Goal: Task Accomplishment & Management: Manage account settings

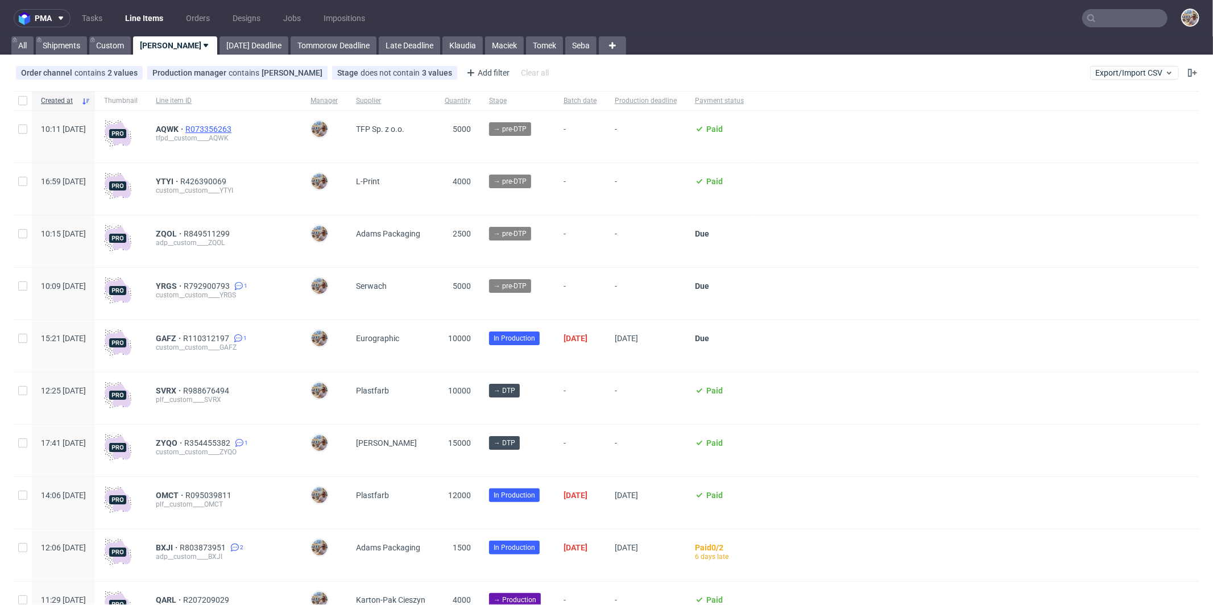
click at [234, 125] on span "R073356263" at bounding box center [209, 129] width 48 height 9
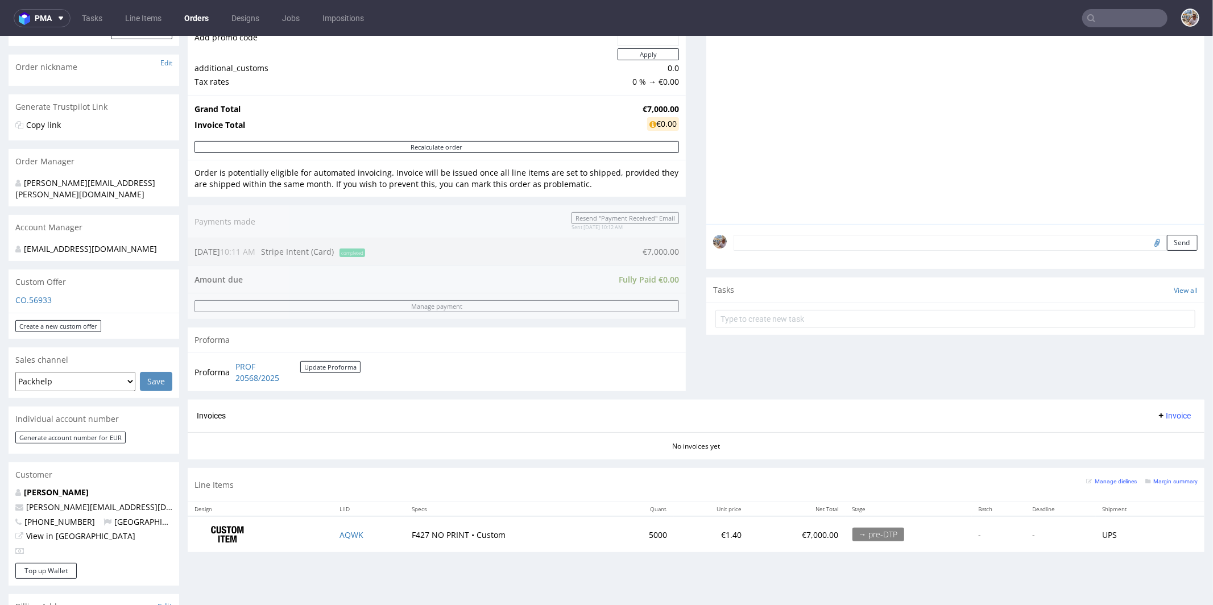
scroll to position [254, 0]
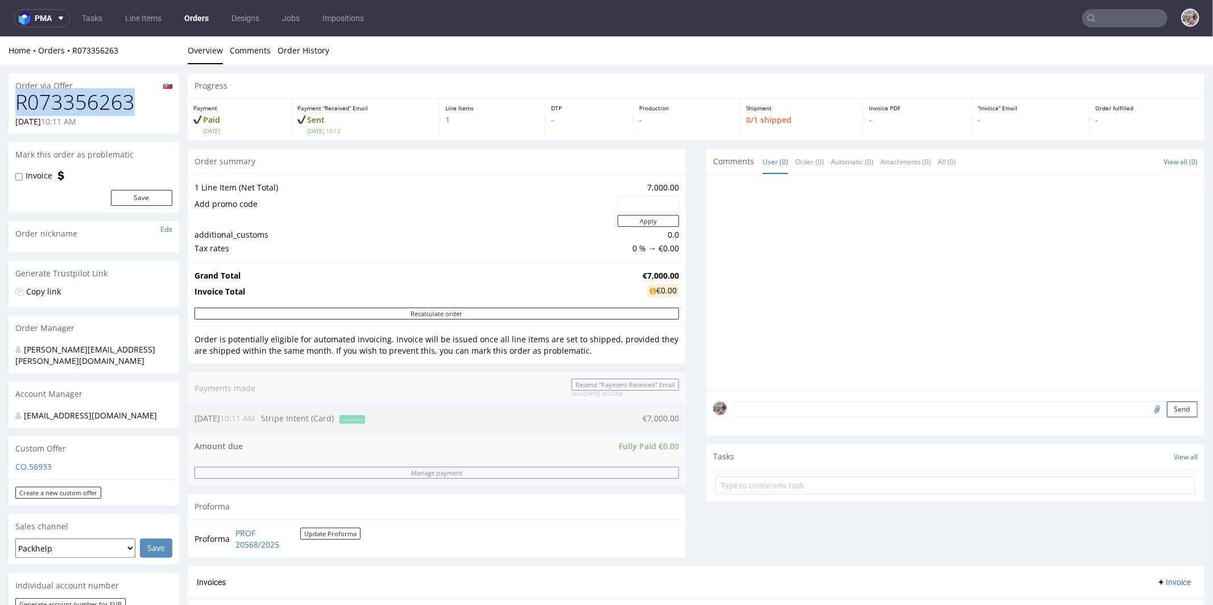
drag, startPoint x: 150, startPoint y: 104, endPoint x: 13, endPoint y: 110, distance: 137.2
click at [13, 110] on div "R073356263 25.09.2025 10:11 AM" at bounding box center [94, 111] width 171 height 43
copy h1 "R073356263"
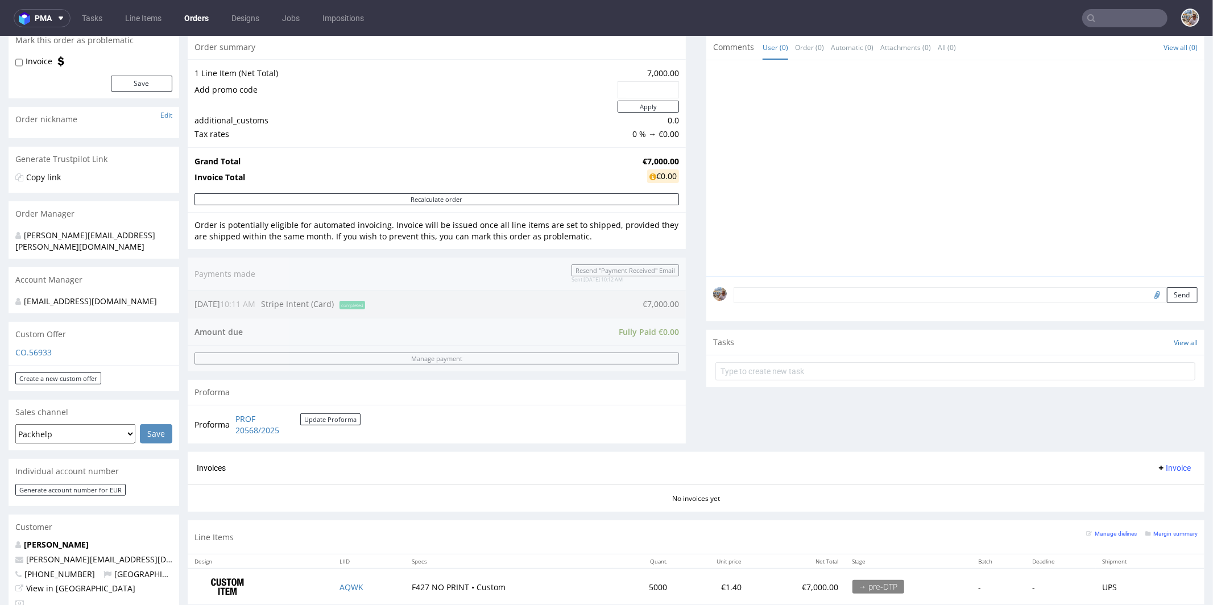
scroll to position [430, 0]
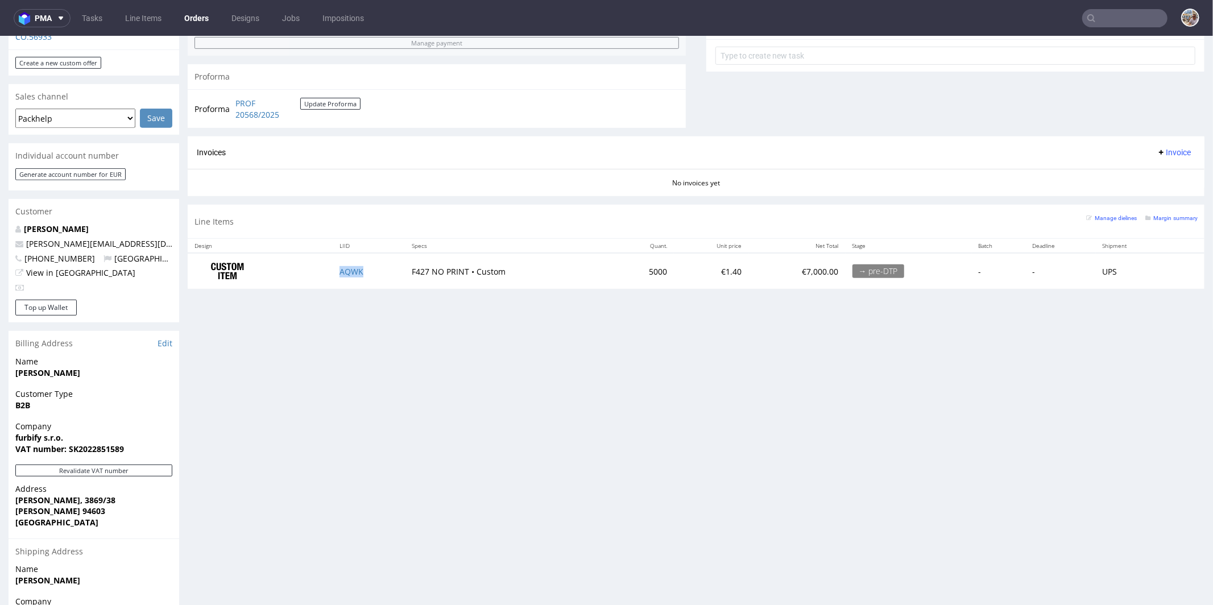
click at [370, 266] on td "AQWK" at bounding box center [369, 270] width 72 height 36
copy link "AQWK"
drag, startPoint x: 665, startPoint y: 271, endPoint x: 618, endPoint y: 272, distance: 47.8
click at [618, 272] on tr "AQWK F427 NO PRINT • Custom 5000 €1.40 €7,000.00 → pre-DTP - - UPS" at bounding box center [696, 270] width 1017 height 36
copy td "5000"
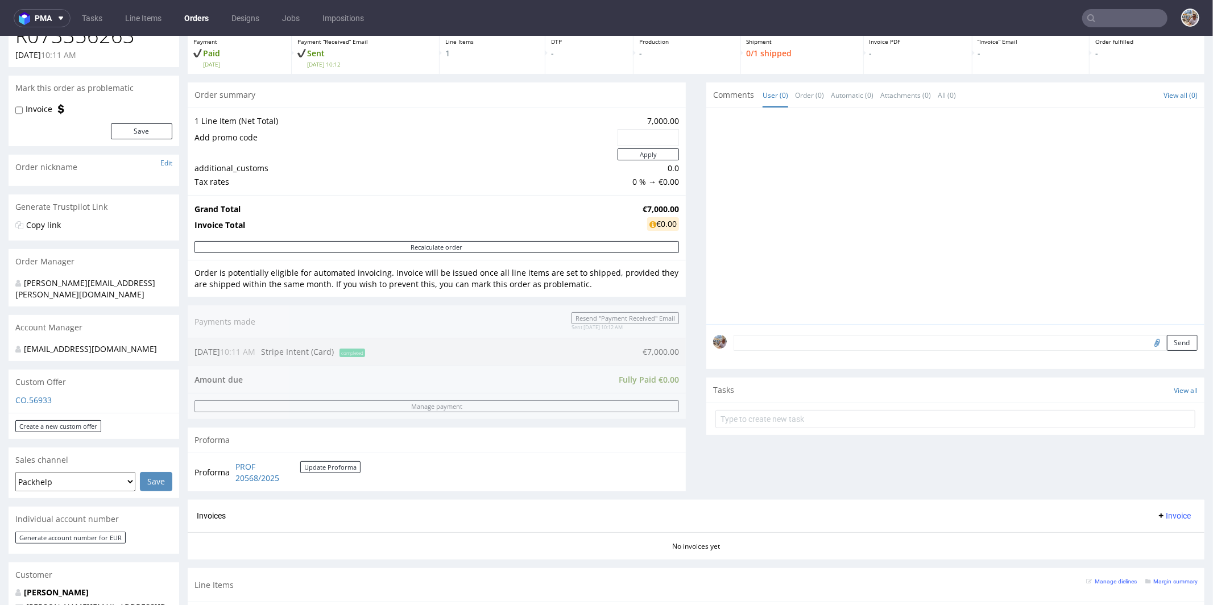
scroll to position [247, 0]
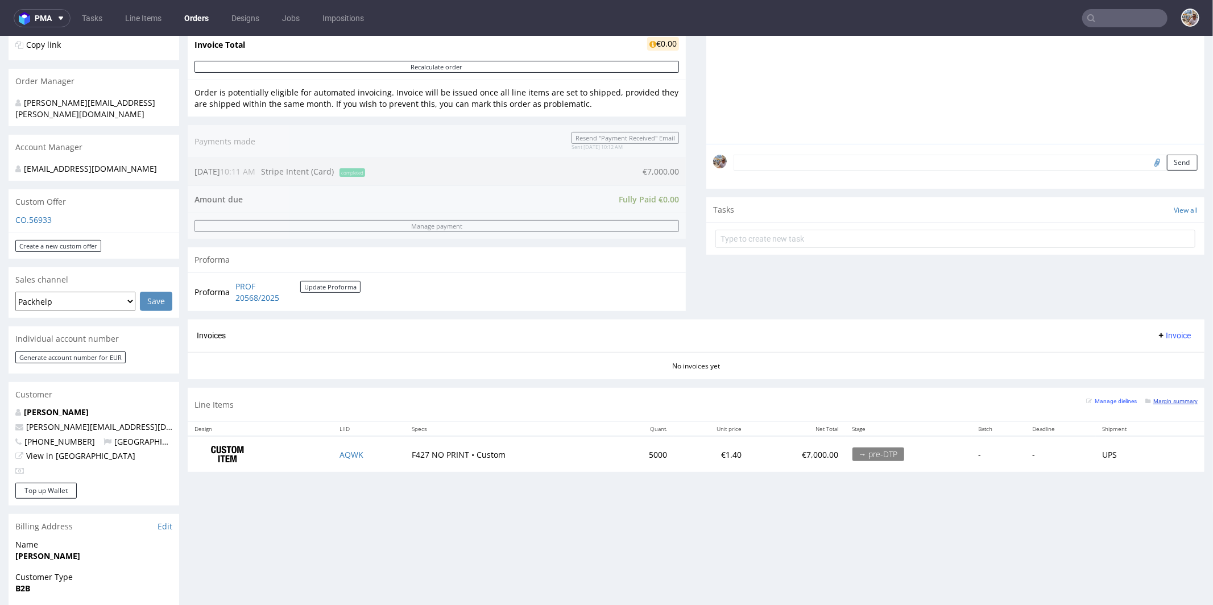
click at [1148, 398] on small "Margin summary" at bounding box center [1171, 401] width 52 height 6
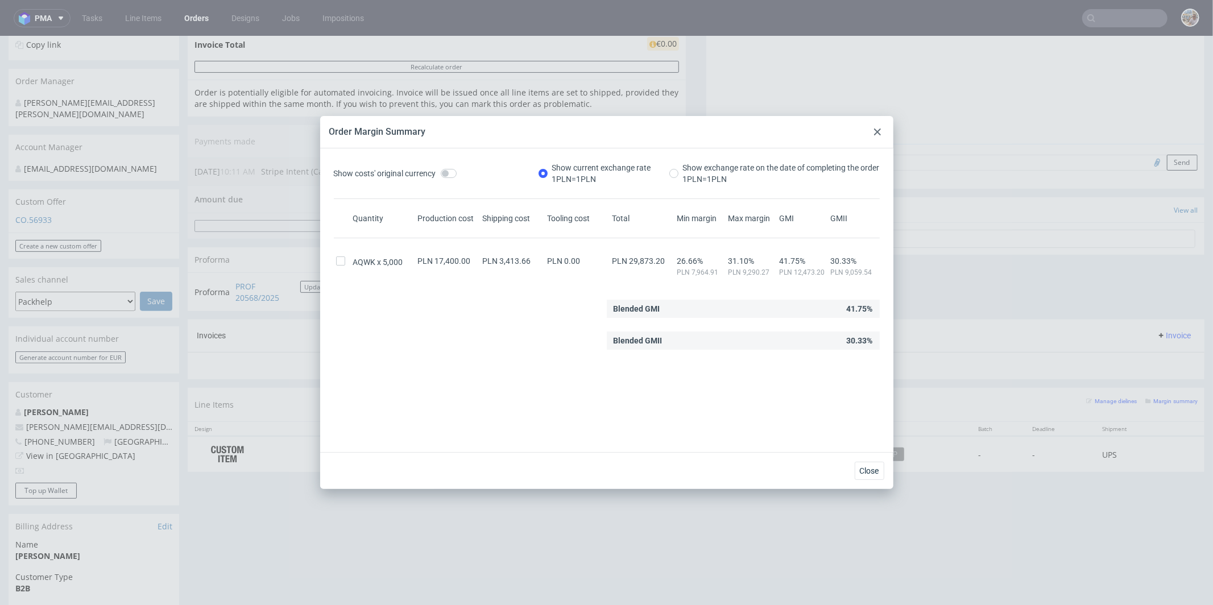
click at [880, 130] on icon at bounding box center [877, 132] width 7 height 7
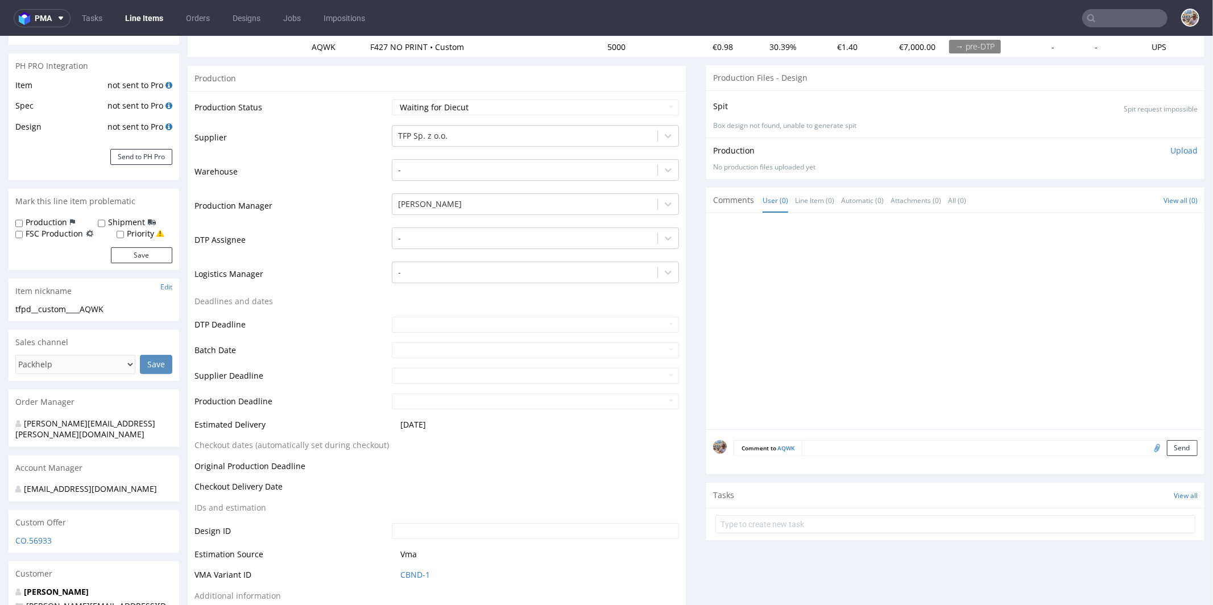
scroll to position [416, 0]
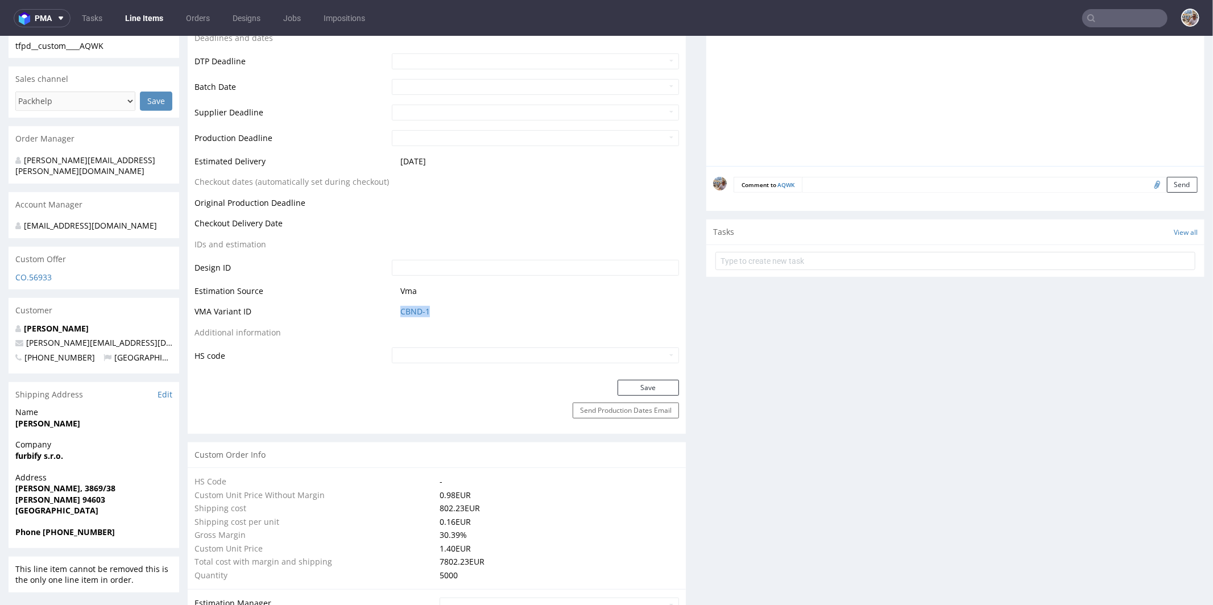
drag, startPoint x: 437, startPoint y: 311, endPoint x: 390, endPoint y: 311, distance: 47.2
click at [390, 311] on td "CBND-1" at bounding box center [534, 314] width 290 height 21
copy link "CBND-1"
click at [413, 302] on td "Vma" at bounding box center [534, 294] width 290 height 21
click at [414, 312] on link "CBND-1" at bounding box center [415, 310] width 30 height 11
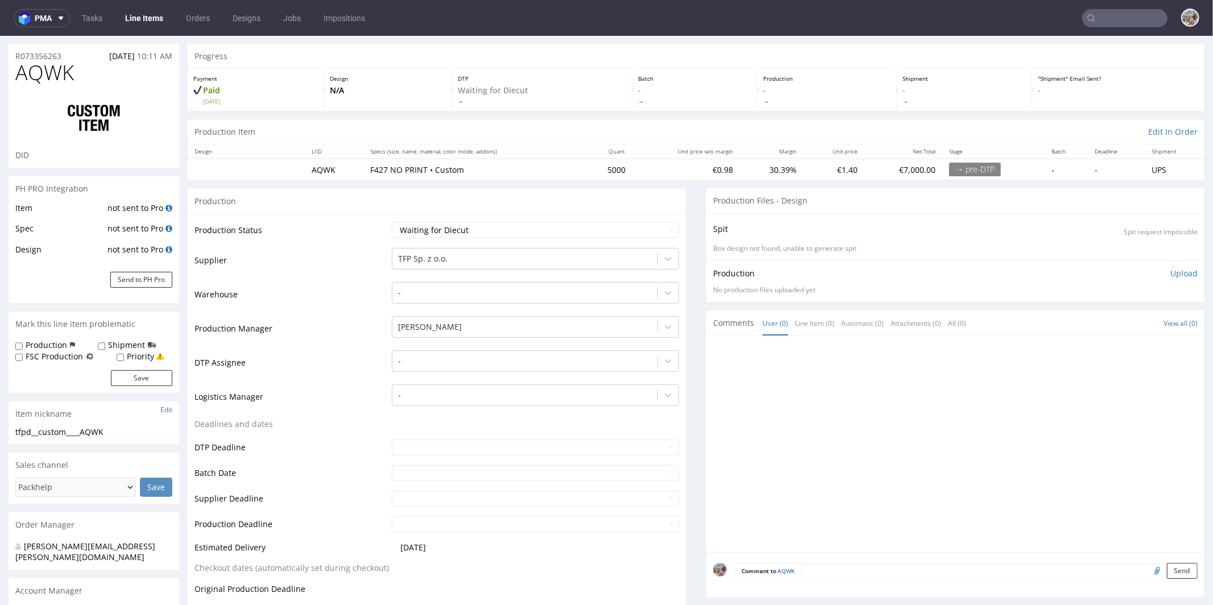
scroll to position [0, 0]
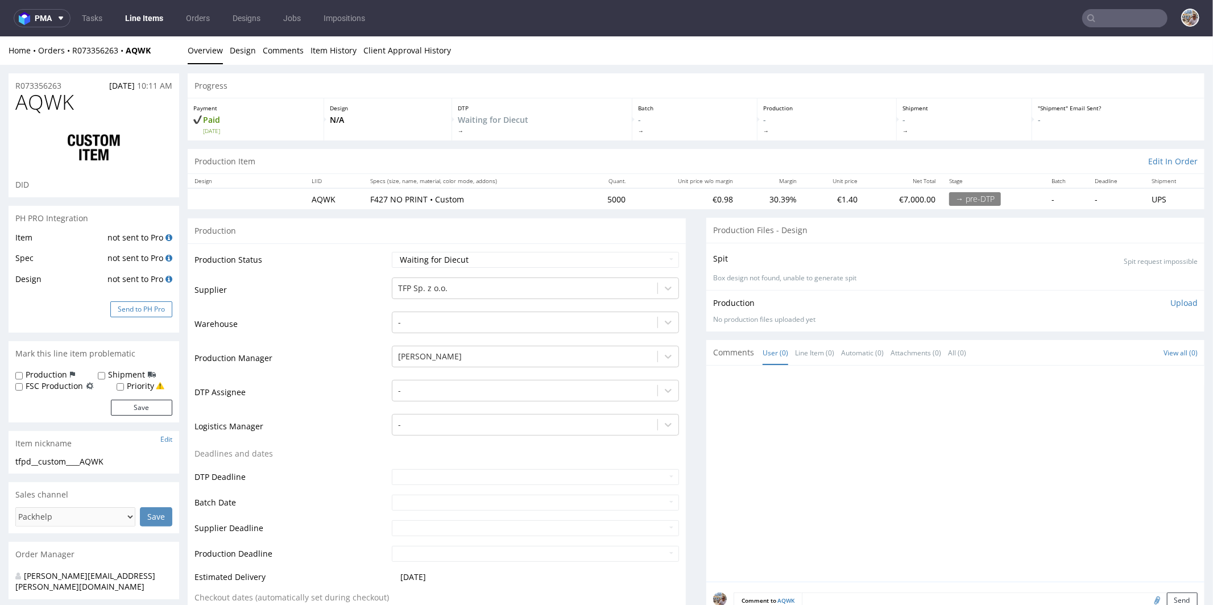
click at [162, 305] on button "Send to PH Pro" at bounding box center [141, 309] width 62 height 16
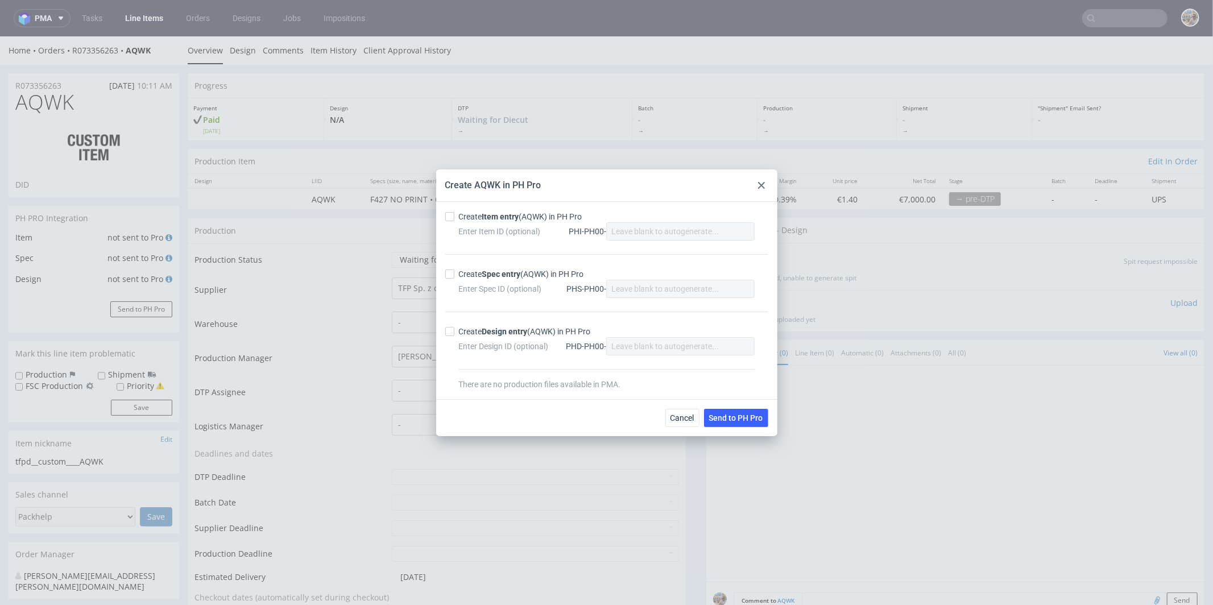
click at [473, 220] on div "Create Item entry (AQWK) in PH Pro" at bounding box center [520, 216] width 123 height 11
click at [454, 220] on input "Create Item entry (AQWK) in PH Pro" at bounding box center [449, 216] width 9 height 9
checkbox input "true"
click at [474, 270] on div "Create Spec entry (AQWK) in PH Pro" at bounding box center [521, 273] width 125 height 11
click at [454, 270] on input "Create Spec entry (AQWK) in PH Pro" at bounding box center [449, 274] width 9 height 9
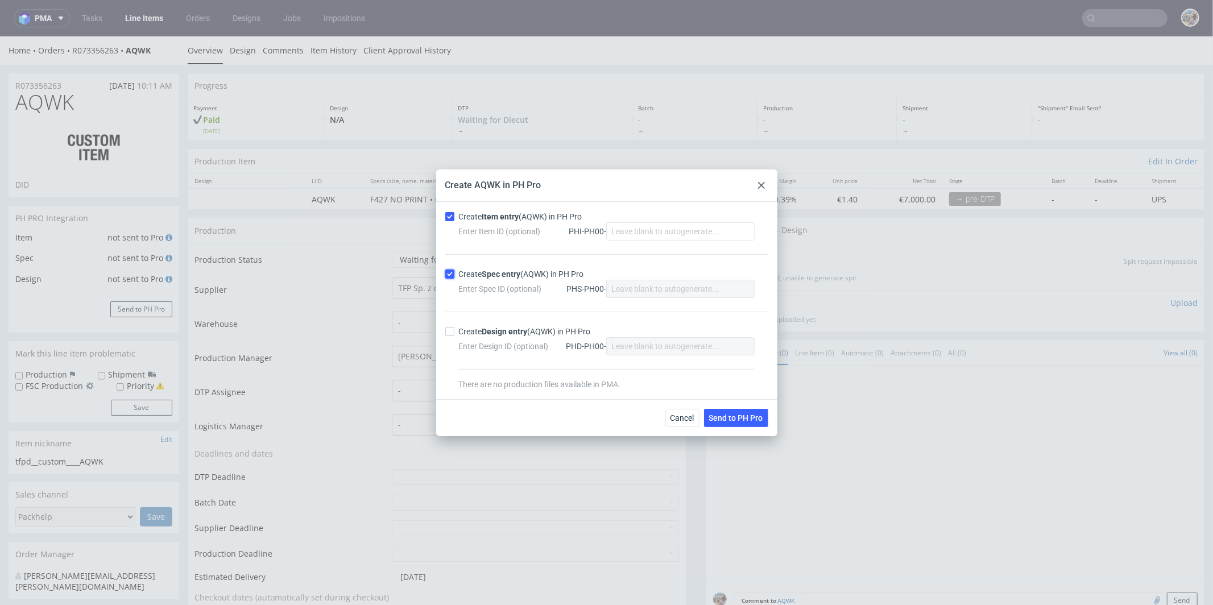
checkbox input "true"
click at [719, 418] on span "Send to PH Pro" at bounding box center [736, 418] width 54 height 8
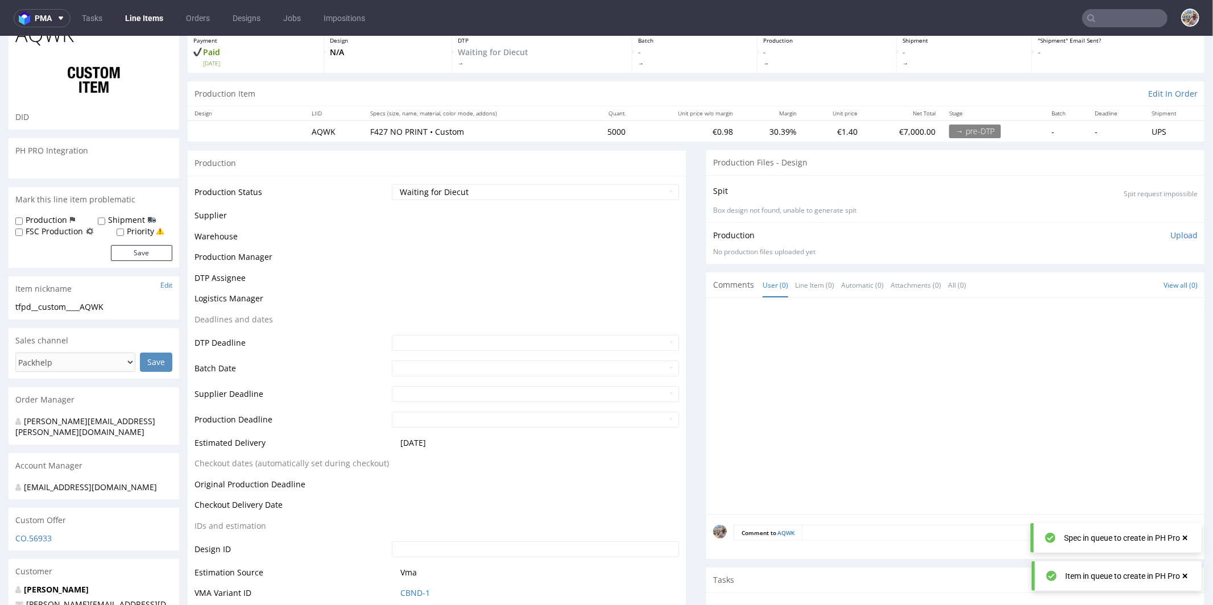
scroll to position [65, 0]
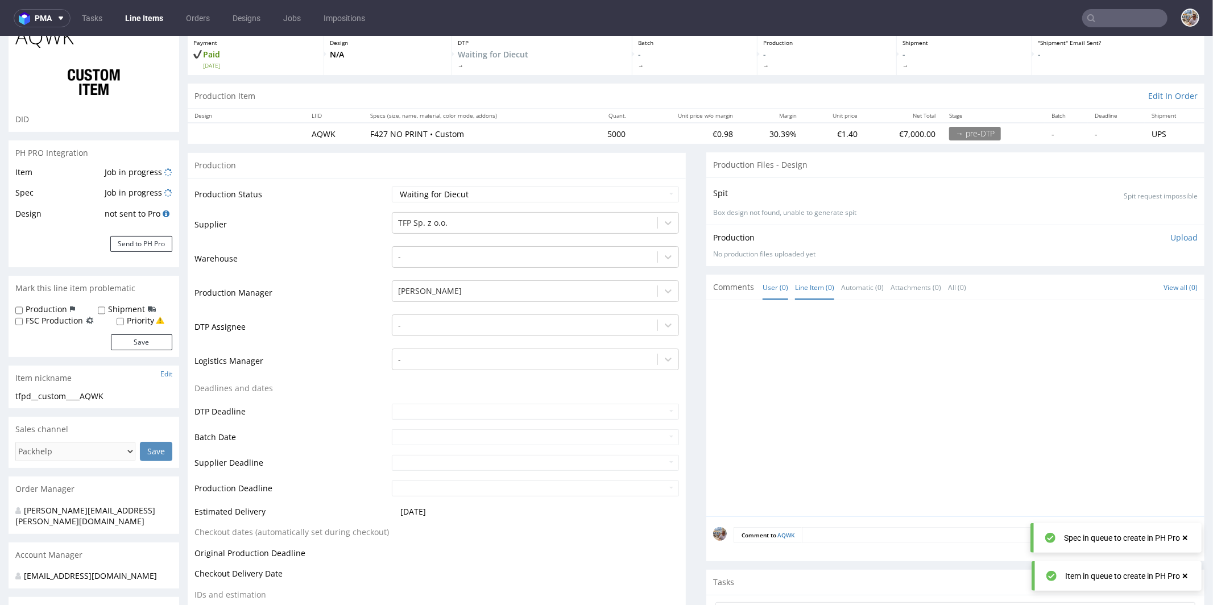
click at [805, 286] on link "Line Item (0)" at bounding box center [814, 287] width 39 height 24
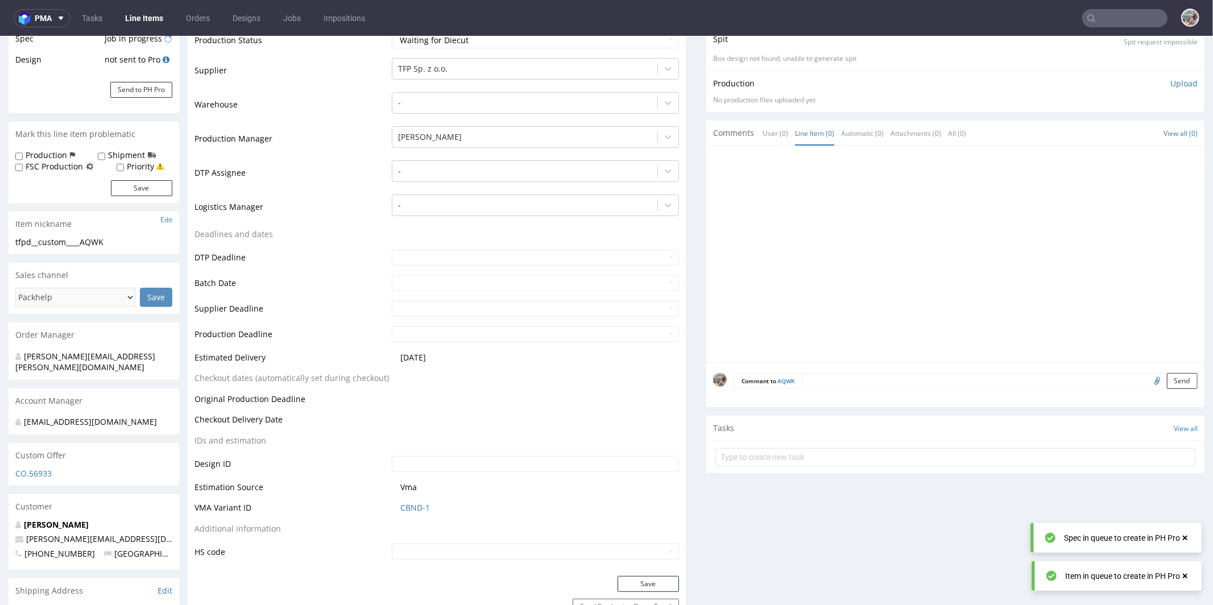
scroll to position [329, 0]
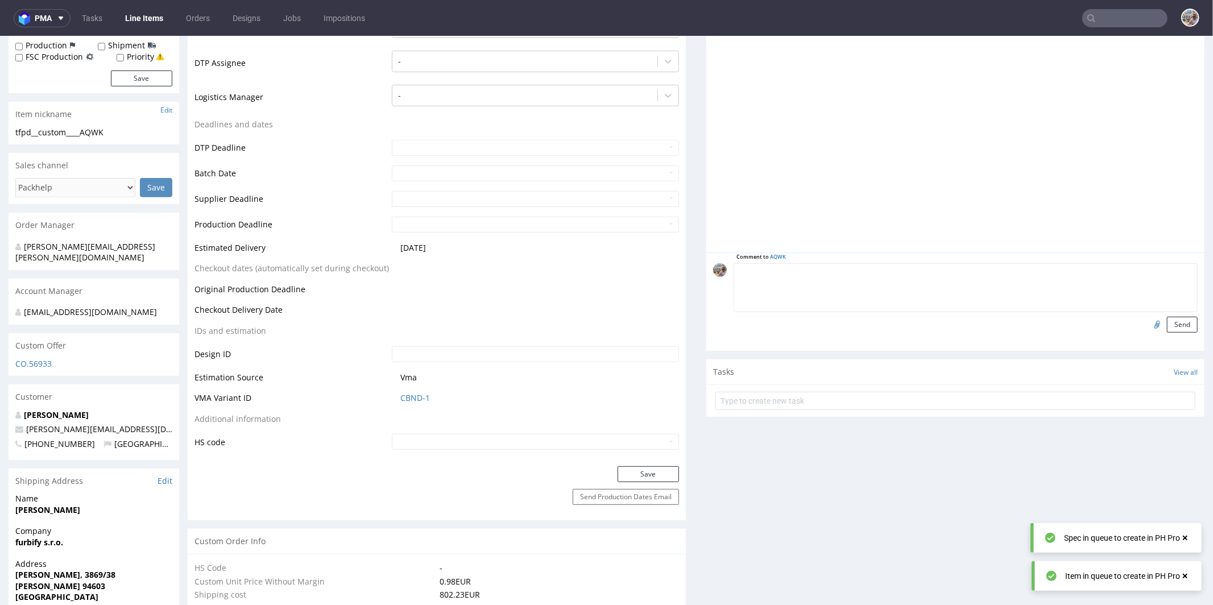
click at [826, 264] on textarea at bounding box center [966, 287] width 464 height 49
type textarea "Die-line from previous order"
click at [1148, 320] on input "file" at bounding box center [1156, 323] width 16 height 15
type input "C:\fakepath\q024682-a1-1skala-1-1.pdf"
click at [1167, 326] on button "Send" at bounding box center [1182, 324] width 31 height 16
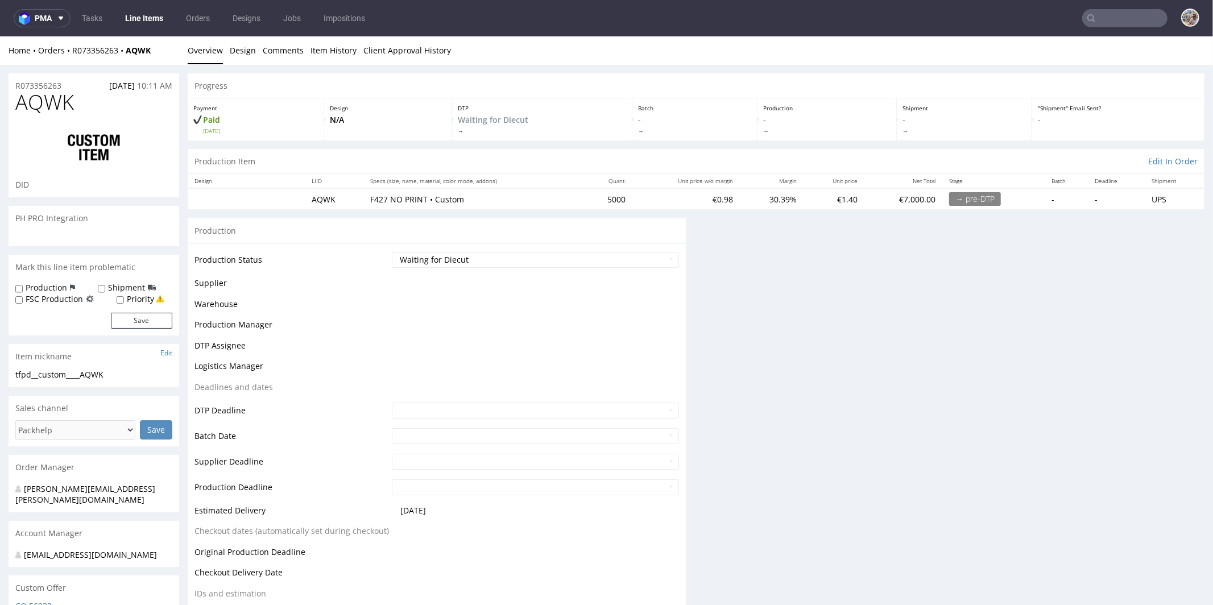
scroll to position [0, 0]
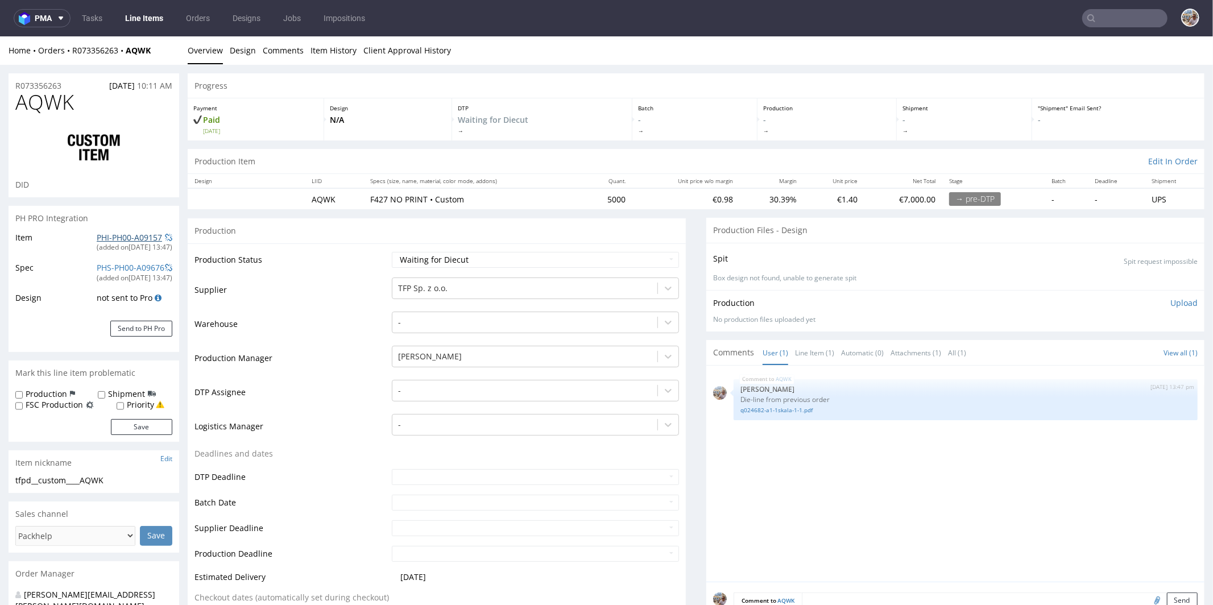
click at [128, 234] on link "PHI-PH00-A09157" at bounding box center [129, 236] width 65 height 11
drag, startPoint x: 623, startPoint y: 198, endPoint x: 595, endPoint y: 197, distance: 27.3
click at [595, 197] on td "5000" at bounding box center [607, 198] width 49 height 21
copy td "5000"
drag, startPoint x: 71, startPoint y: 85, endPoint x: 15, endPoint y: 86, distance: 55.8
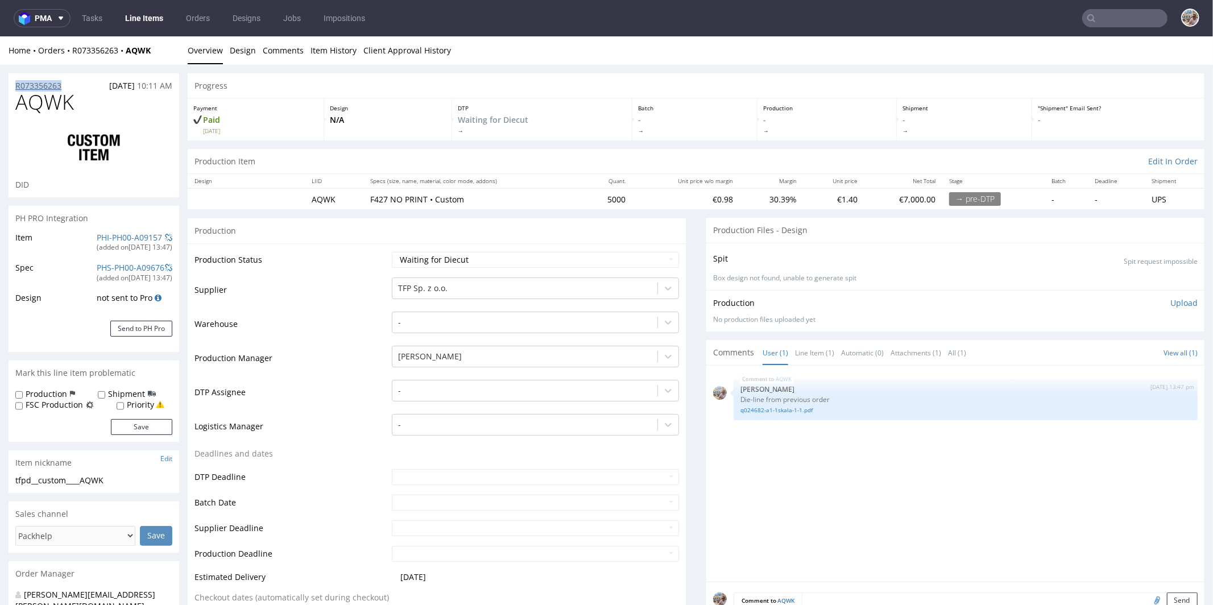
click at [14, 86] on div "R073356263 25.09.2025 10:11 AM" at bounding box center [94, 82] width 171 height 18
copy p "R073356263"
drag, startPoint x: 88, startPoint y: 106, endPoint x: 19, endPoint y: 114, distance: 68.6
click at [19, 113] on h1 "AQWK" at bounding box center [93, 101] width 157 height 23
copy span "AQWK"
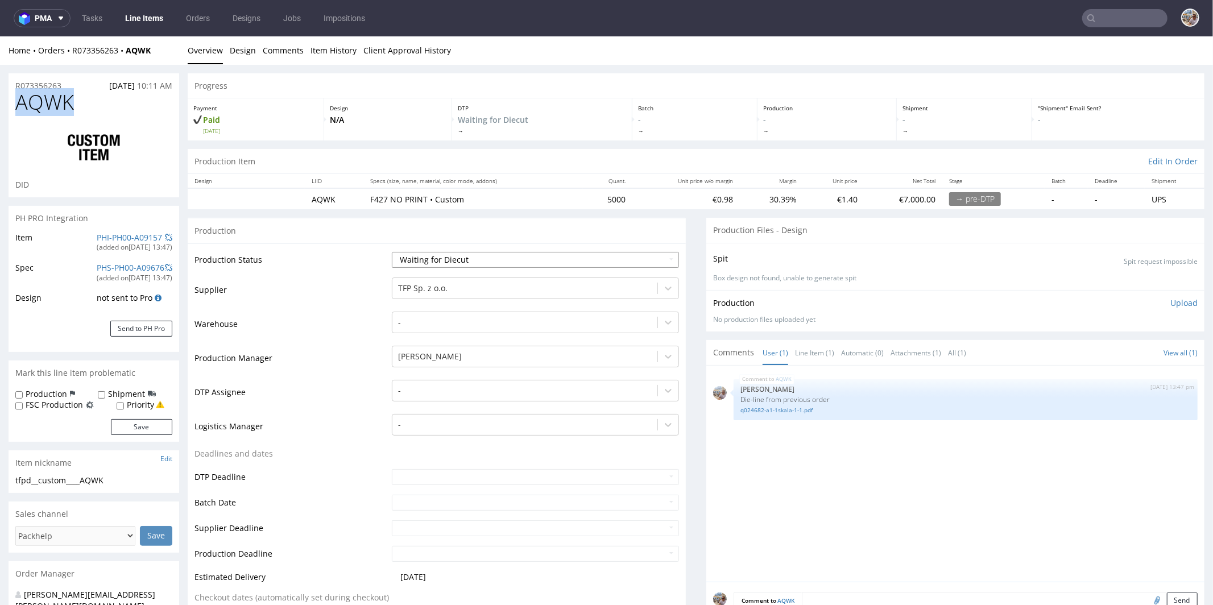
click at [445, 252] on select "Waiting for Artwork Waiting for Diecut Waiting for Mockup Waiting for DTP Waiti…" at bounding box center [535, 259] width 287 height 16
select select "production_in_process"
click at [392, 251] on select "Waiting for Artwork Waiting for Diecut Waiting for Mockup Waiting for DTP Waiti…" at bounding box center [535, 259] width 287 height 16
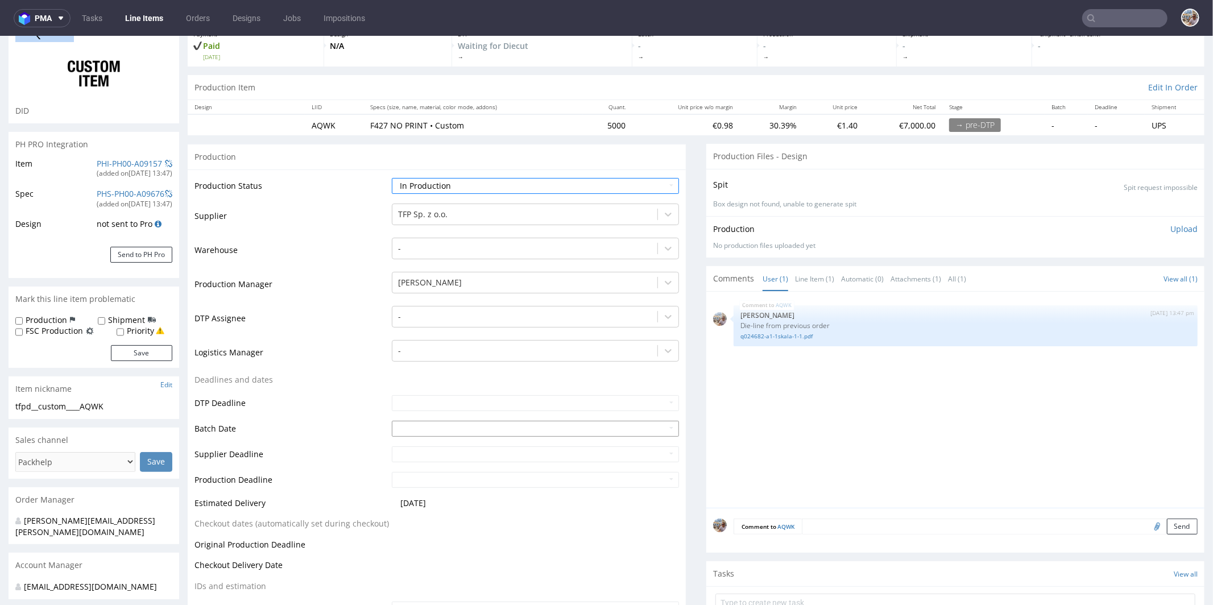
scroll to position [86, 0]
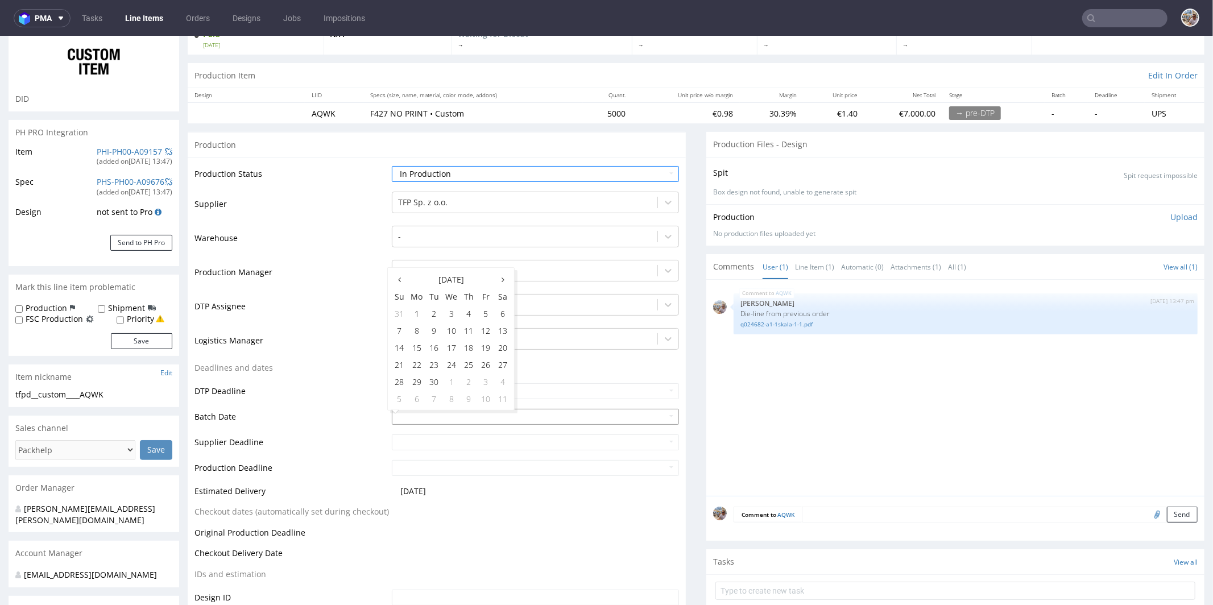
click at [405, 409] on input "text" at bounding box center [535, 416] width 287 height 16
click at [473, 360] on td "25" at bounding box center [468, 363] width 17 height 17
type input "2025-09-25"
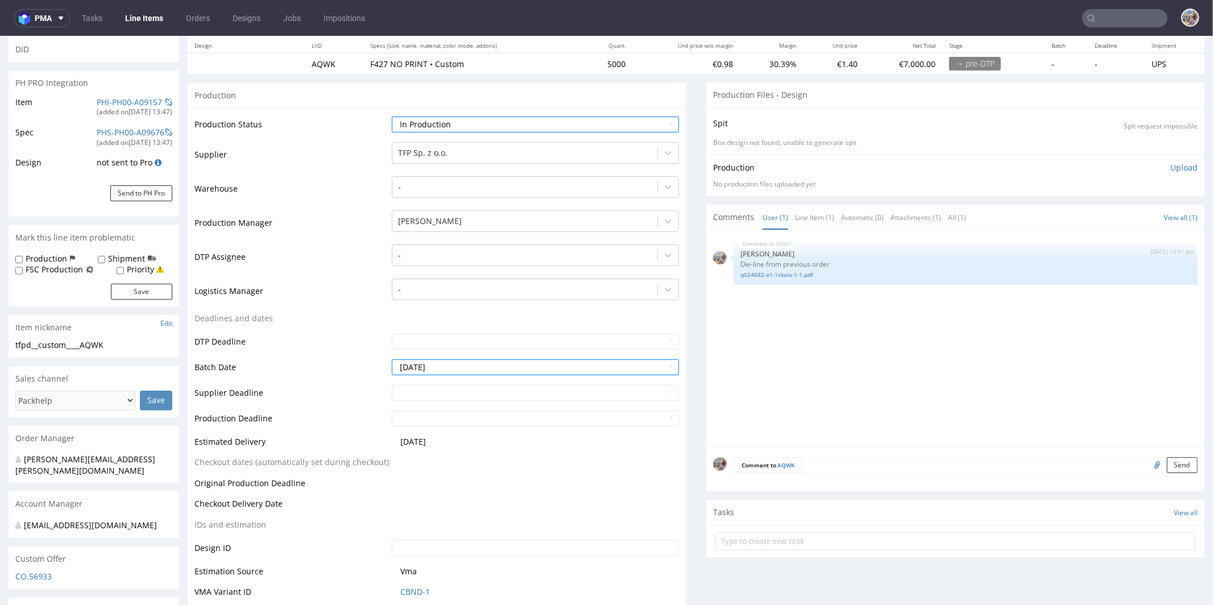
scroll to position [317, 0]
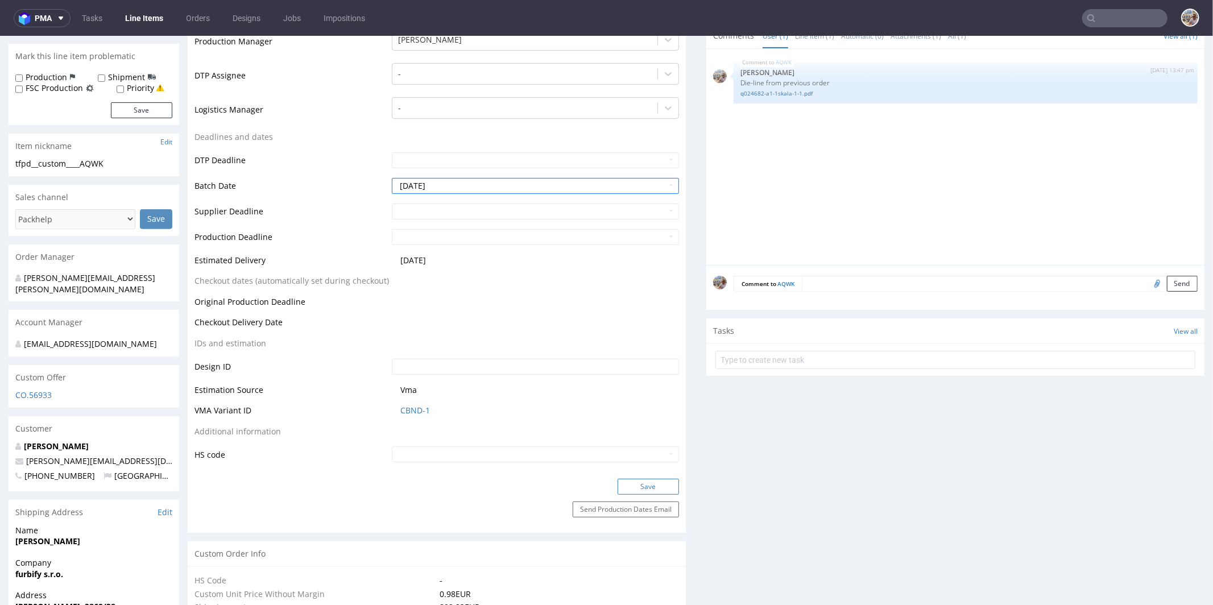
click at [635, 483] on button "Save" at bounding box center [648, 486] width 61 height 16
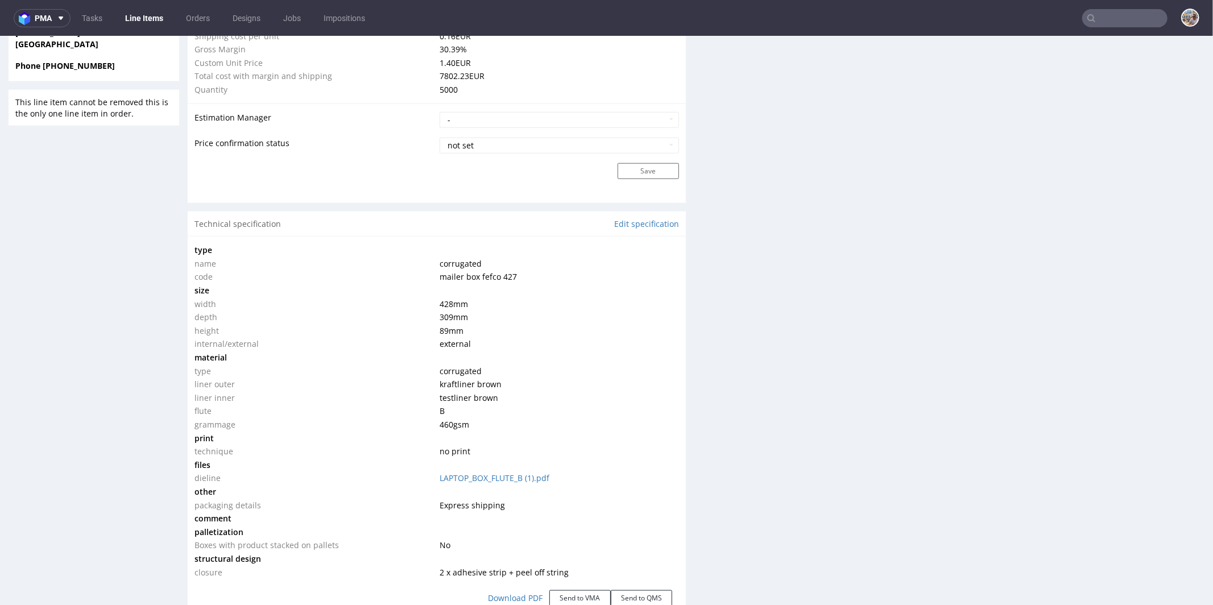
scroll to position [976, 0]
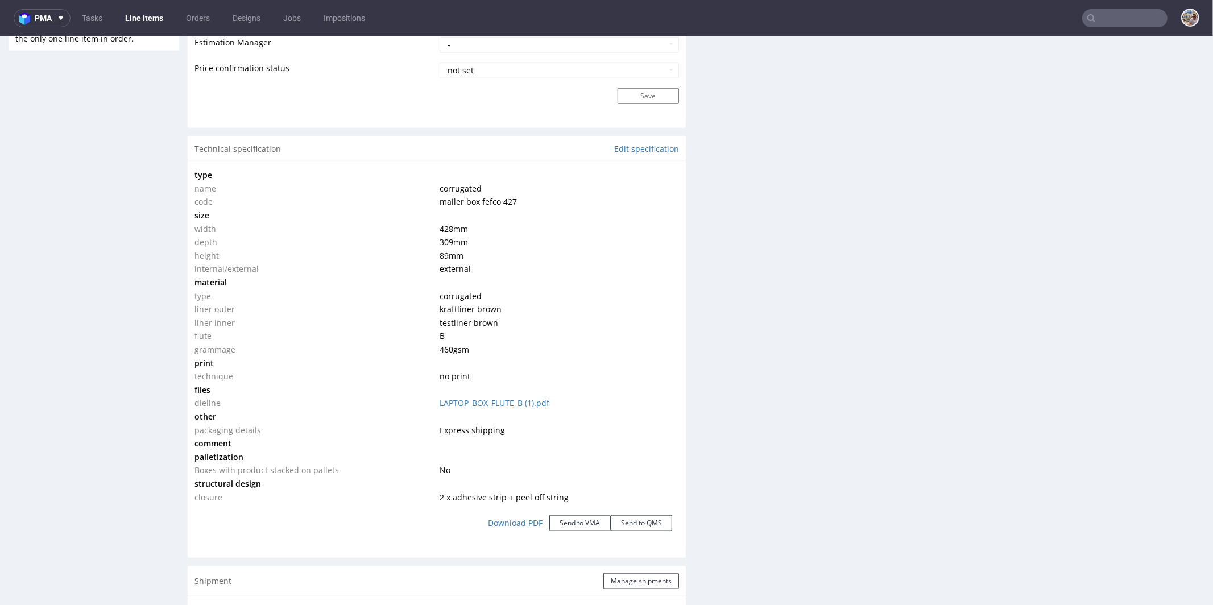
drag, startPoint x: 524, startPoint y: 188, endPoint x: 520, endPoint y: 201, distance: 13.7
click at [524, 188] on td "corrugated" at bounding box center [558, 188] width 242 height 14
drag, startPoint x: 520, startPoint y: 201, endPoint x: 474, endPoint y: 197, distance: 45.6
click at [474, 197] on td "mailer box fefco 427" at bounding box center [558, 201] width 242 height 14
copy span "fefco 427"
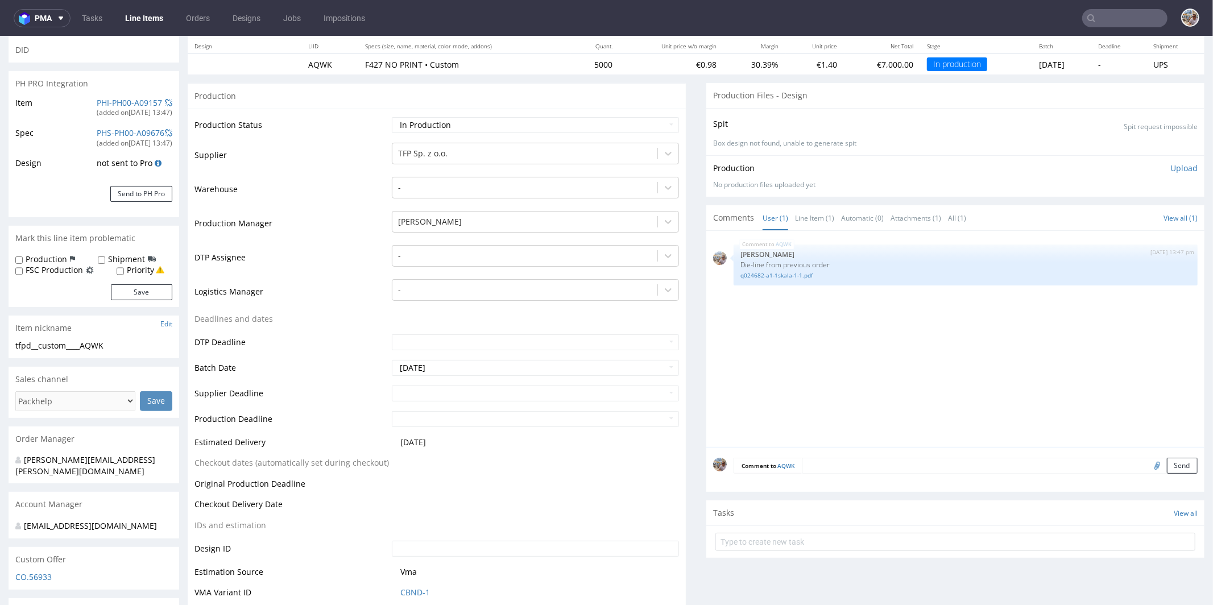
scroll to position [0, 0]
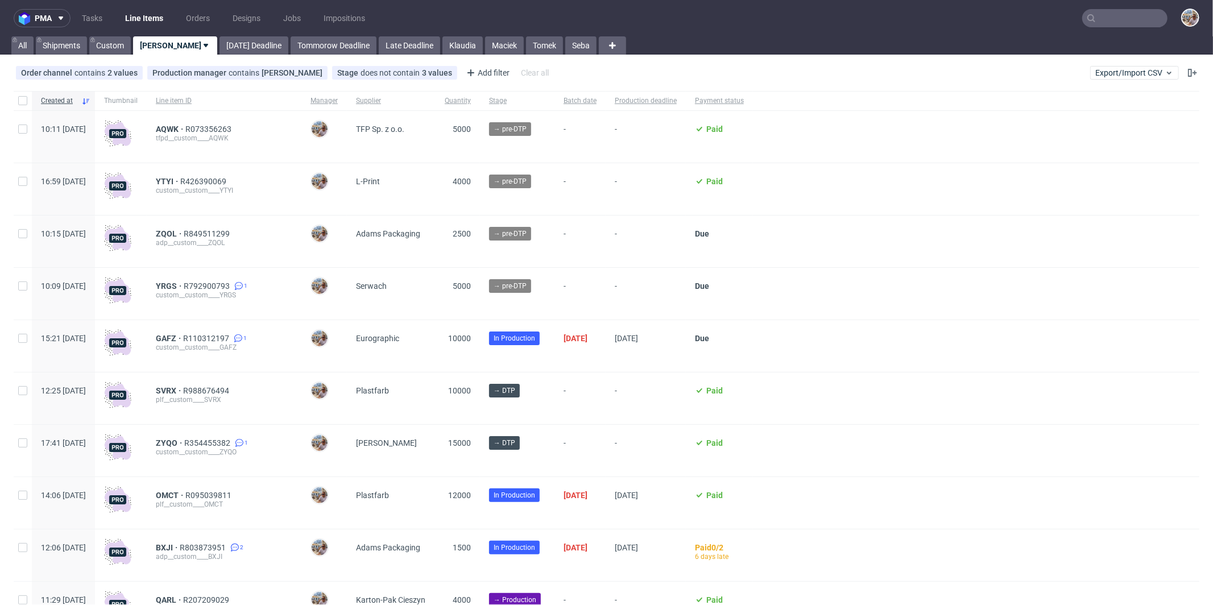
click at [1128, 25] on input "text" at bounding box center [1124, 18] width 85 height 18
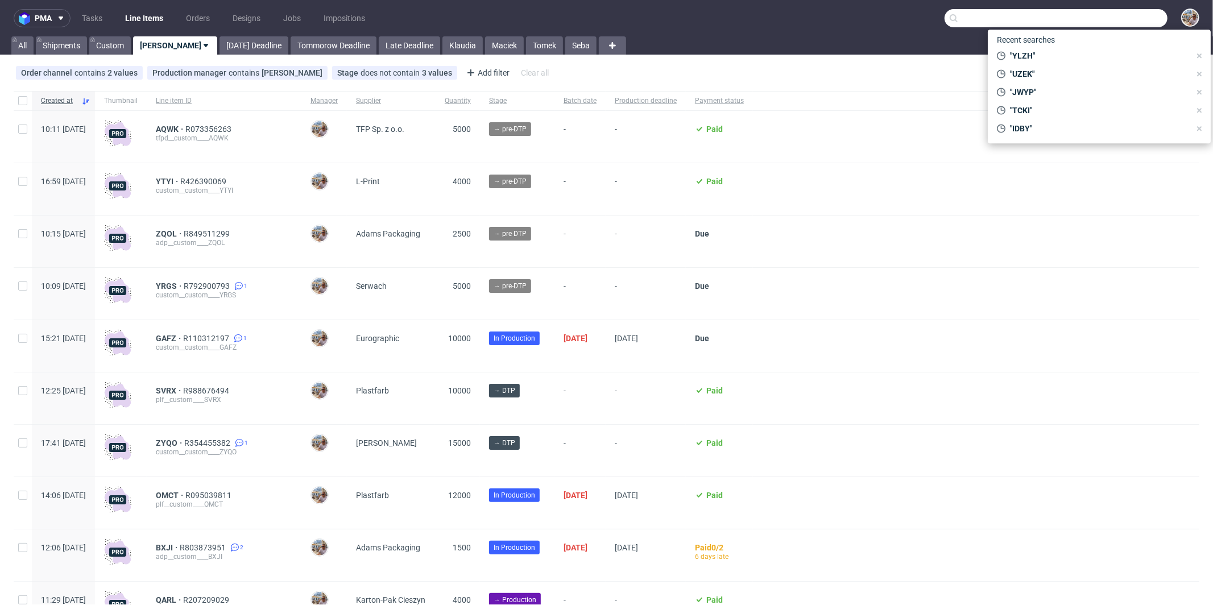
paste input "PYEX"
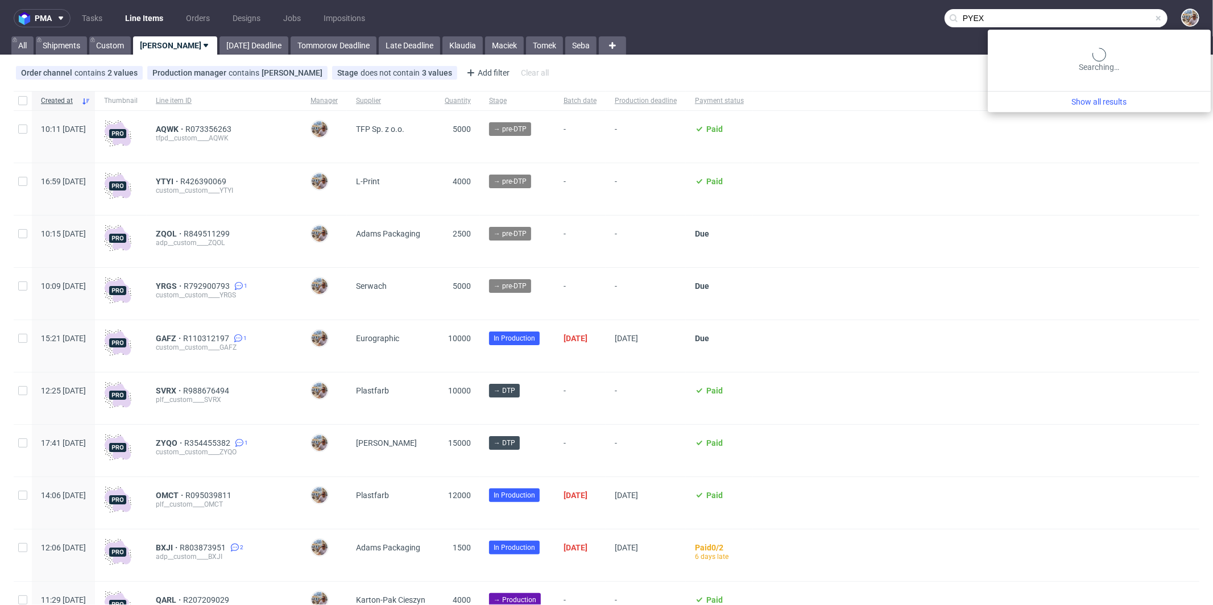
type input "PYEX"
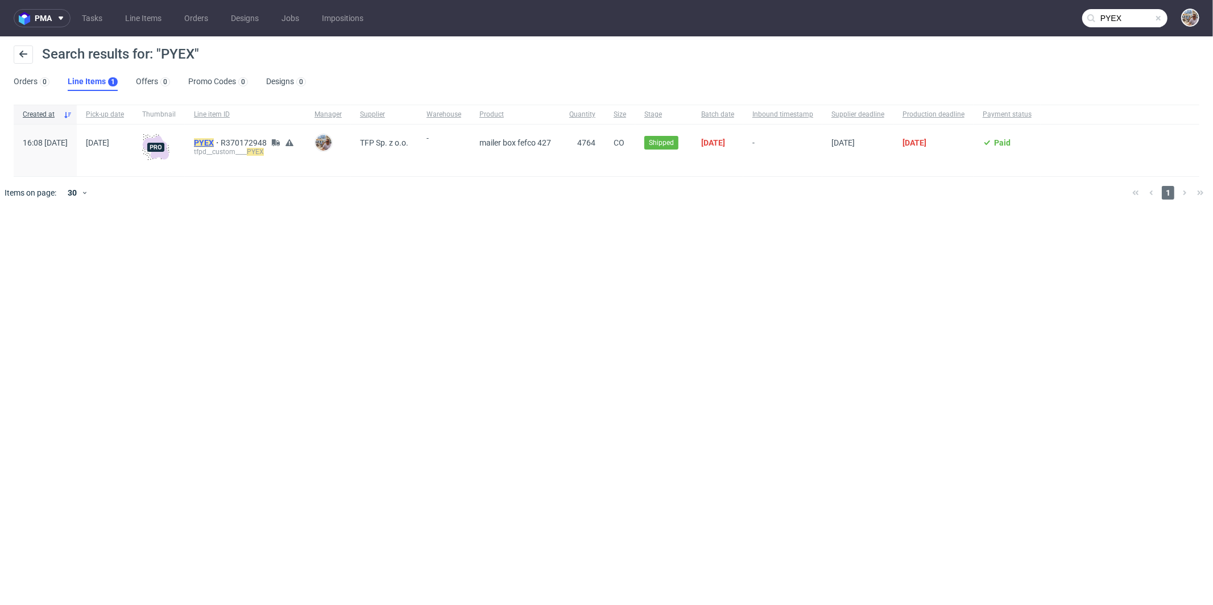
click at [214, 139] on mark "PYEX" at bounding box center [204, 142] width 20 height 9
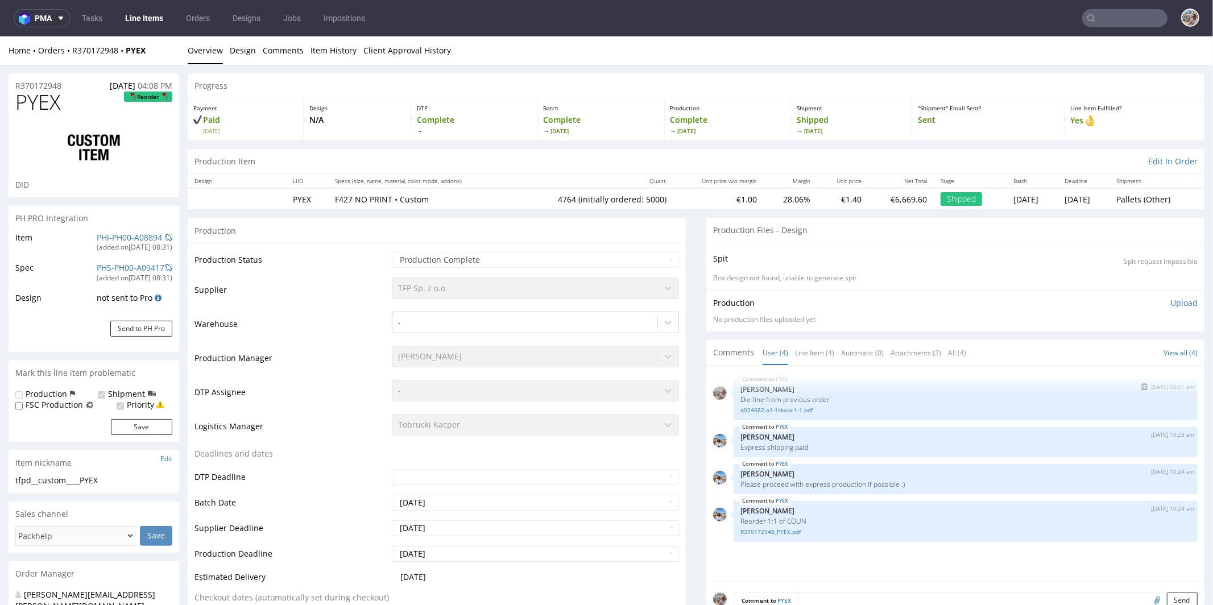
select select "in_progress"
click at [763, 529] on link "R370172948_PYEX.pdf" at bounding box center [965, 531] width 450 height 9
click at [764, 407] on link "q024682-a1-1skala-1-1.pdf" at bounding box center [965, 409] width 450 height 9
click at [761, 409] on link "q024682-a1-1skala-1-1.pdf" at bounding box center [965, 409] width 450 height 9
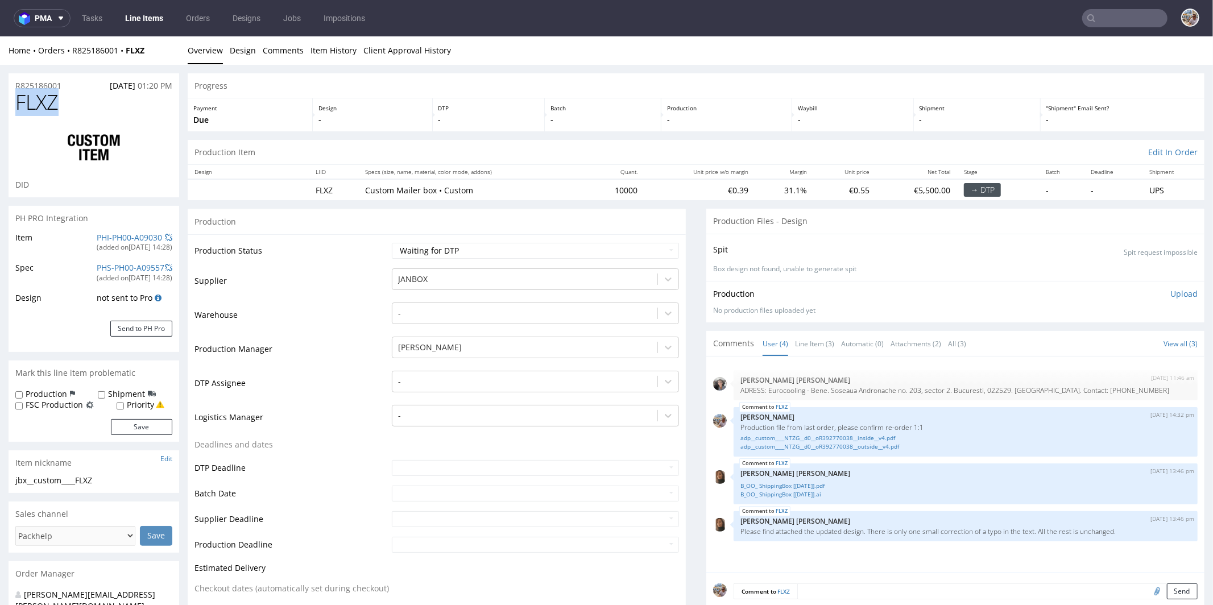
drag, startPoint x: 77, startPoint y: 93, endPoint x: 19, endPoint y: 97, distance: 57.6
click at [19, 97] on h1 "FLXZ" at bounding box center [93, 101] width 157 height 23
copy span "FLXZ"
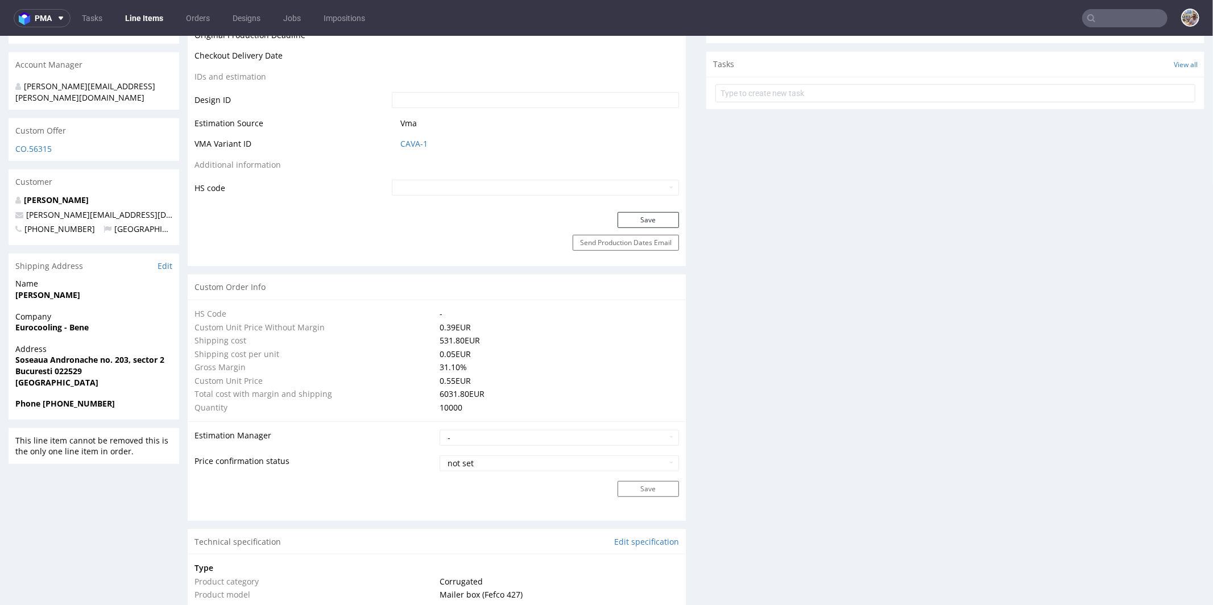
scroll to position [396, 0]
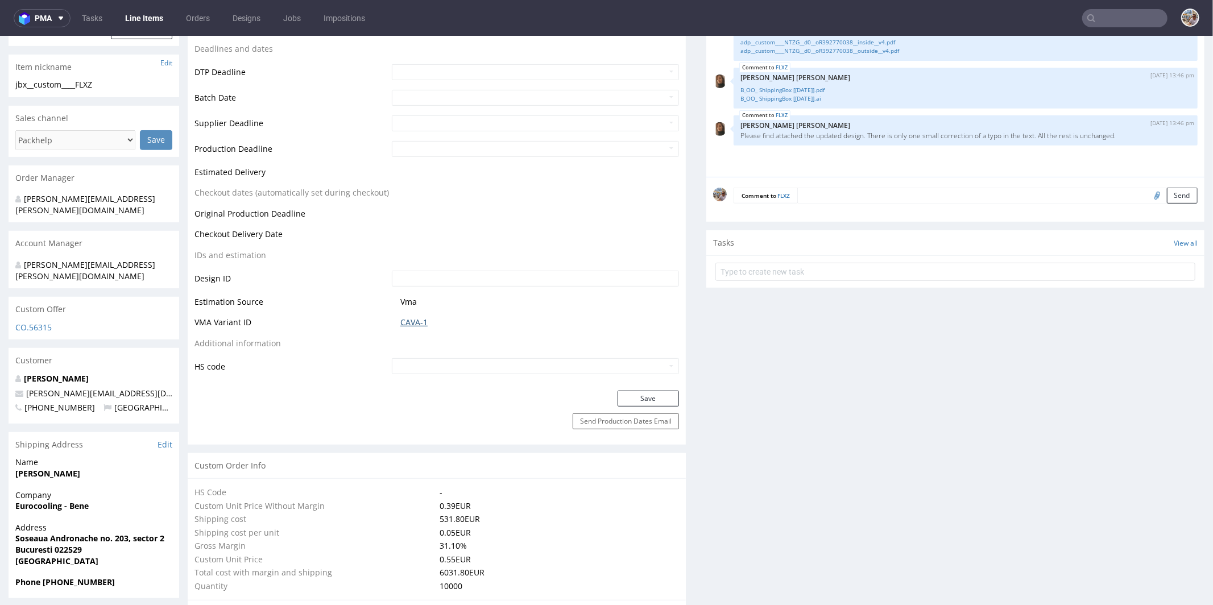
click at [408, 320] on link "CAVA-1" at bounding box center [413, 321] width 27 height 11
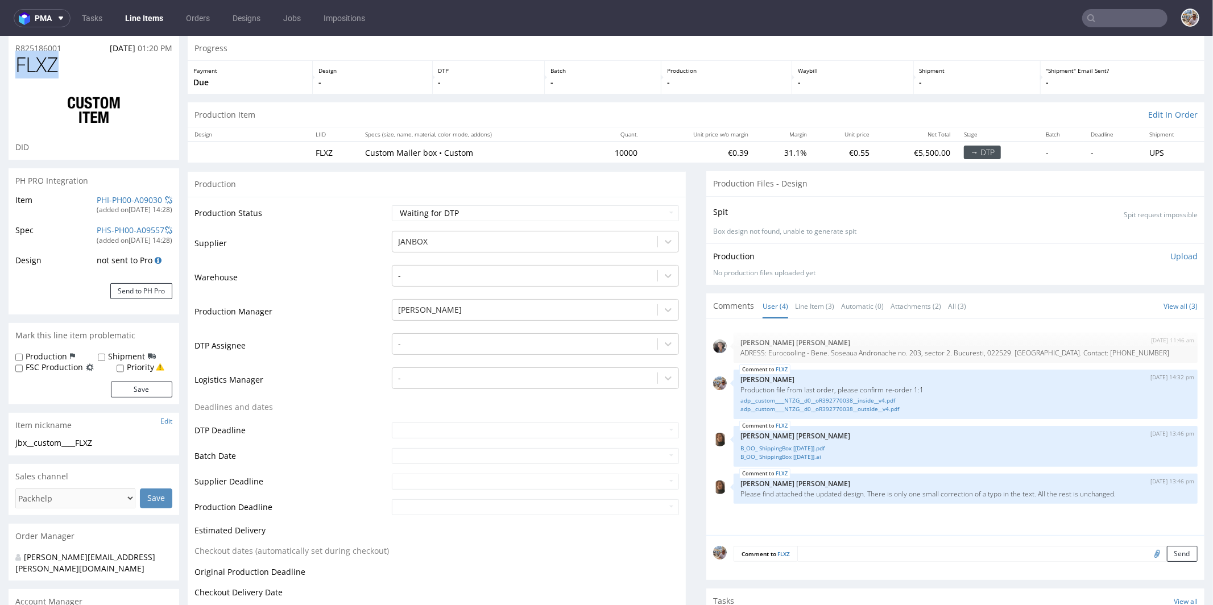
scroll to position [0, 0]
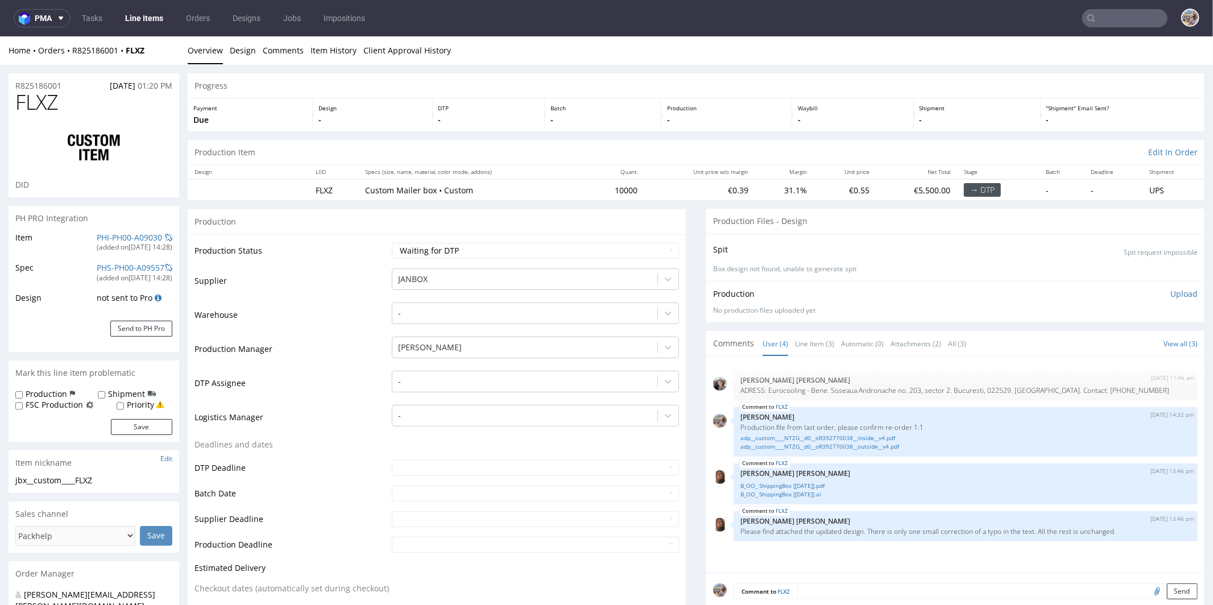
click at [148, 113] on h1 "FLXZ" at bounding box center [93, 101] width 157 height 23
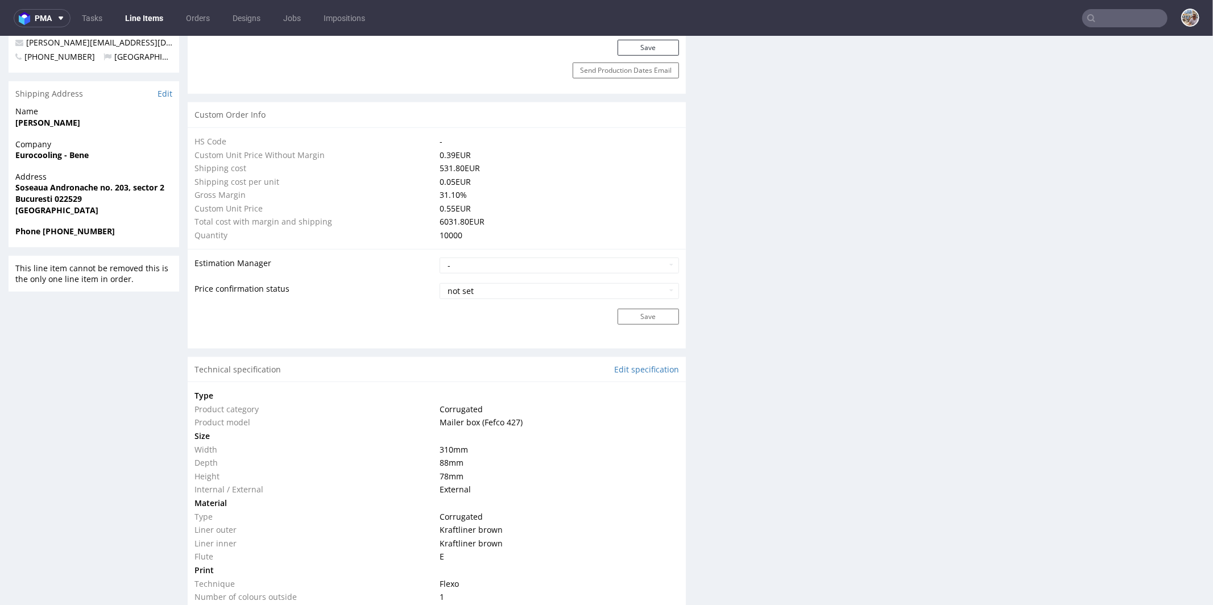
scroll to position [1075, 0]
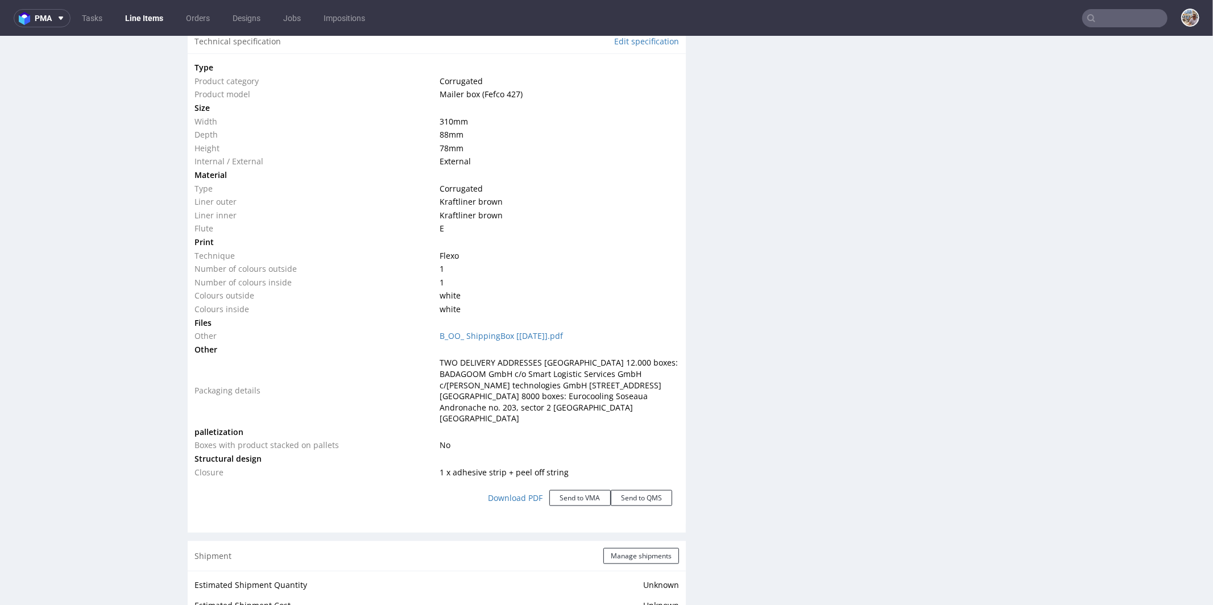
click at [529, 202] on td "Kraftliner brown" at bounding box center [558, 201] width 242 height 14
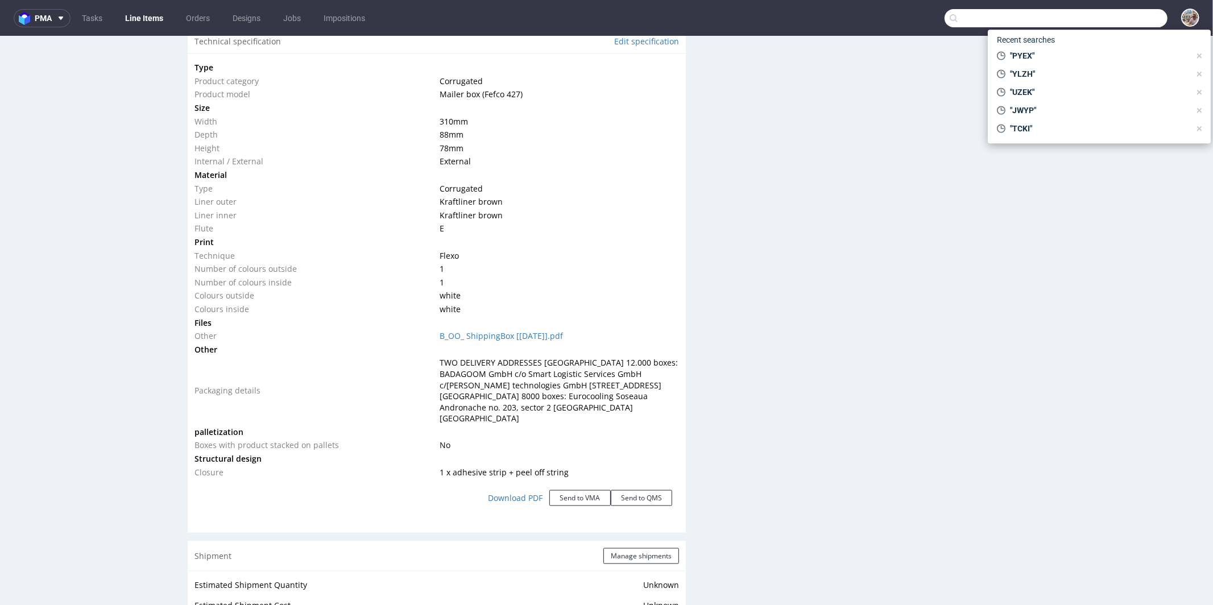
click at [1109, 20] on input "text" at bounding box center [1056, 18] width 223 height 18
paste input "RRRT"
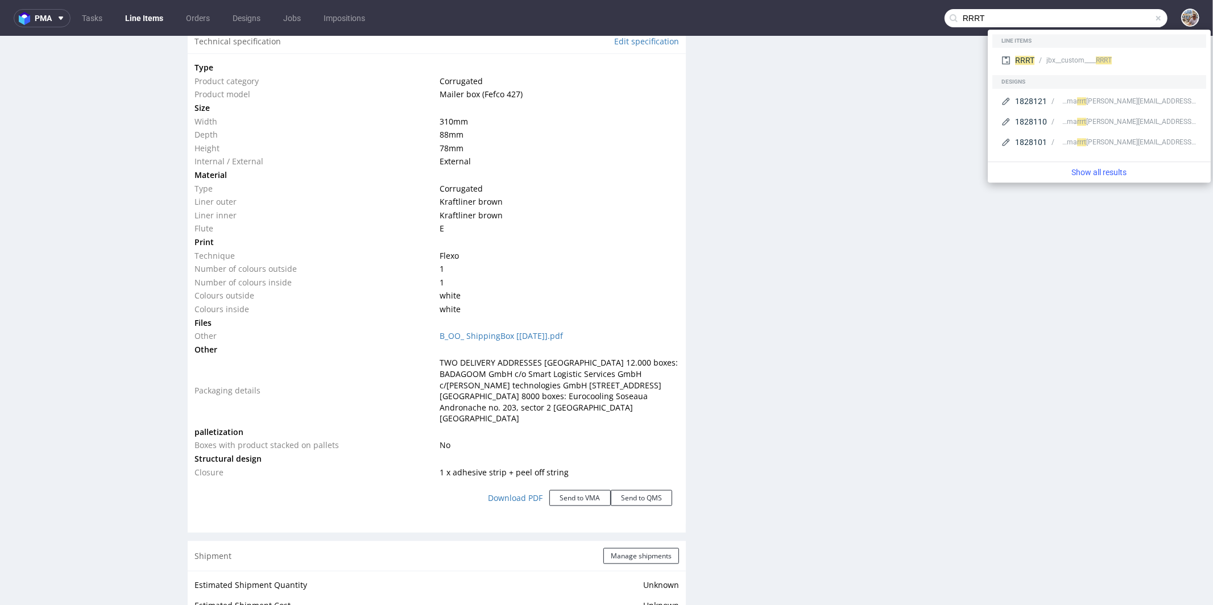
type input "RRRT"
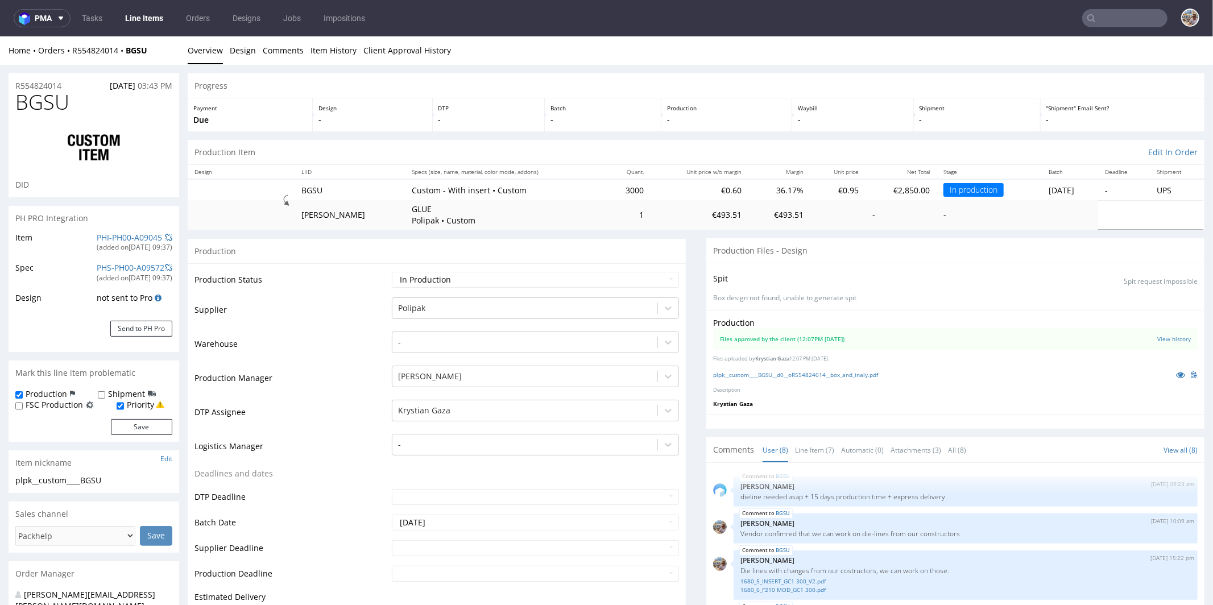
scroll to position [143, 0]
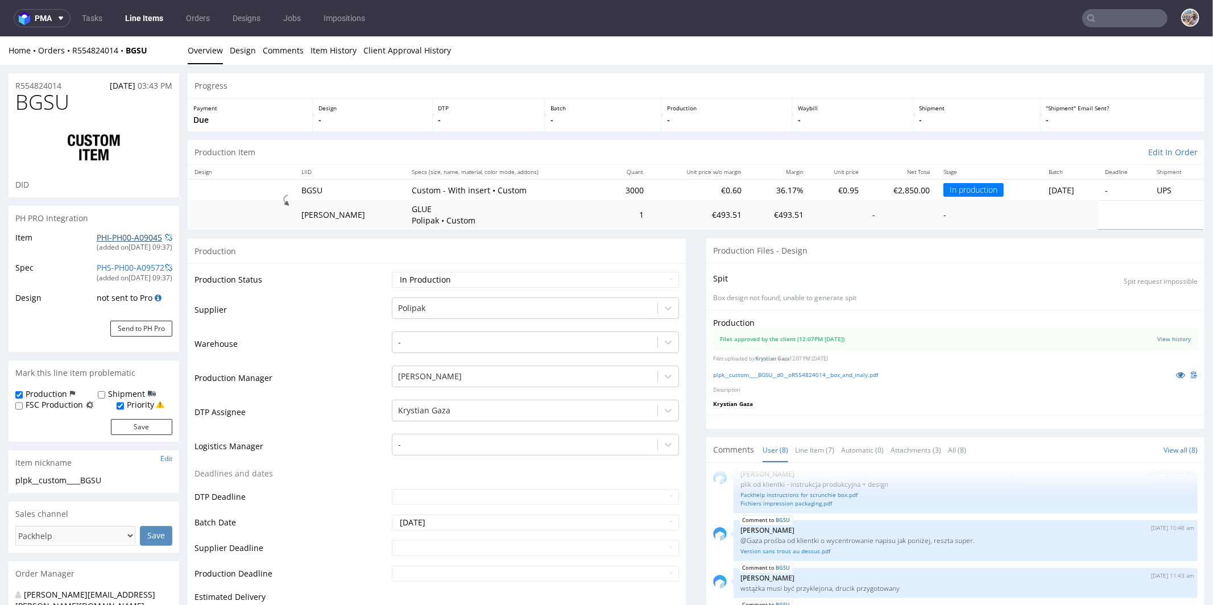
click at [97, 241] on link "PHI-PH00-A09045" at bounding box center [129, 236] width 65 height 11
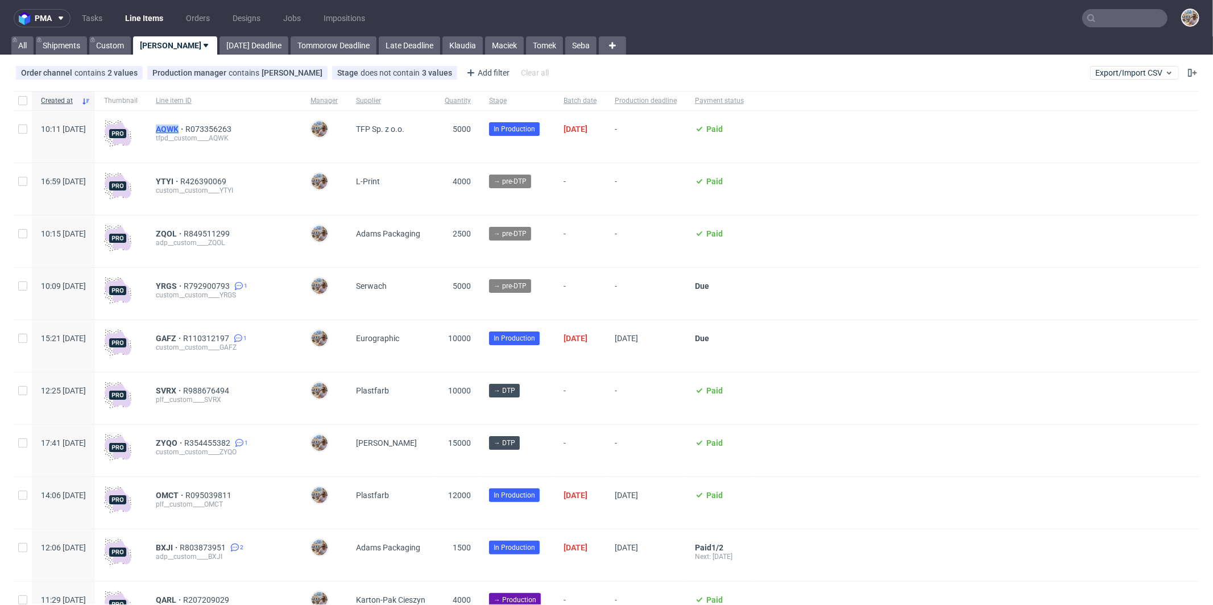
drag, startPoint x: 191, startPoint y: 127, endPoint x: 212, endPoint y: 128, distance: 20.5
click at [212, 128] on div "AQWK R073356263 tfpd__custom____AQWK" at bounding box center [224, 137] width 155 height 52
copy span "AQWK"
click at [1122, 24] on input "text" at bounding box center [1124, 18] width 85 height 18
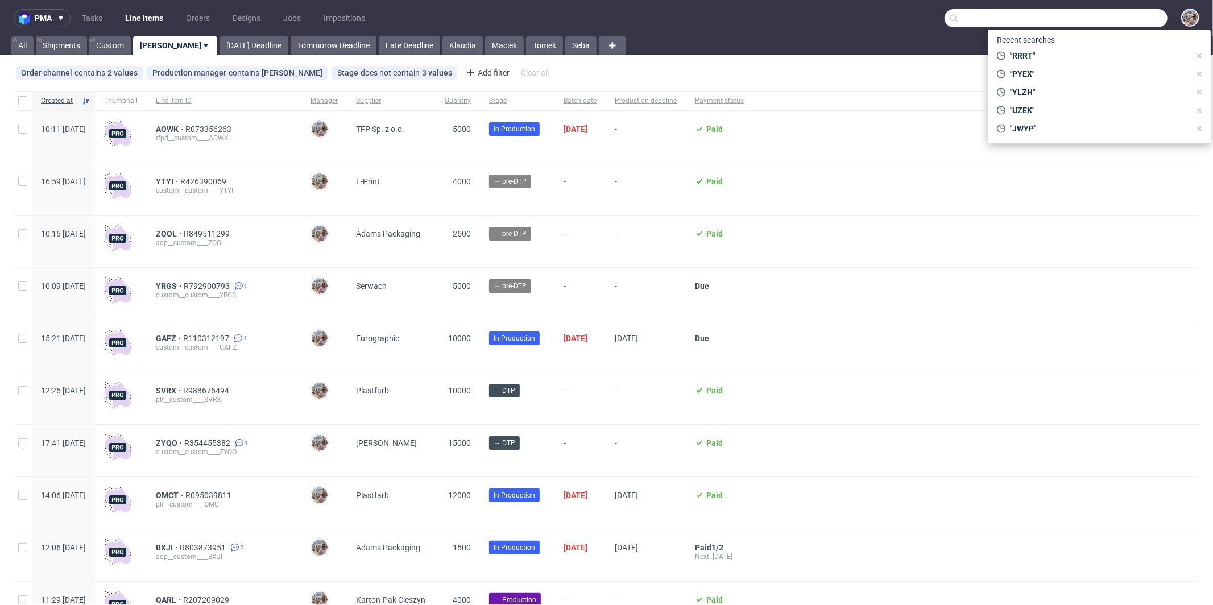
paste input "XLNQ"
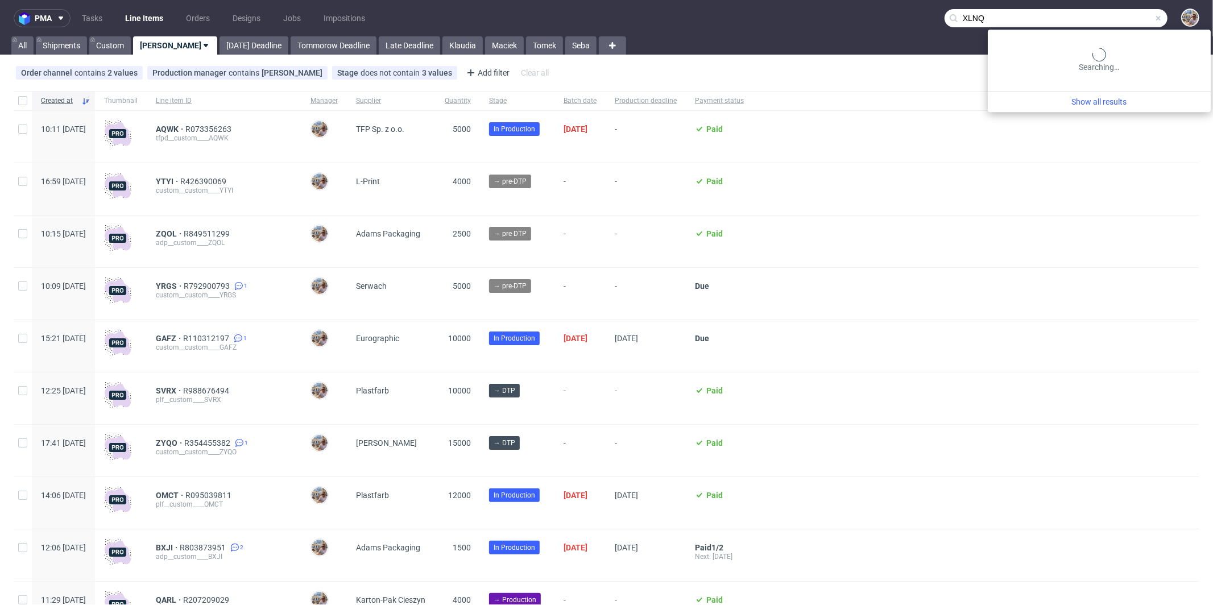
type input "XLNQ"
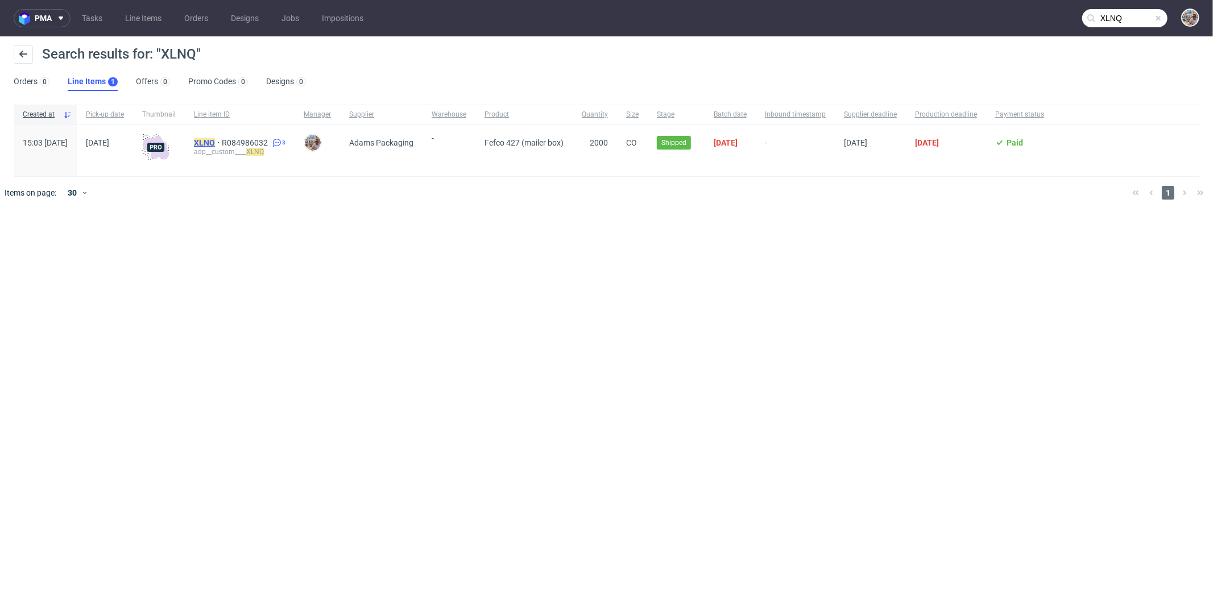
click at [215, 139] on mark "XLNQ" at bounding box center [204, 142] width 21 height 9
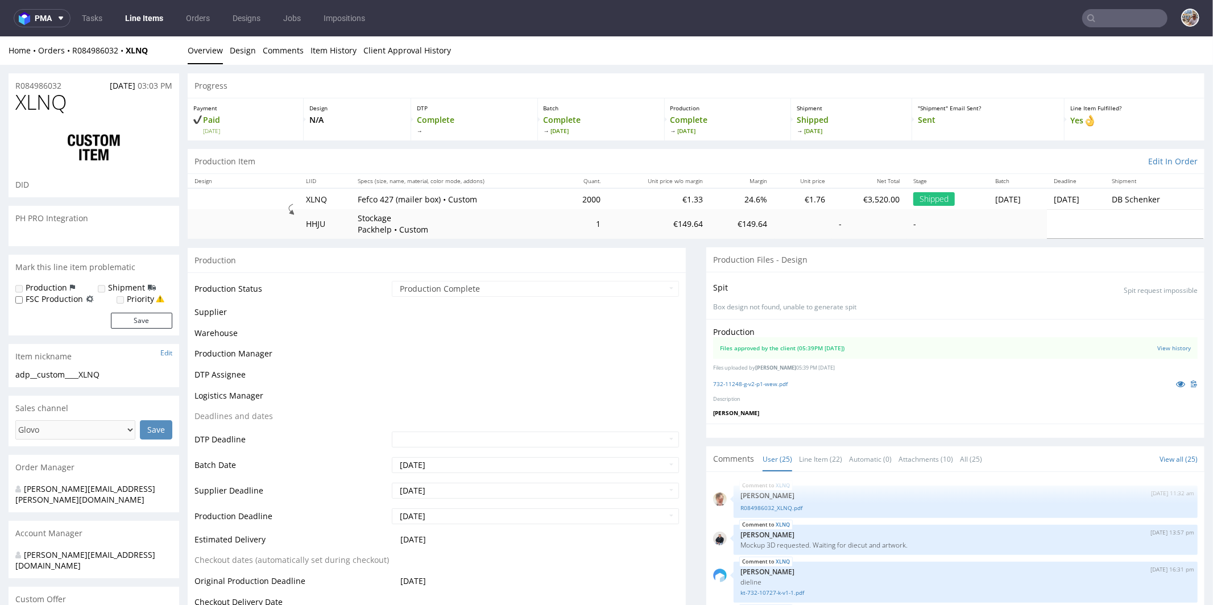
scroll to position [1338, 0]
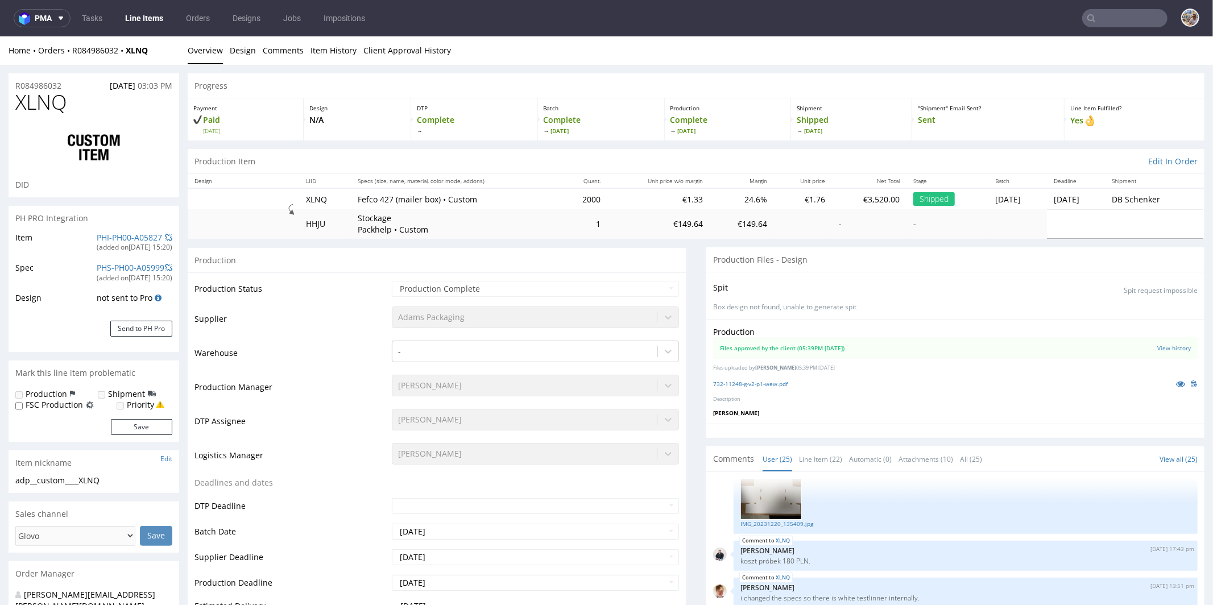
select select "in_progress"
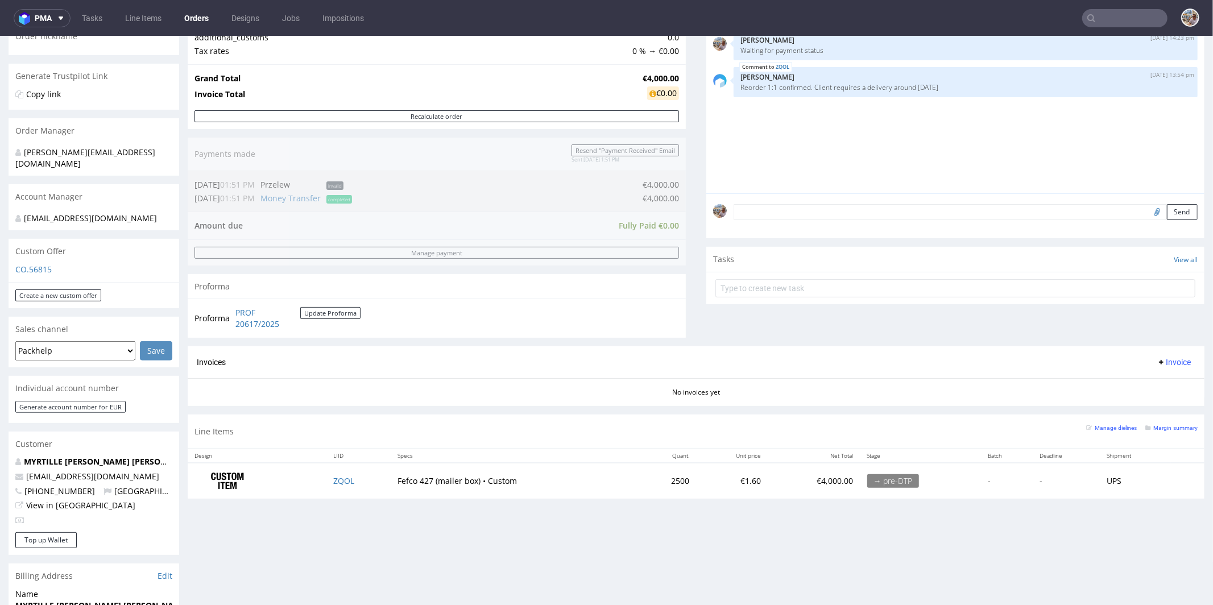
scroll to position [433, 0]
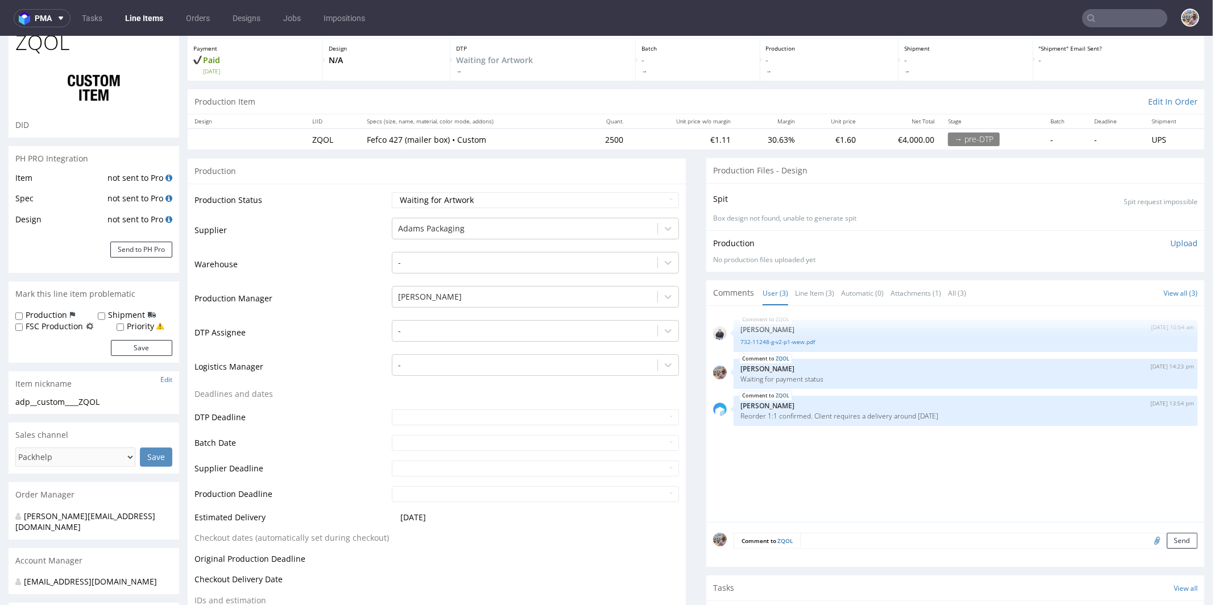
scroll to position [68, 0]
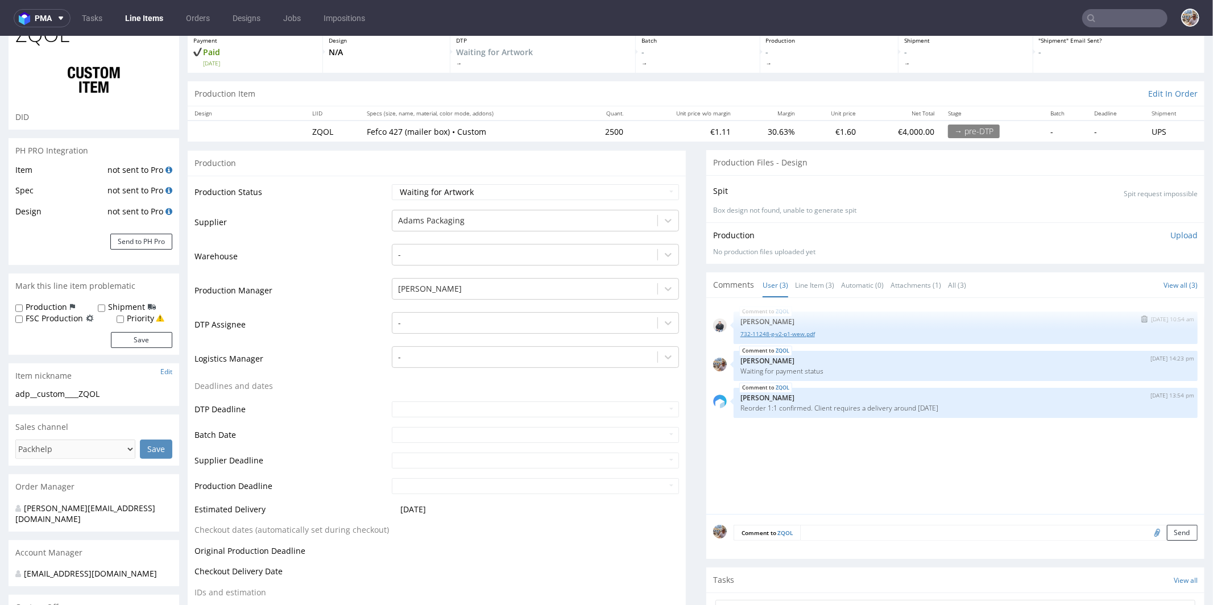
click at [775, 329] on link "732-11248-g-v2-p1-wew.pdf" at bounding box center [965, 333] width 450 height 9
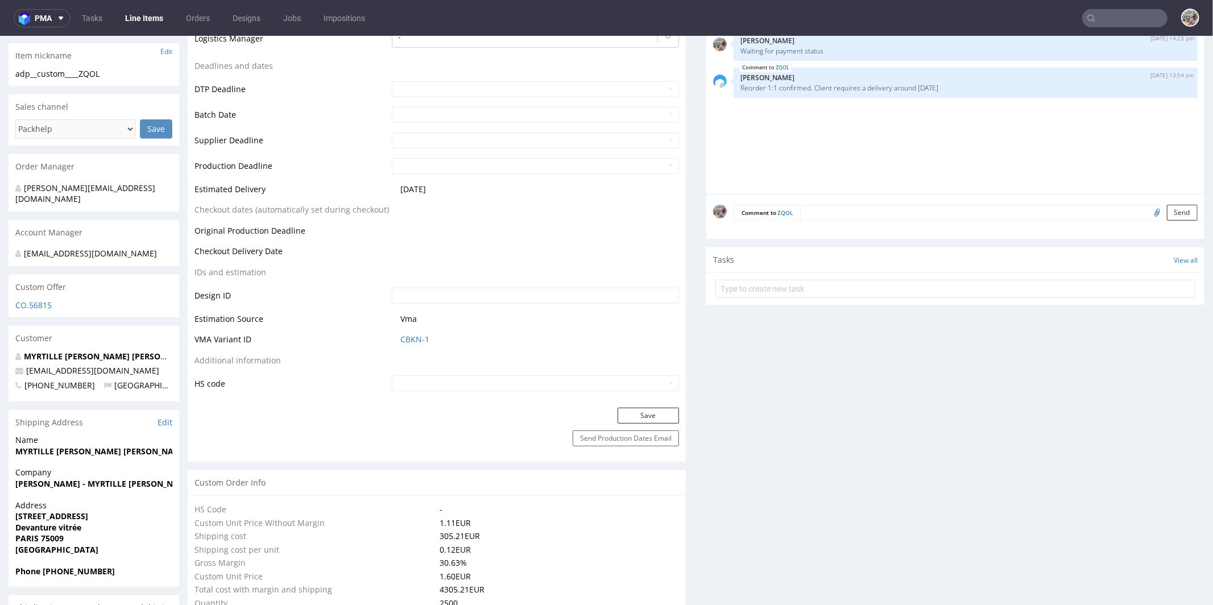
scroll to position [450, 0]
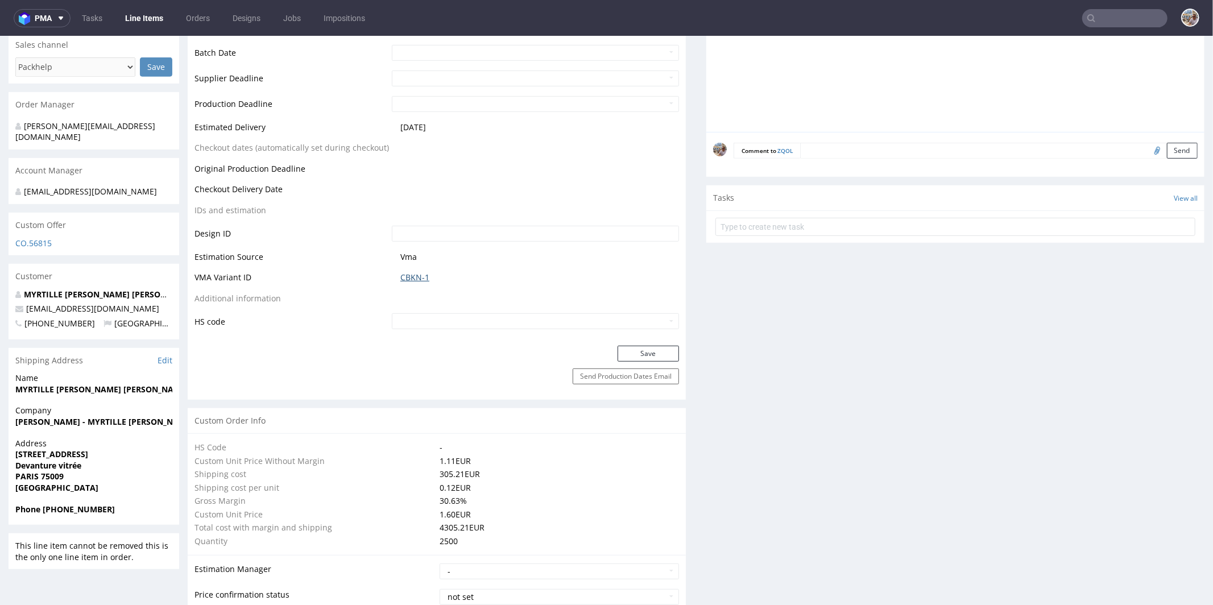
click at [407, 278] on link "CBKN-1" at bounding box center [414, 276] width 29 height 11
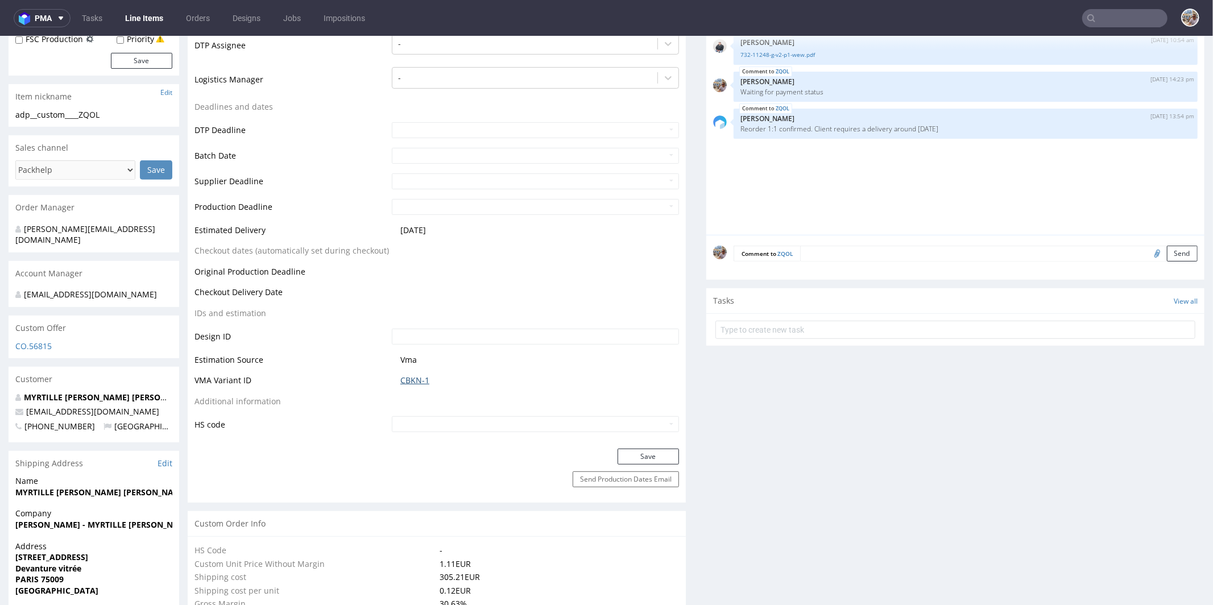
scroll to position [382, 0]
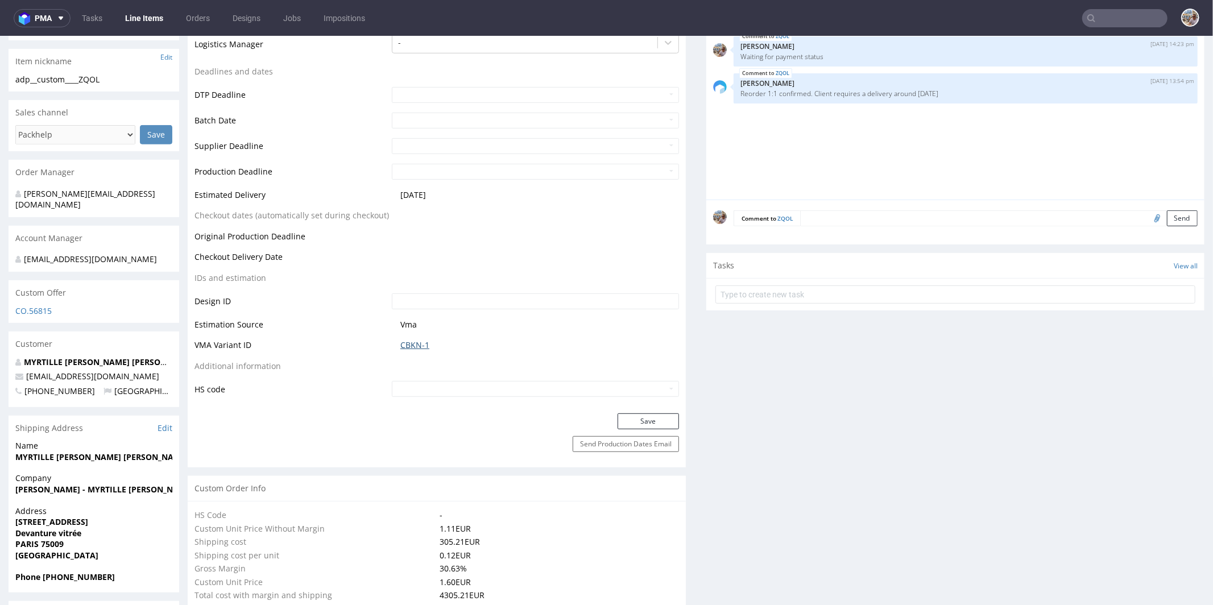
click at [414, 347] on link "CBKN-1" at bounding box center [414, 344] width 29 height 11
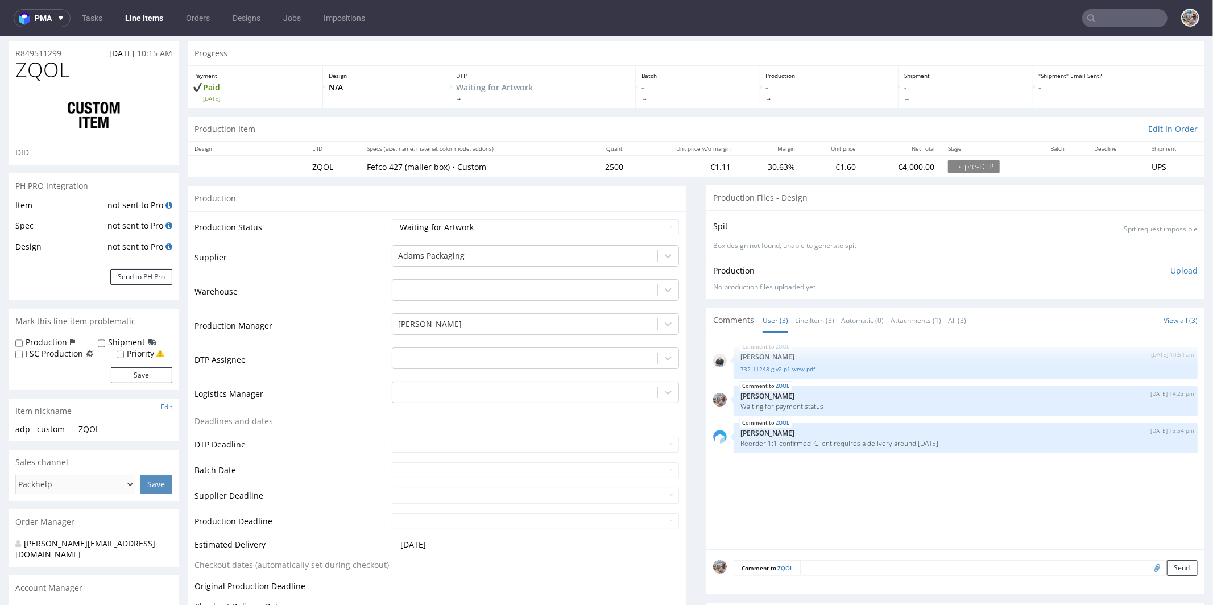
scroll to position [0, 0]
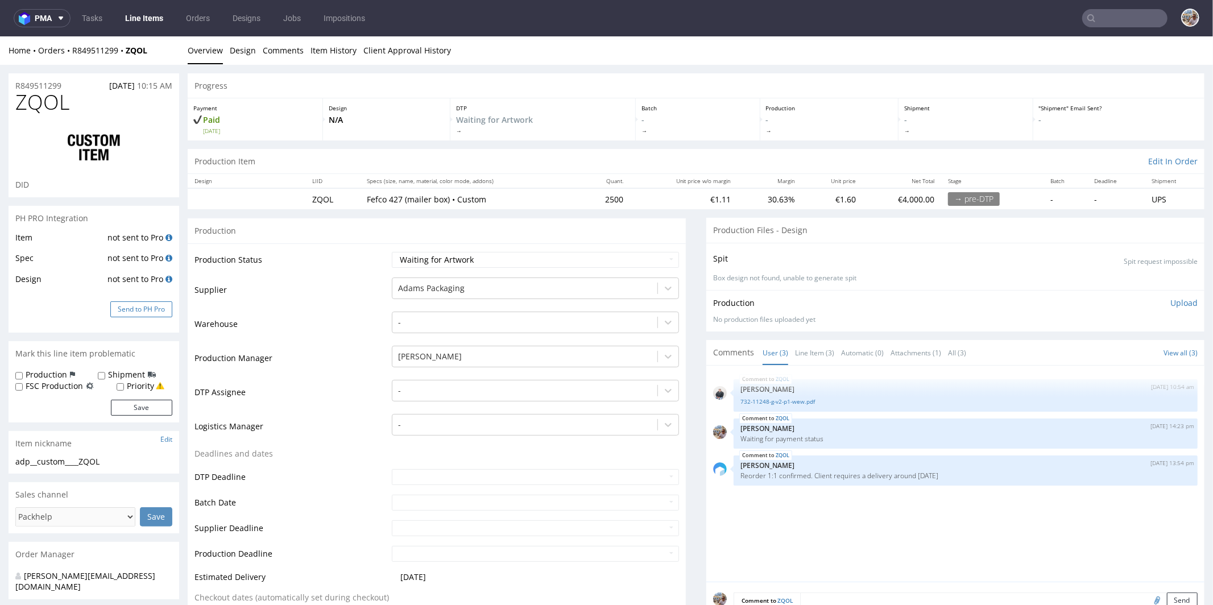
click at [151, 305] on button "Send to PH Pro" at bounding box center [141, 309] width 62 height 16
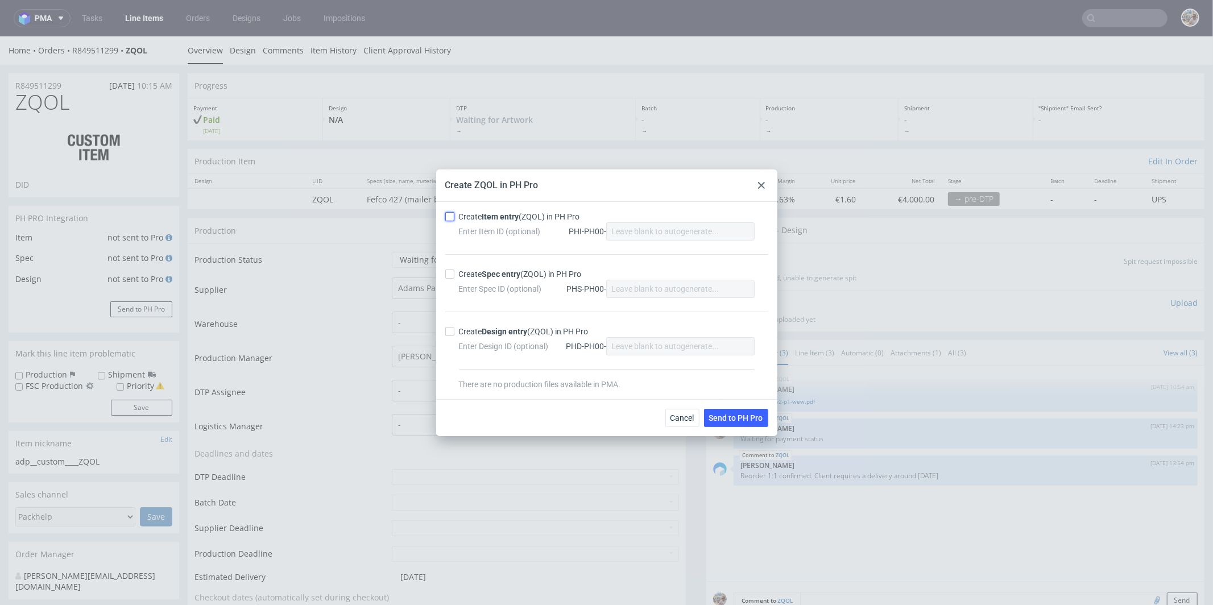
click at [454, 214] on input "Create Item entry (ZQOL) in PH Pro" at bounding box center [449, 216] width 9 height 9
checkbox input "true"
click at [453, 268] on label "Create Spec entry (ZQOL) in PH Pro" at bounding box center [606, 273] width 323 height 11
click at [453, 270] on input "Create Spec entry (ZQOL) in PH Pro" at bounding box center [449, 274] width 9 height 9
checkbox input "true"
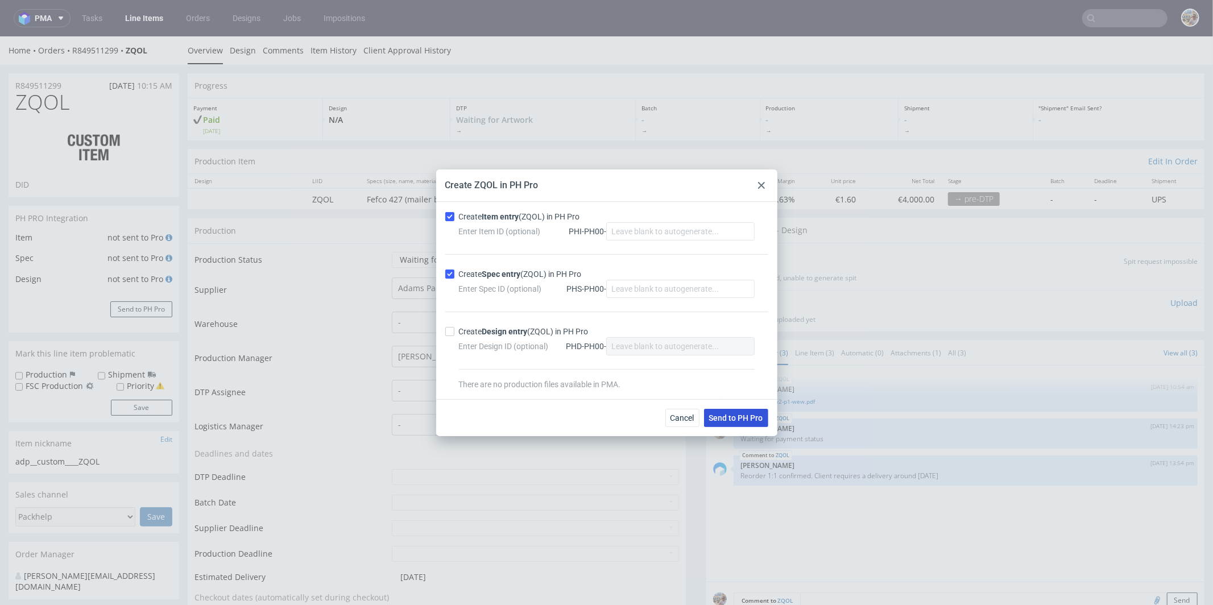
click at [719, 410] on button "Send to PH Pro" at bounding box center [736, 418] width 64 height 18
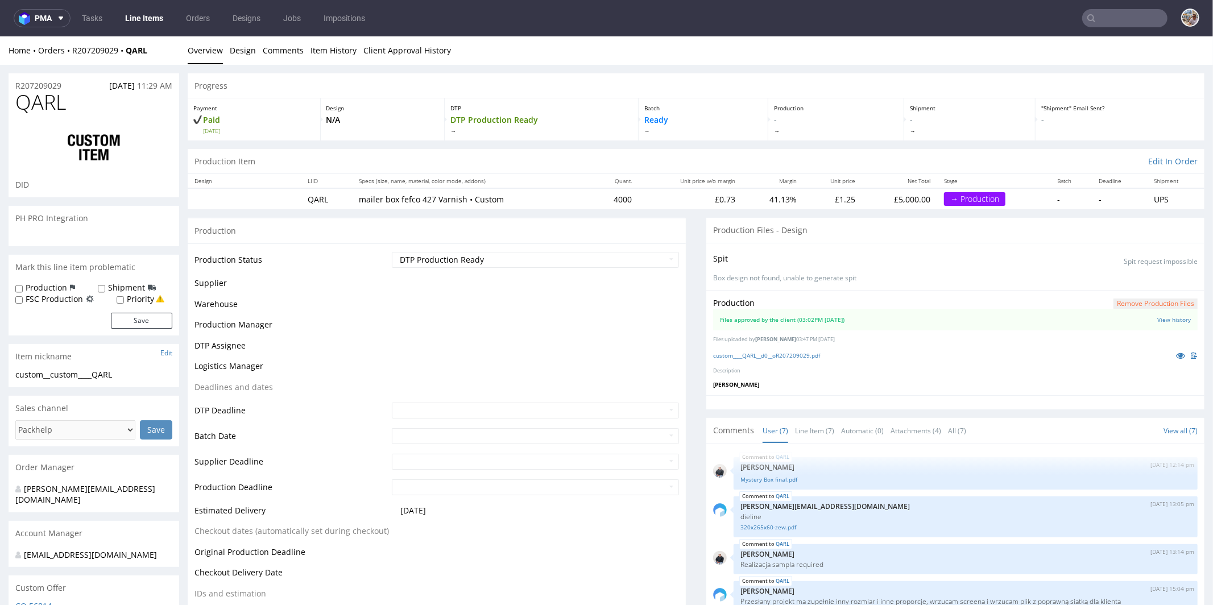
scroll to position [100, 0]
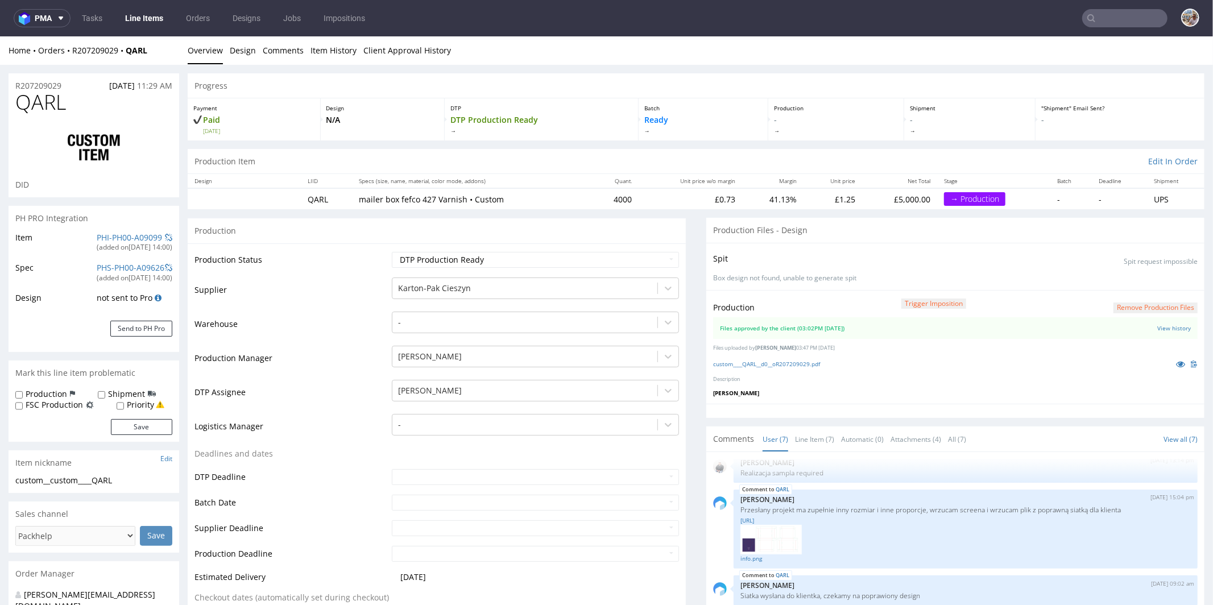
click at [106, 245] on div "(added on [DATE] 14:00 )" at bounding box center [135, 247] width 76 height 10
click at [106, 238] on link "PHI-PH00-A09099" at bounding box center [129, 236] width 65 height 11
drag, startPoint x: 631, startPoint y: 193, endPoint x: 594, endPoint y: 200, distance: 38.1
click at [594, 200] on tr "QARL mailer box fefco 427 Varnish • Custom 4000 £0.73 41.13% £1.25 £5,000.00 → …" at bounding box center [696, 198] width 1017 height 21
copy td "4000"
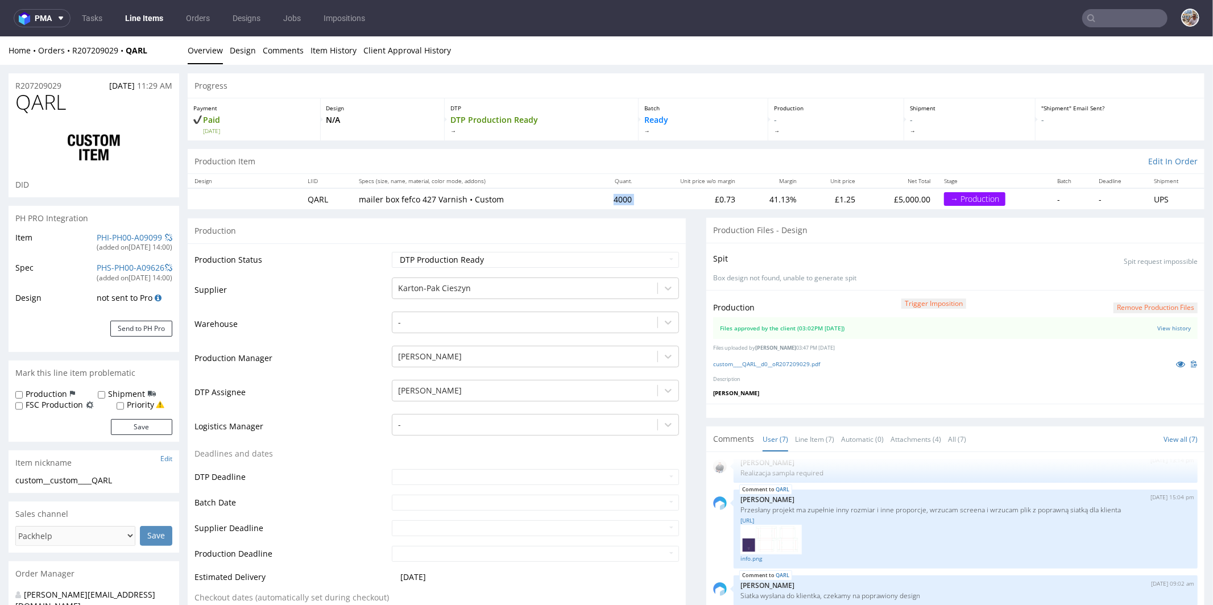
scroll to position [409, 0]
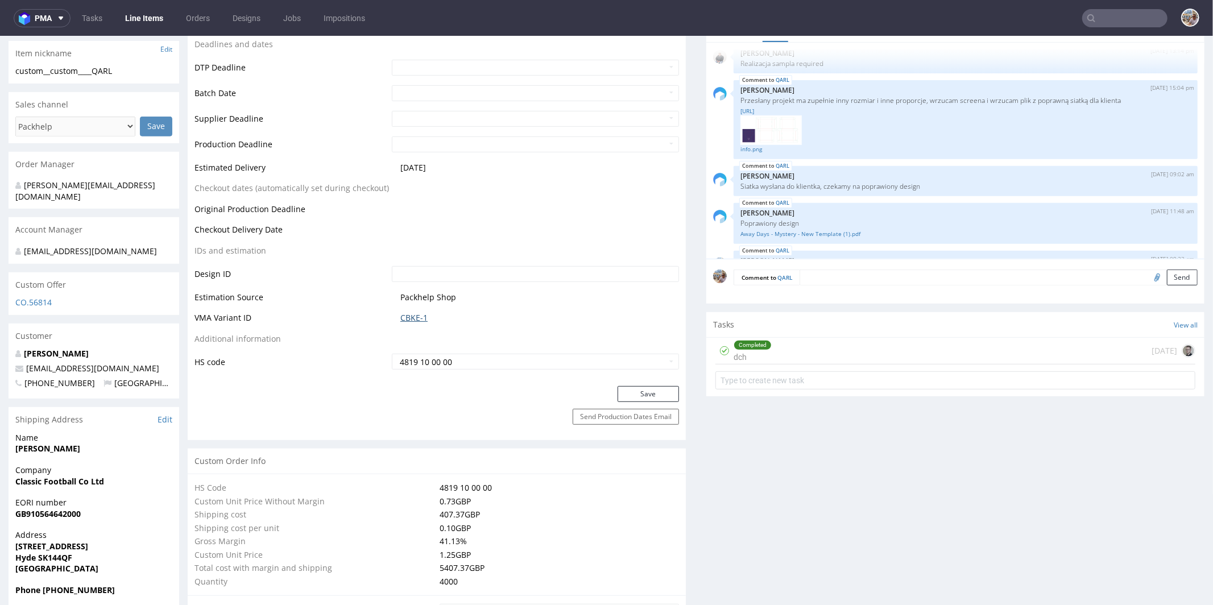
click at [411, 321] on link "CBKE-1" at bounding box center [413, 317] width 27 height 11
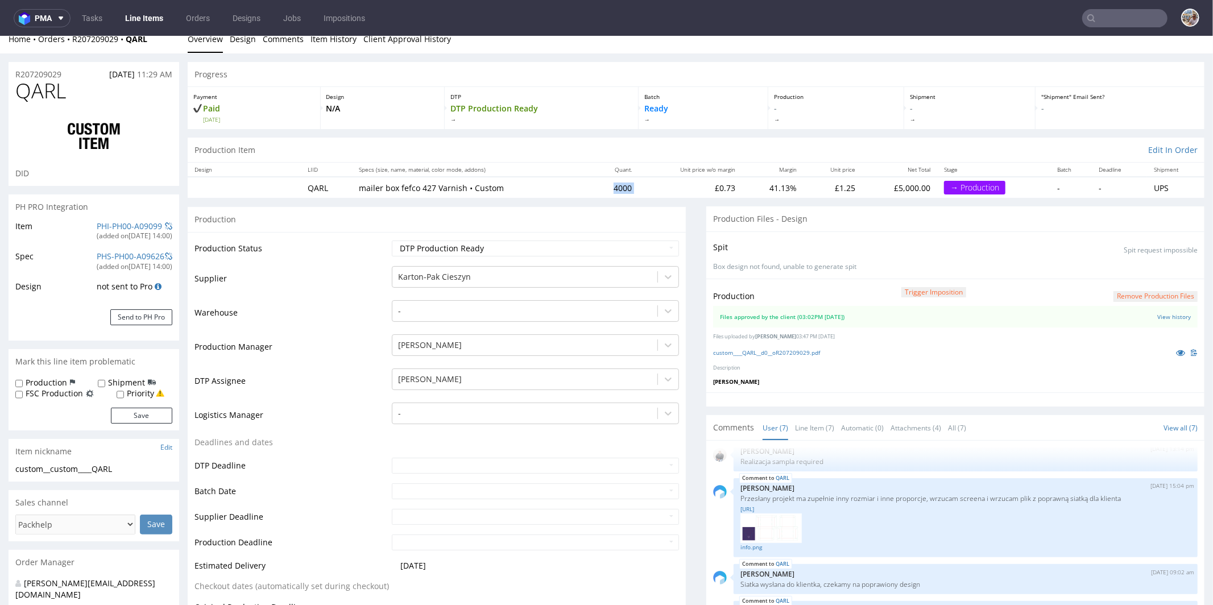
scroll to position [0, 0]
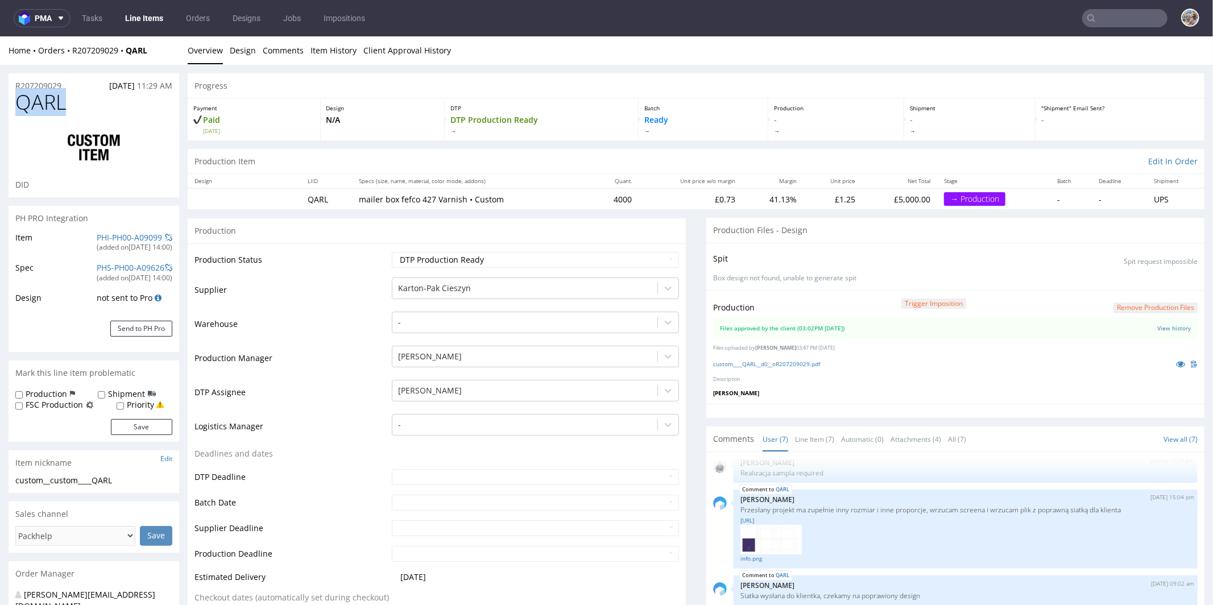
drag, startPoint x: 89, startPoint y: 102, endPoint x: 0, endPoint y: 99, distance: 89.3
copy span "QARL"
click at [57, 78] on div "R207209029 18.09.2025 11:29 AM" at bounding box center [94, 82] width 171 height 18
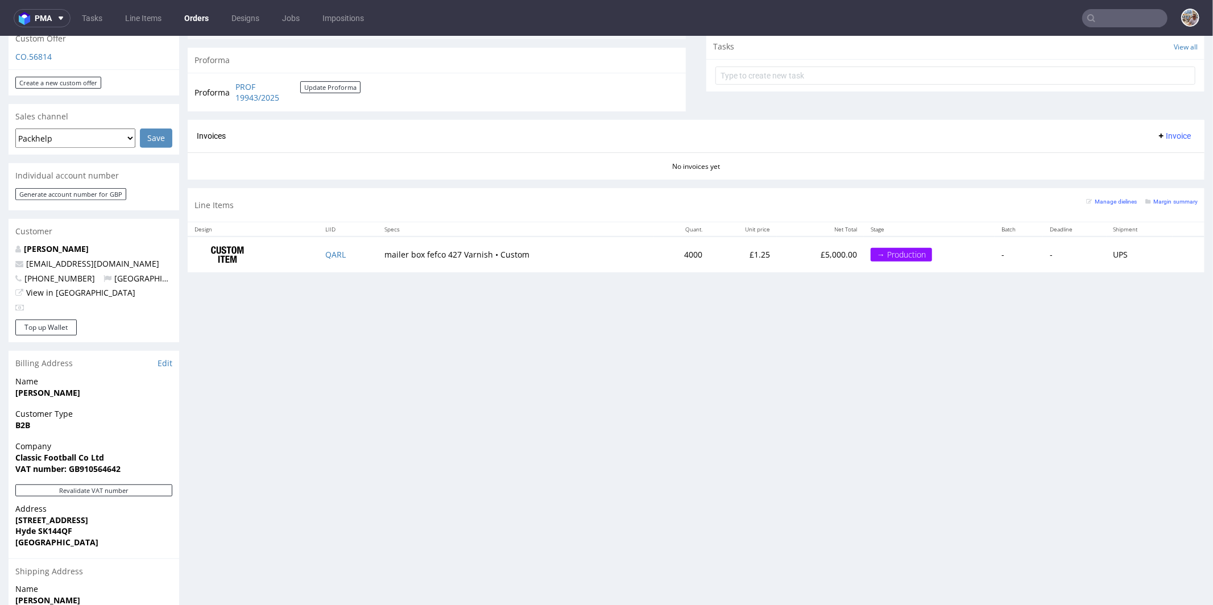
scroll to position [401, 0]
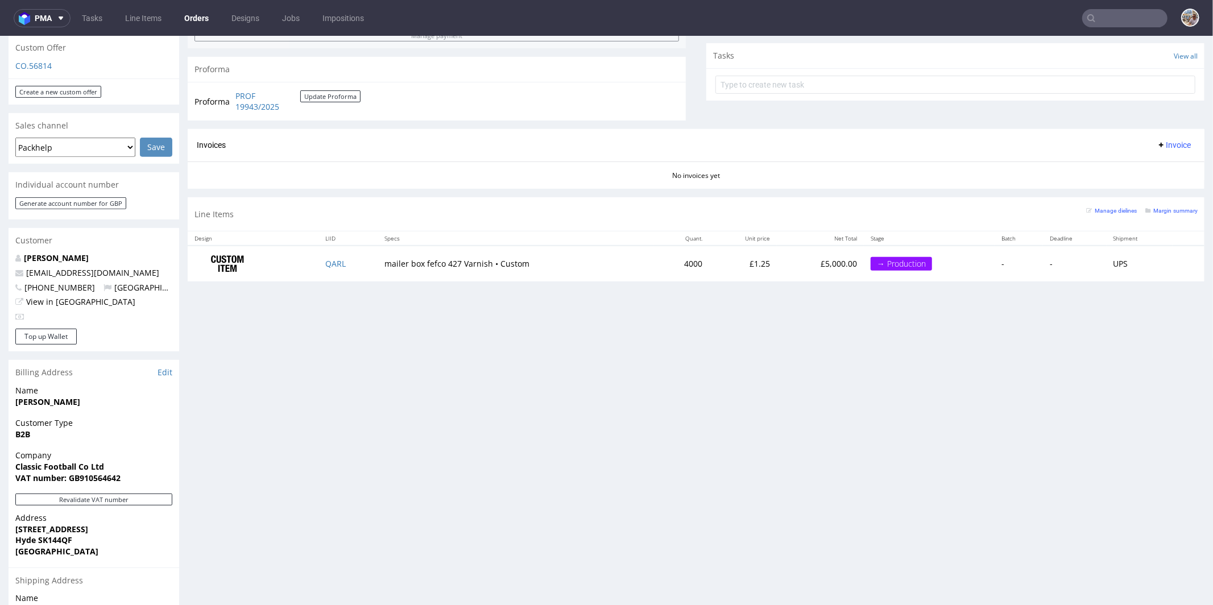
click at [1156, 212] on div "Margin summary" at bounding box center [1171, 209] width 52 height 11
click at [1157, 207] on small "Margin summary" at bounding box center [1171, 210] width 52 height 6
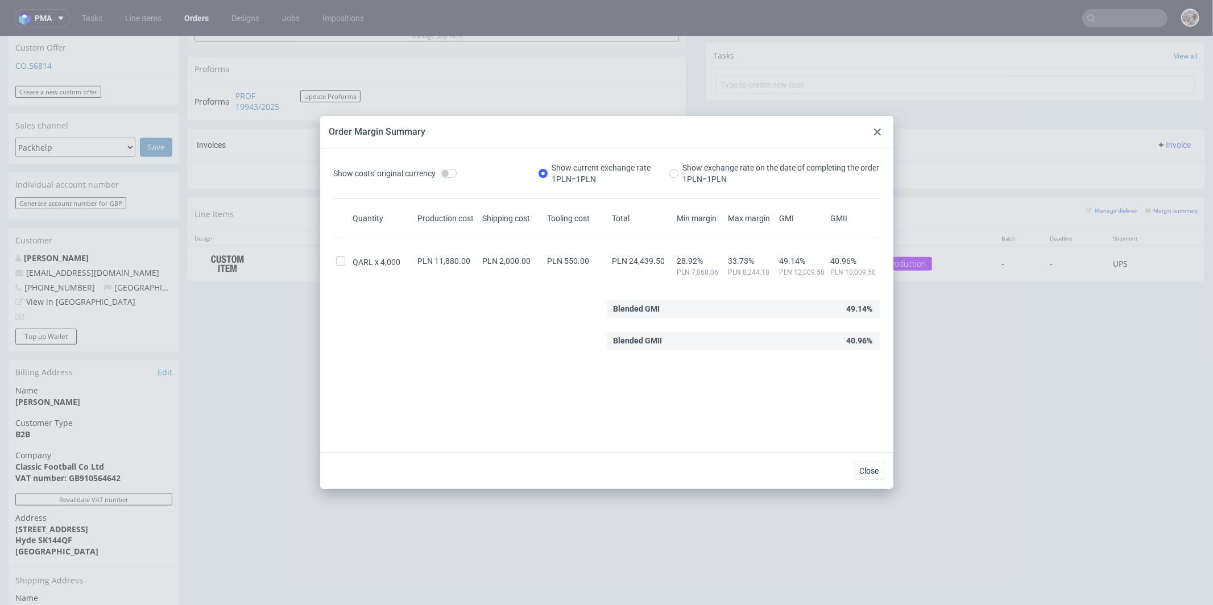
click at [874, 132] on icon at bounding box center [877, 132] width 7 height 7
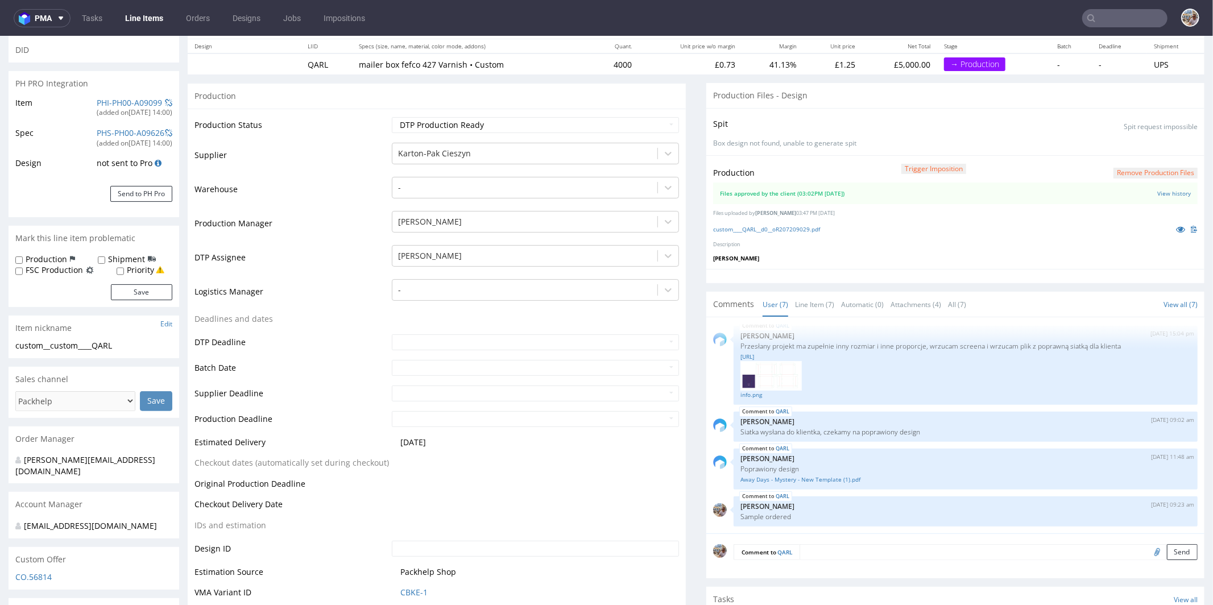
scroll to position [260, 0]
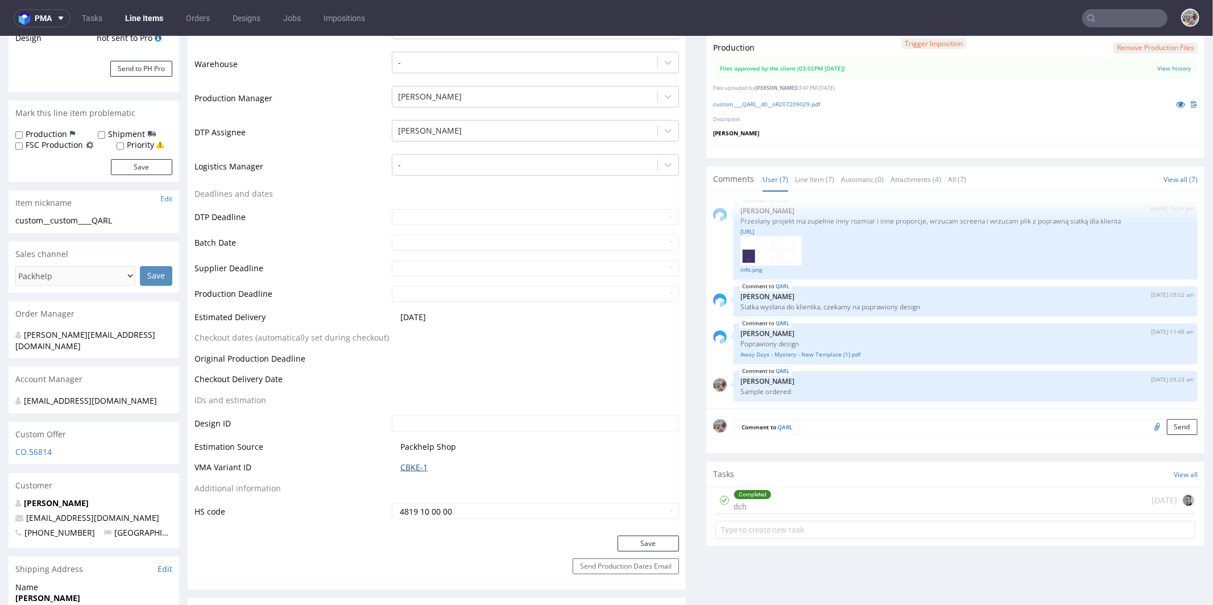
click at [412, 463] on link "CBKE-1" at bounding box center [413, 466] width 27 height 11
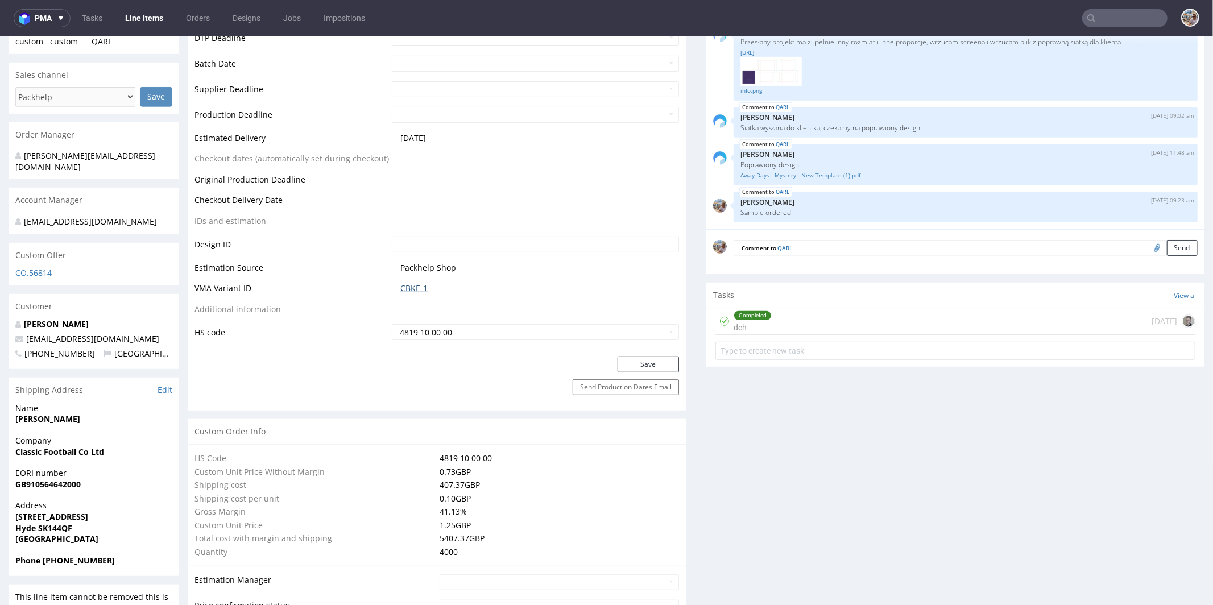
scroll to position [0, 0]
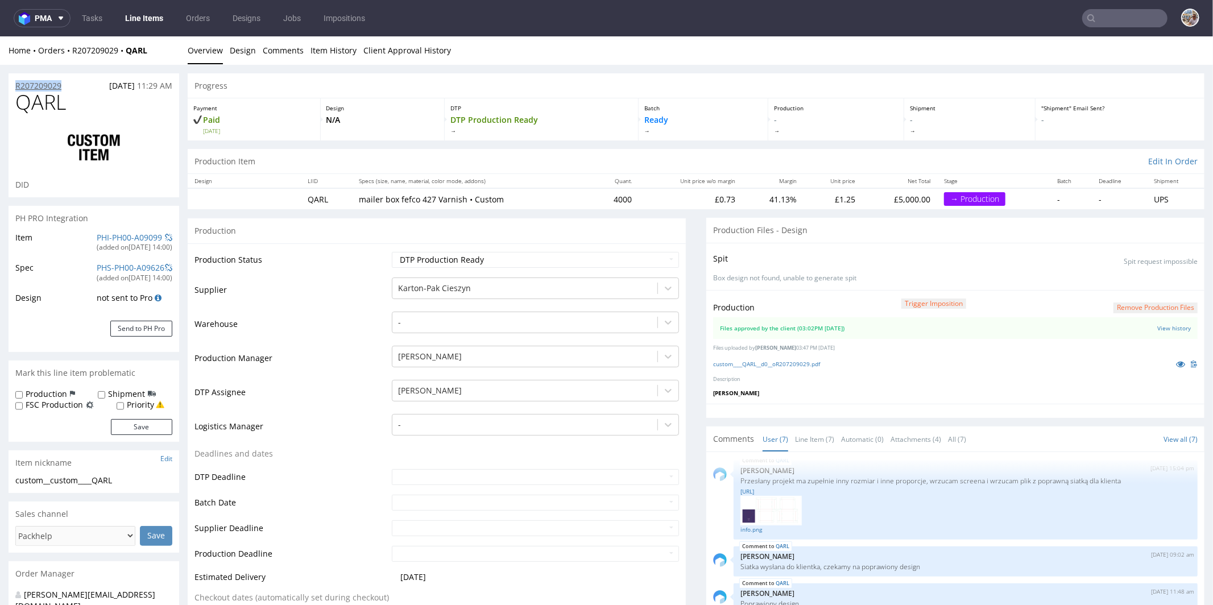
drag, startPoint x: 67, startPoint y: 85, endPoint x: 16, endPoint y: 84, distance: 50.1
click at [16, 84] on div "R207209029 18.09.2025 11:29 AM" at bounding box center [94, 82] width 171 height 18
copy p "R207209029"
drag, startPoint x: 86, startPoint y: 105, endPoint x: 6, endPoint y: 104, distance: 80.2
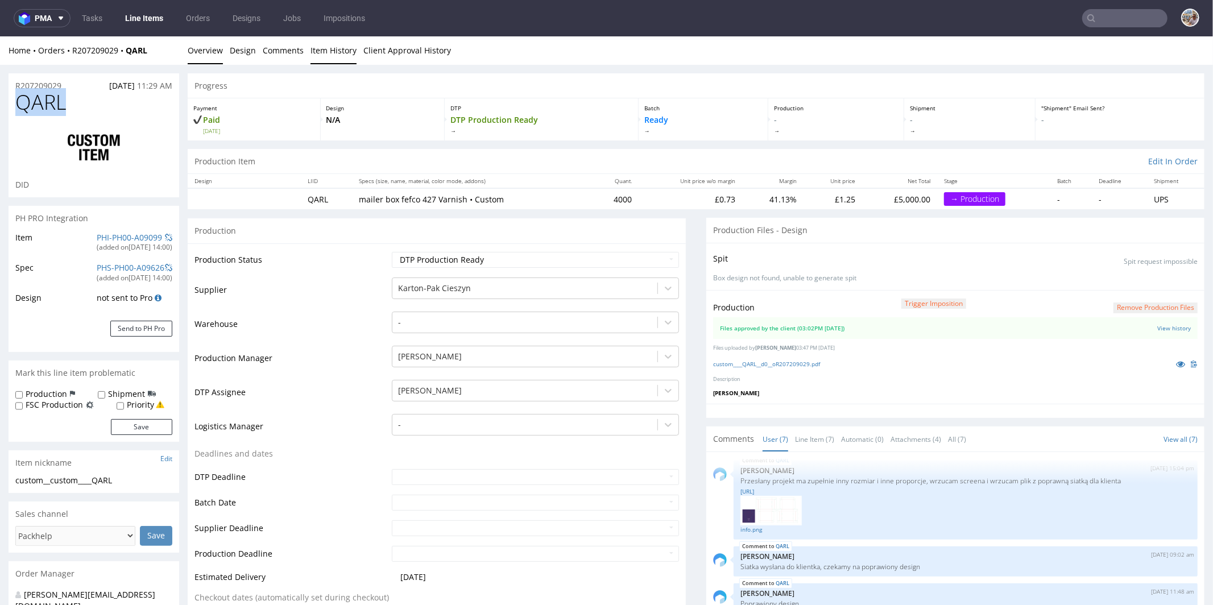
copy span "QARL"
click at [415, 261] on select "Waiting for Artwork Waiting for Diecut Waiting for Mockup Waiting for DTP Waiti…" at bounding box center [535, 259] width 287 height 16
select select "production_in_process"
click at [392, 251] on select "Waiting for Artwork Waiting for Diecut Waiting for Mockup Waiting for DTP Waiti…" at bounding box center [535, 259] width 287 height 16
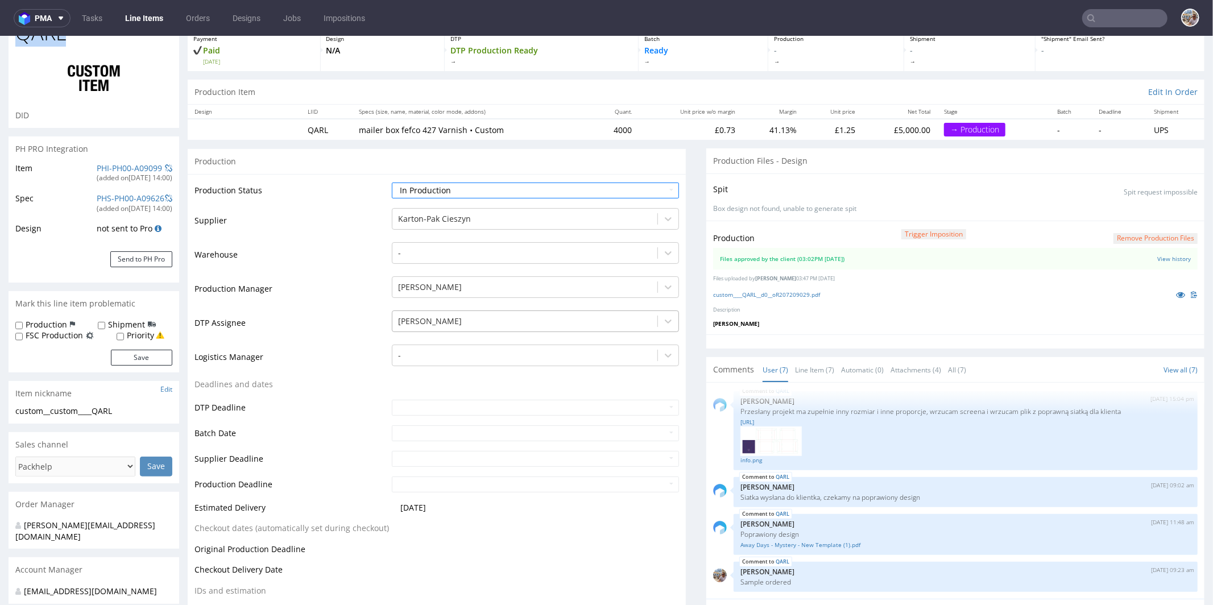
scroll to position [104, 0]
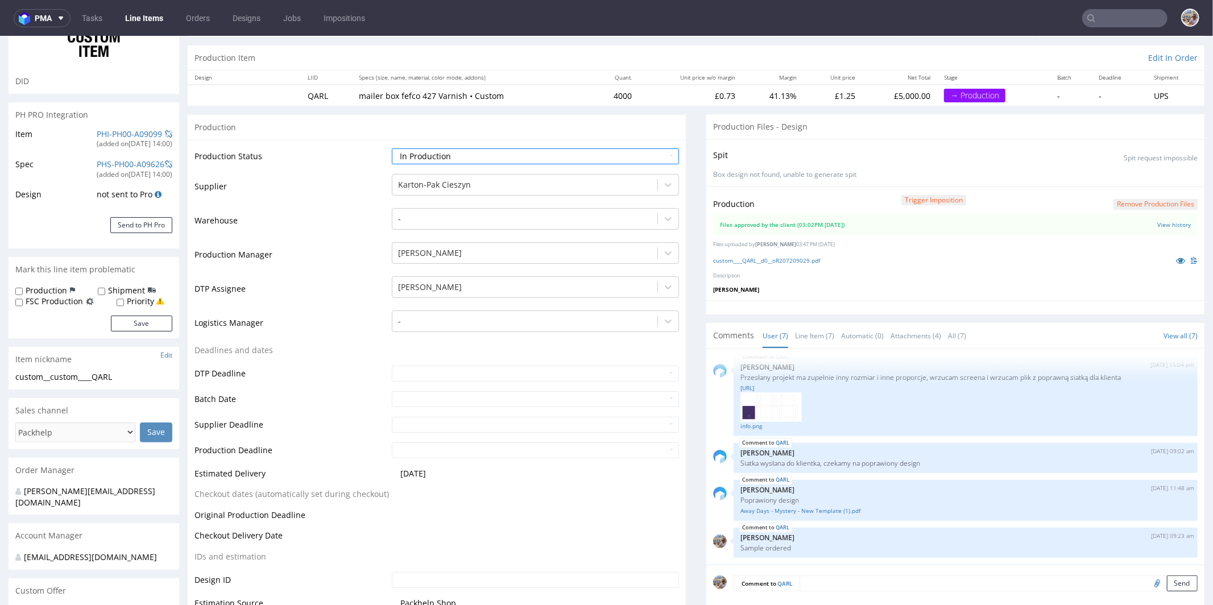
click at [408, 390] on td at bounding box center [534, 403] width 290 height 26
click at [409, 394] on input "text" at bounding box center [535, 399] width 287 height 16
click at [463, 347] on td "25" at bounding box center [468, 346] width 17 height 17
type input "2025-09-25"
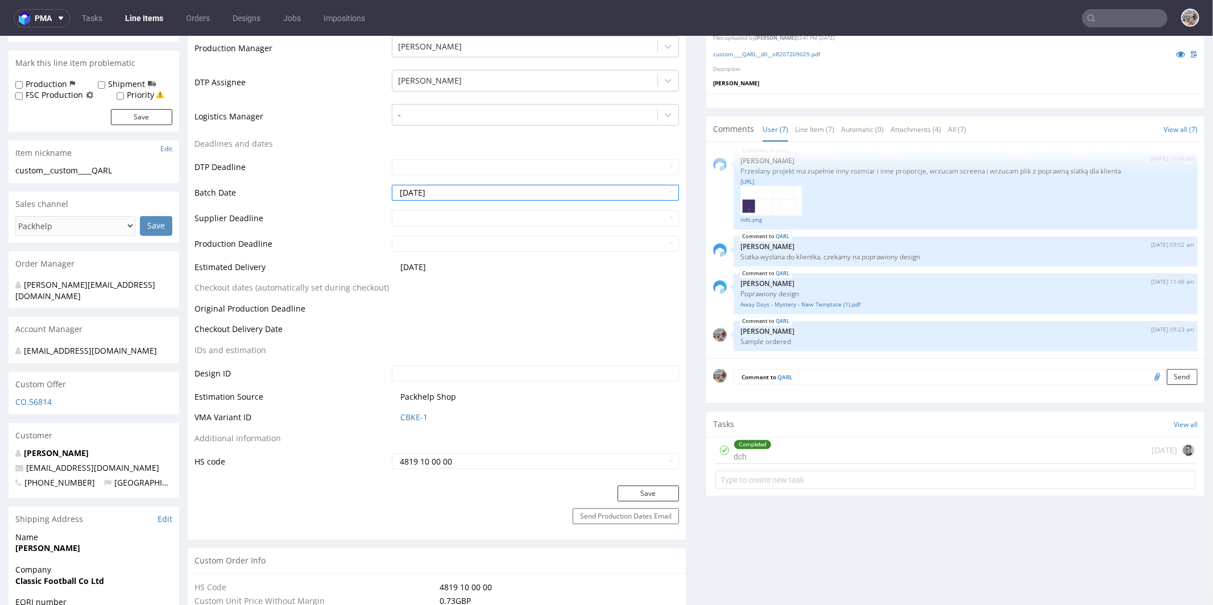
scroll to position [486, 0]
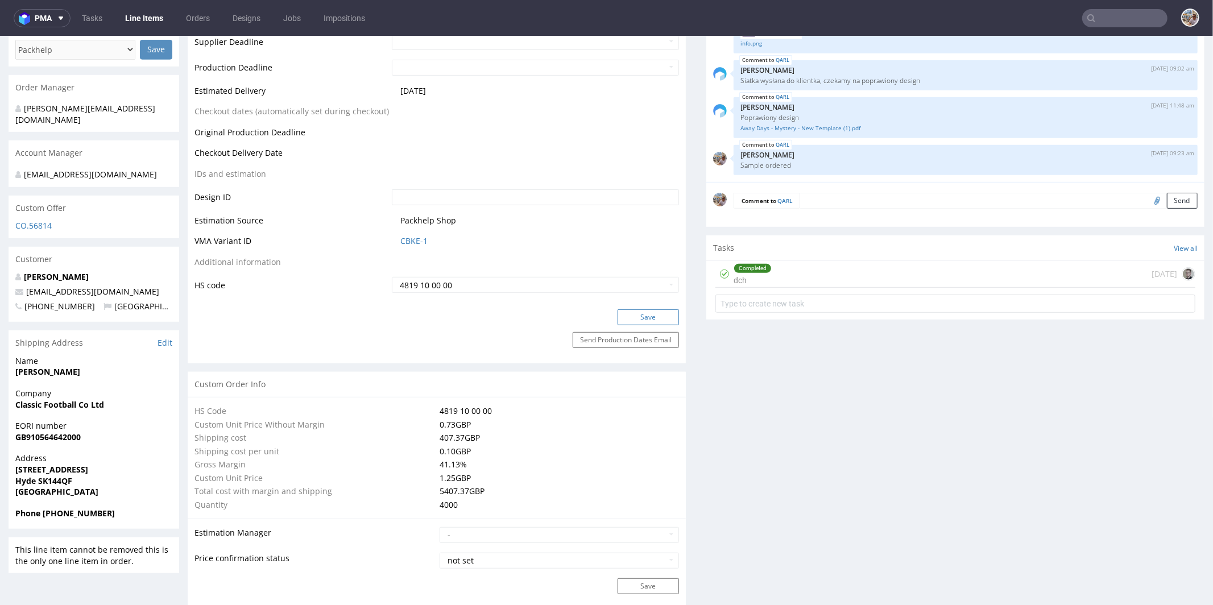
click at [645, 317] on button "Save" at bounding box center [648, 317] width 61 height 16
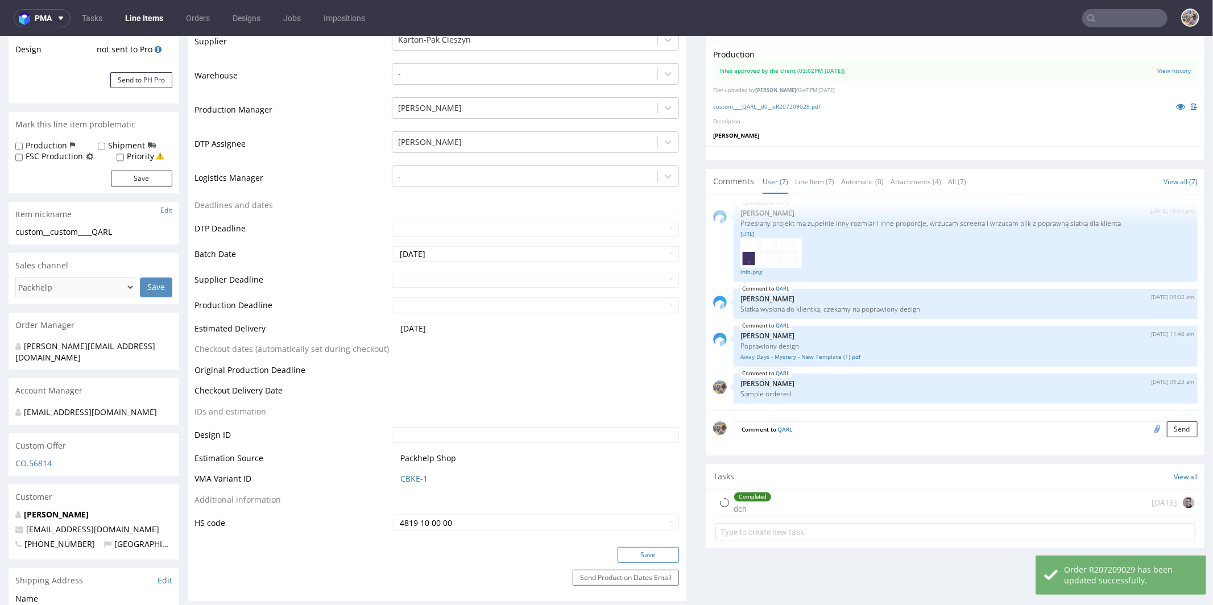
scroll to position [0, 0]
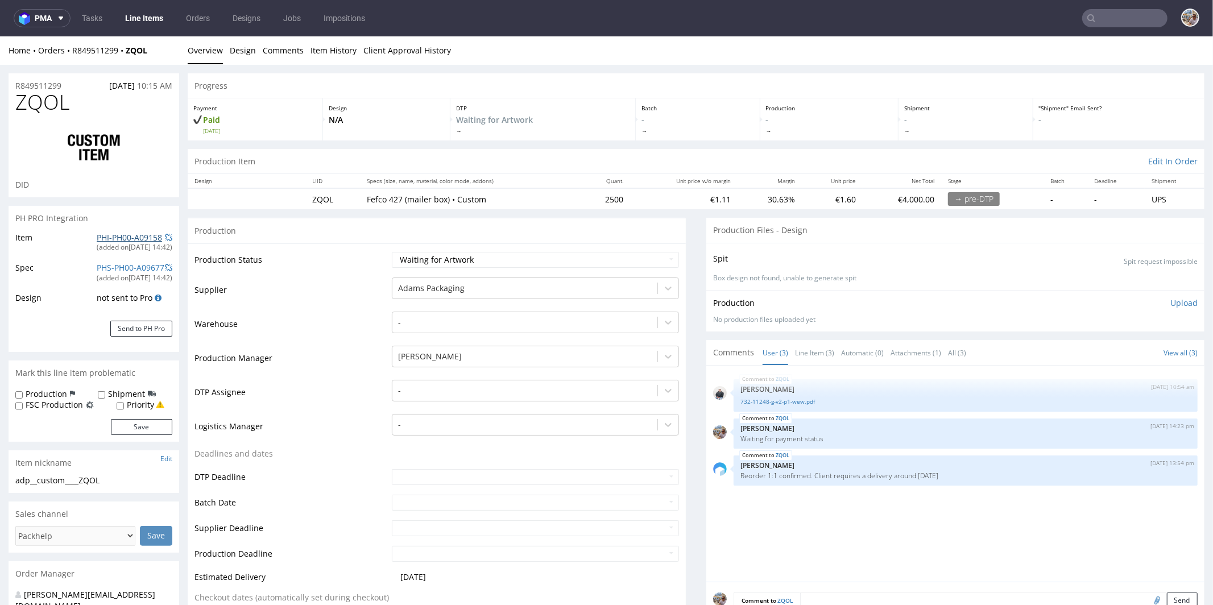
click at [138, 239] on link "PHI-PH00-A09158" at bounding box center [129, 236] width 65 height 11
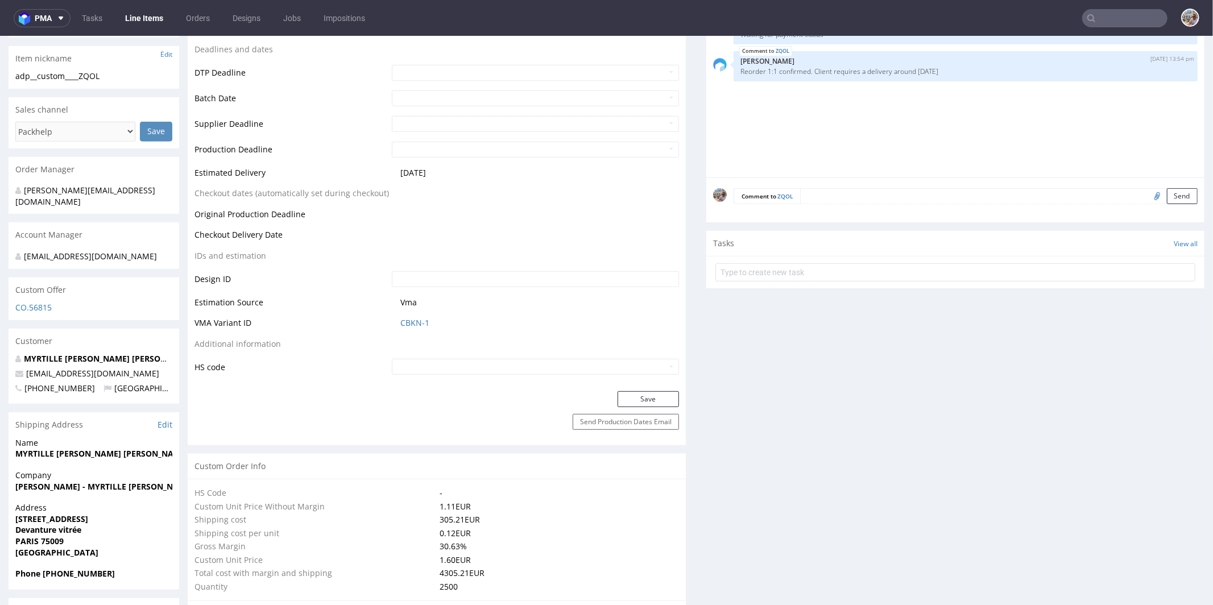
scroll to position [464, 0]
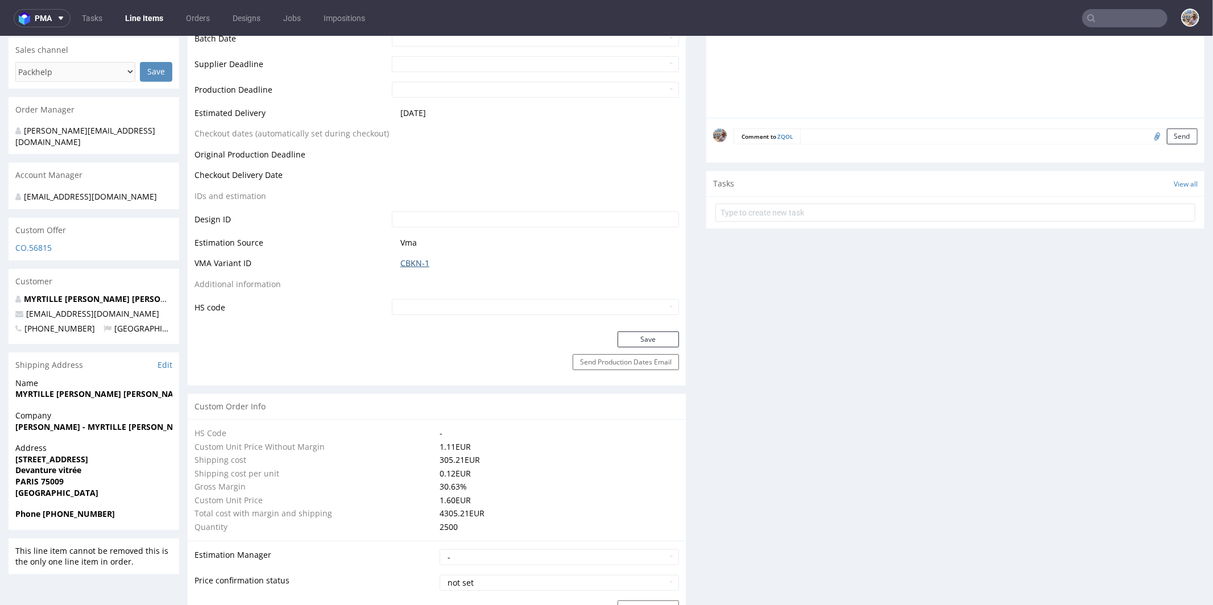
click at [413, 260] on link "CBKN-1" at bounding box center [414, 262] width 29 height 11
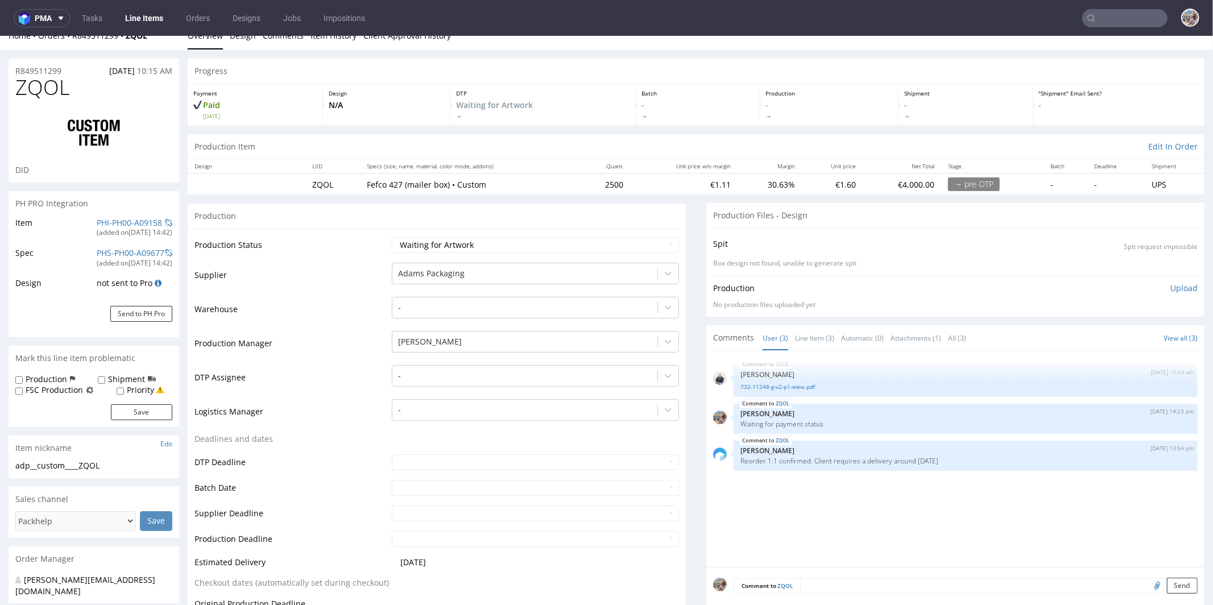
scroll to position [0, 0]
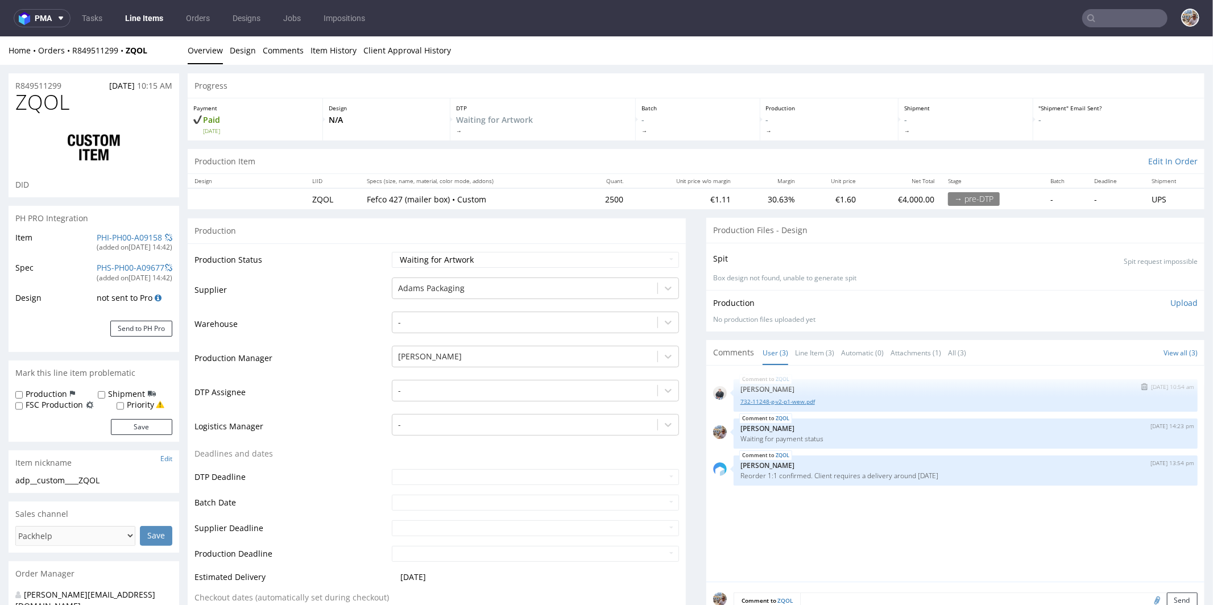
click at [779, 398] on link "732-11248-g-v2-p1-wew.pdf" at bounding box center [965, 401] width 450 height 9
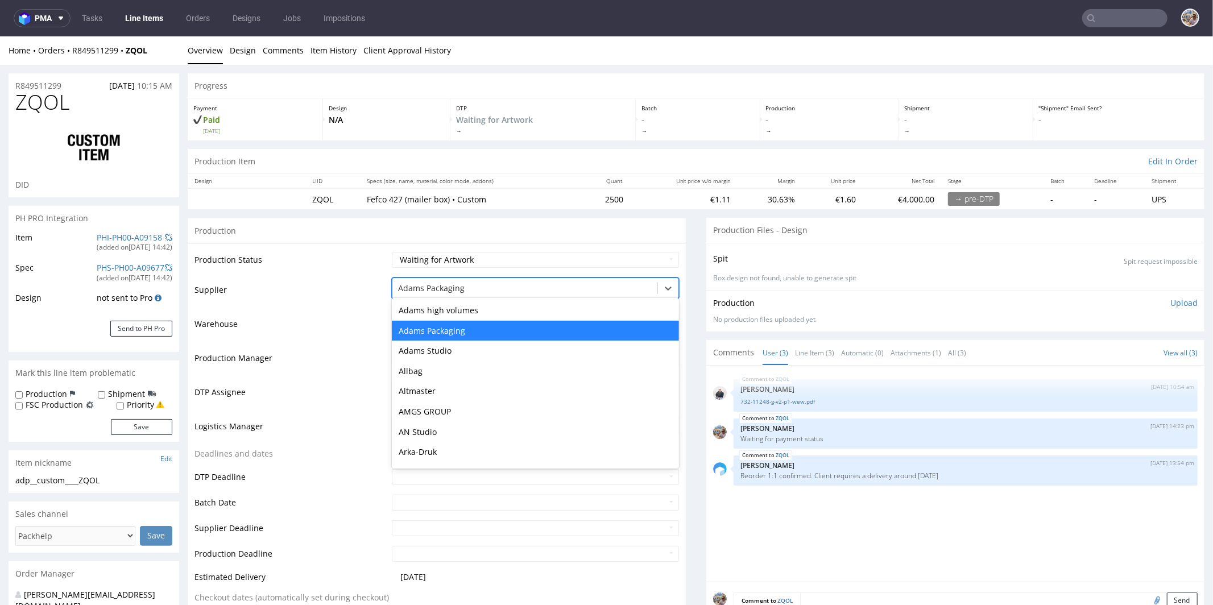
drag, startPoint x: 464, startPoint y: 289, endPoint x: 391, endPoint y: 285, distance: 73.5
click at [392, 285] on div "Adams Packaging" at bounding box center [524, 288] width 265 height 18
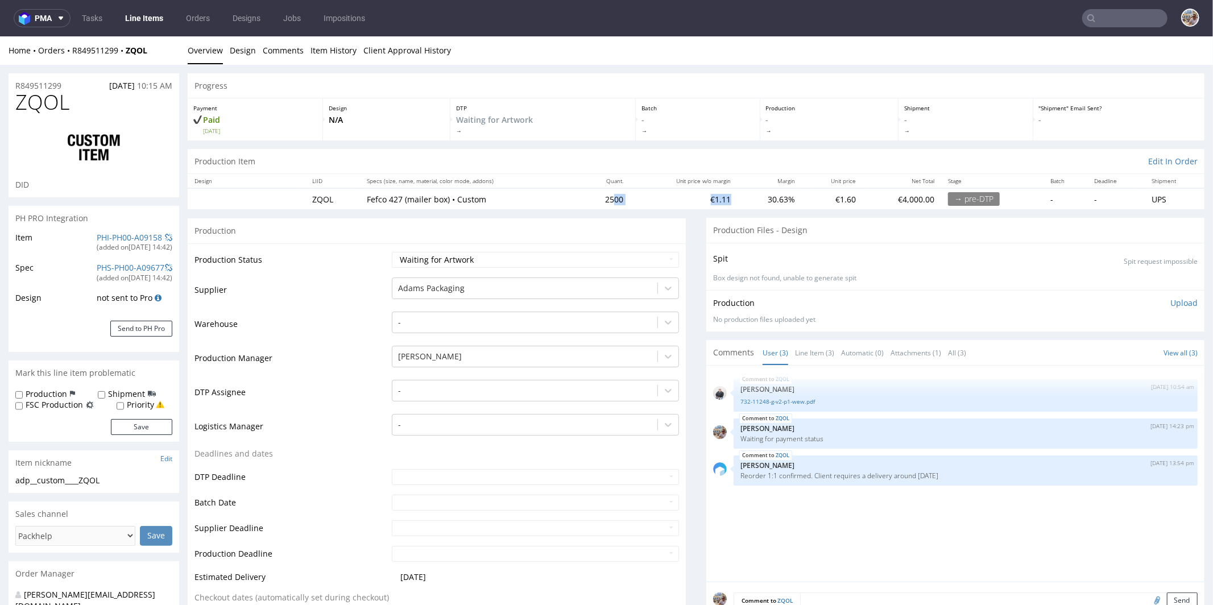
drag, startPoint x: 628, startPoint y: 204, endPoint x: 603, endPoint y: 202, distance: 24.6
click at [603, 202] on tr "ZQOL Fefco 427 (mailer box) • Custom 2500 €1.11 30.63% €1.60 €4,000.00 → pre-DT…" at bounding box center [696, 198] width 1017 height 21
click at [630, 200] on td "€1.11" at bounding box center [684, 198] width 108 height 21
drag, startPoint x: 623, startPoint y: 198, endPoint x: 595, endPoint y: 198, distance: 28.4
click at [595, 198] on tr "ZQOL Fefco 427 (mailer box) • Custom 2500 €1.11 30.63% €1.60 €4,000.00 → pre-DT…" at bounding box center [696, 198] width 1017 height 21
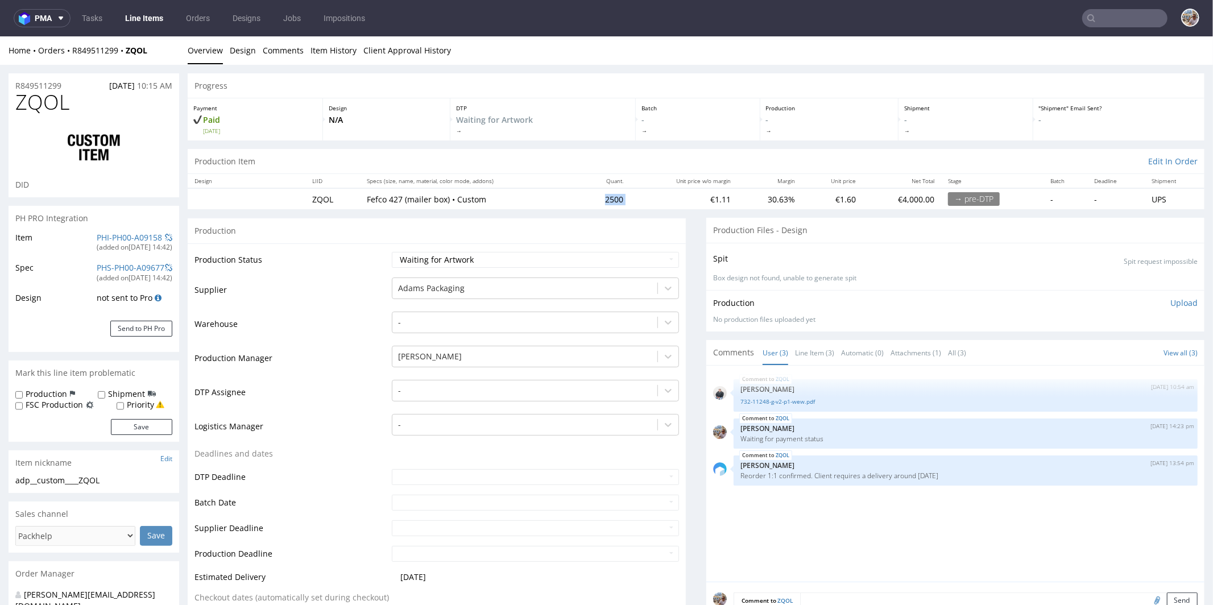
copy td "2500"
drag, startPoint x: 77, startPoint y: 102, endPoint x: 15, endPoint y: 105, distance: 62.6
click at [15, 105] on h1 "ZQOL" at bounding box center [93, 101] width 157 height 23
copy span "ZQOL"
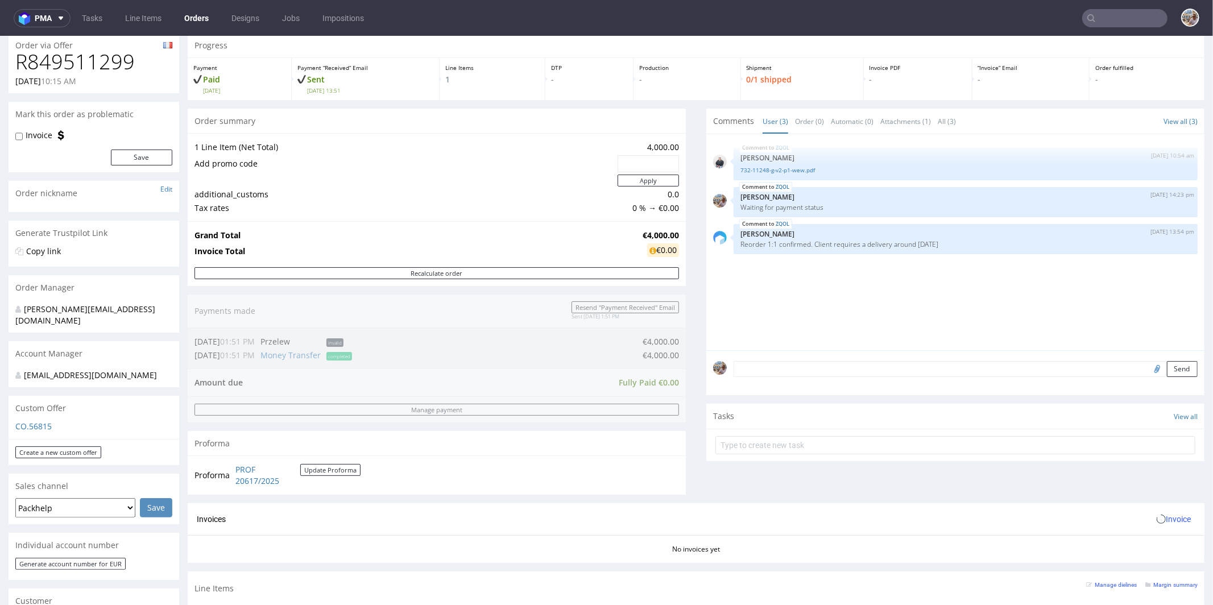
scroll to position [362, 0]
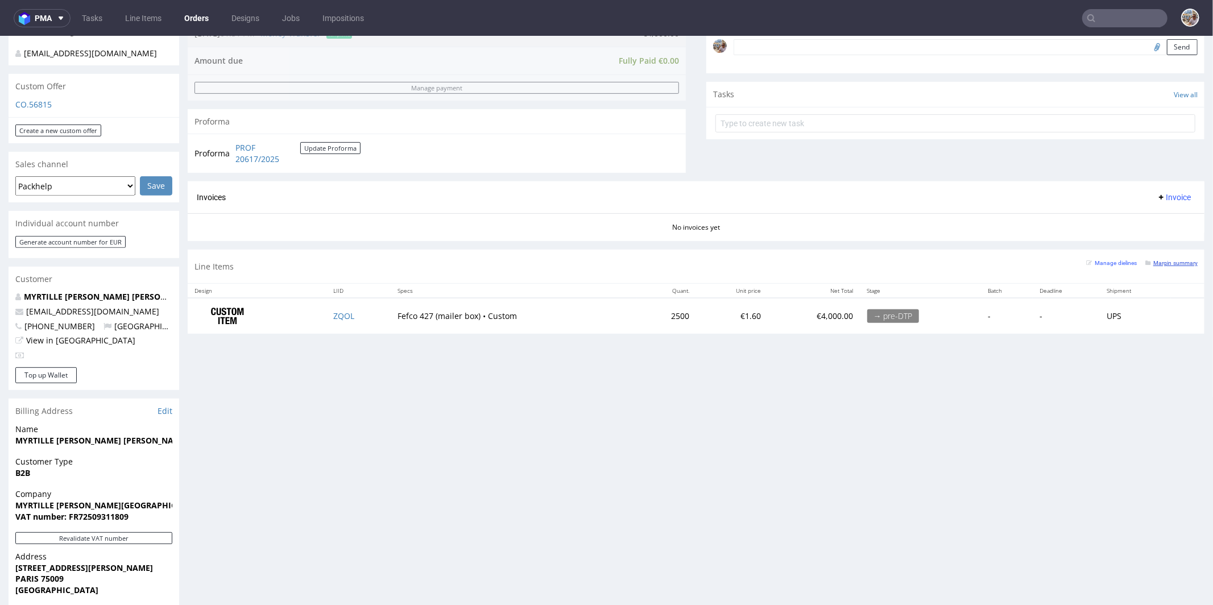
click at [1161, 263] on link "Margin summary" at bounding box center [1171, 262] width 52 height 8
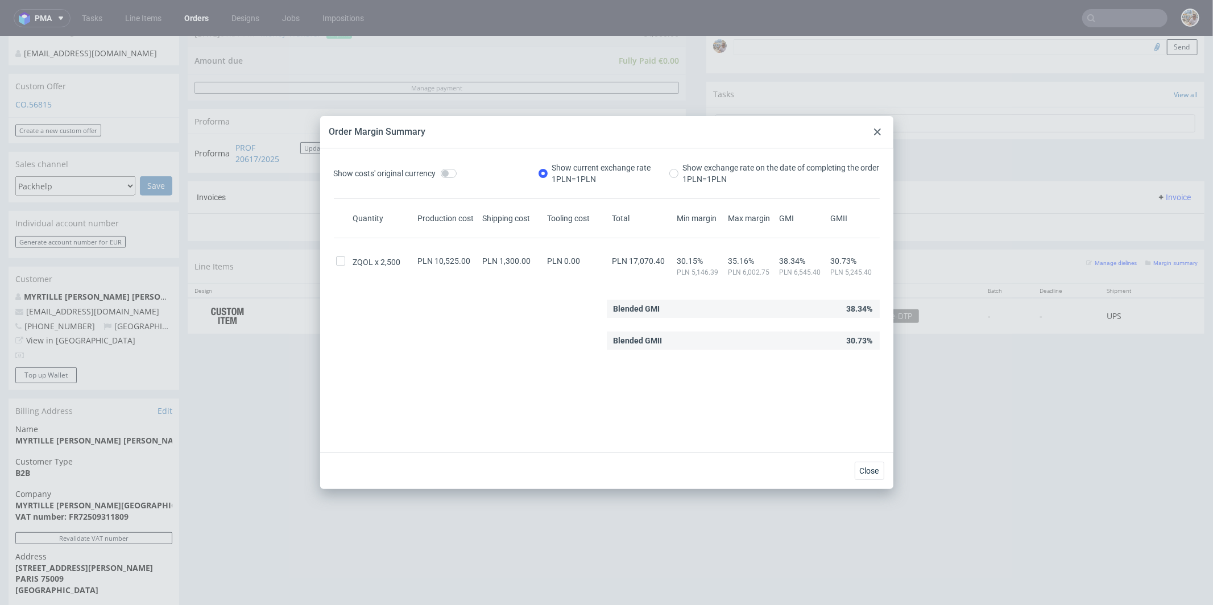
click at [879, 133] on icon at bounding box center [877, 132] width 7 height 7
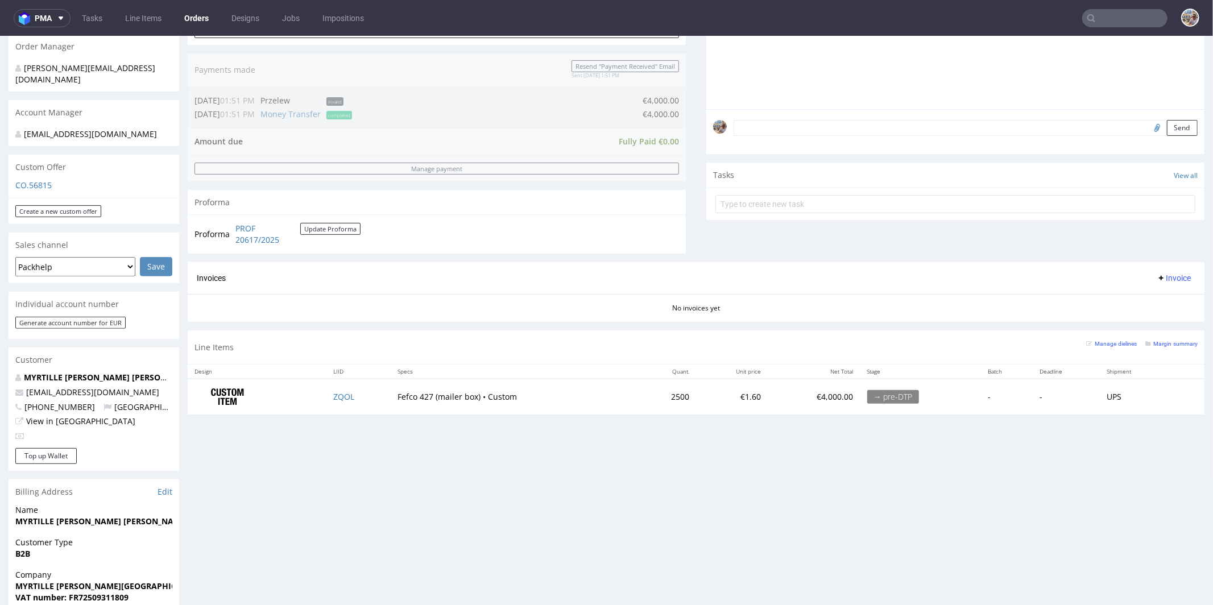
scroll to position [281, 0]
click at [1166, 341] on small "Margin summary" at bounding box center [1171, 344] width 52 height 6
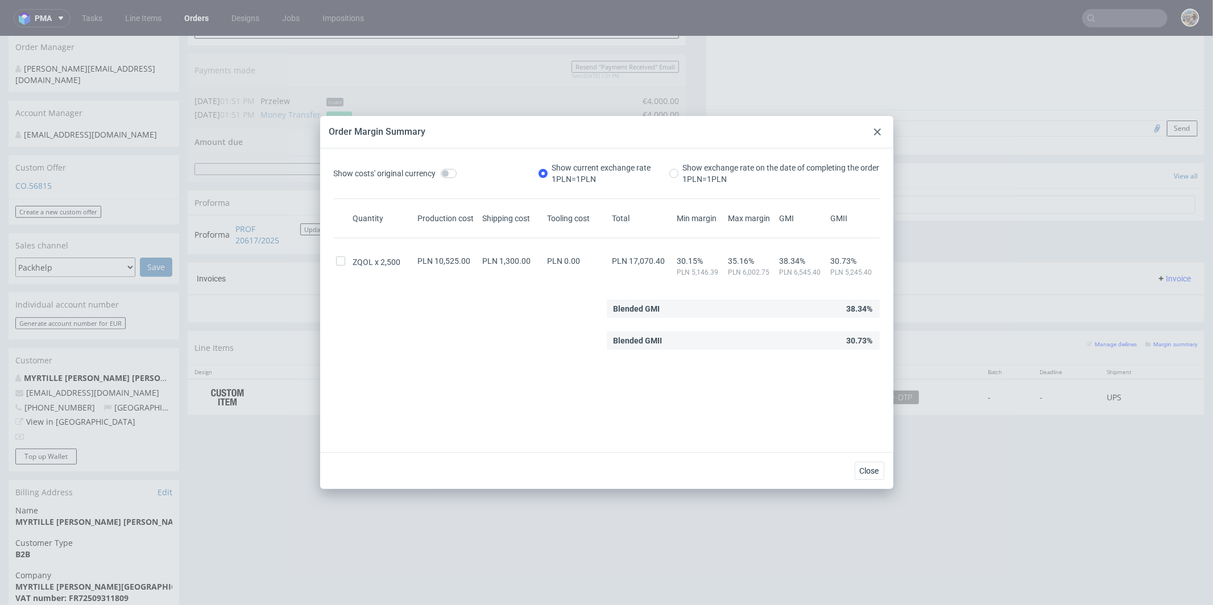
drag, startPoint x: 877, startPoint y: 132, endPoint x: 675, endPoint y: 258, distance: 237.8
click at [877, 132] on use at bounding box center [877, 132] width 7 height 7
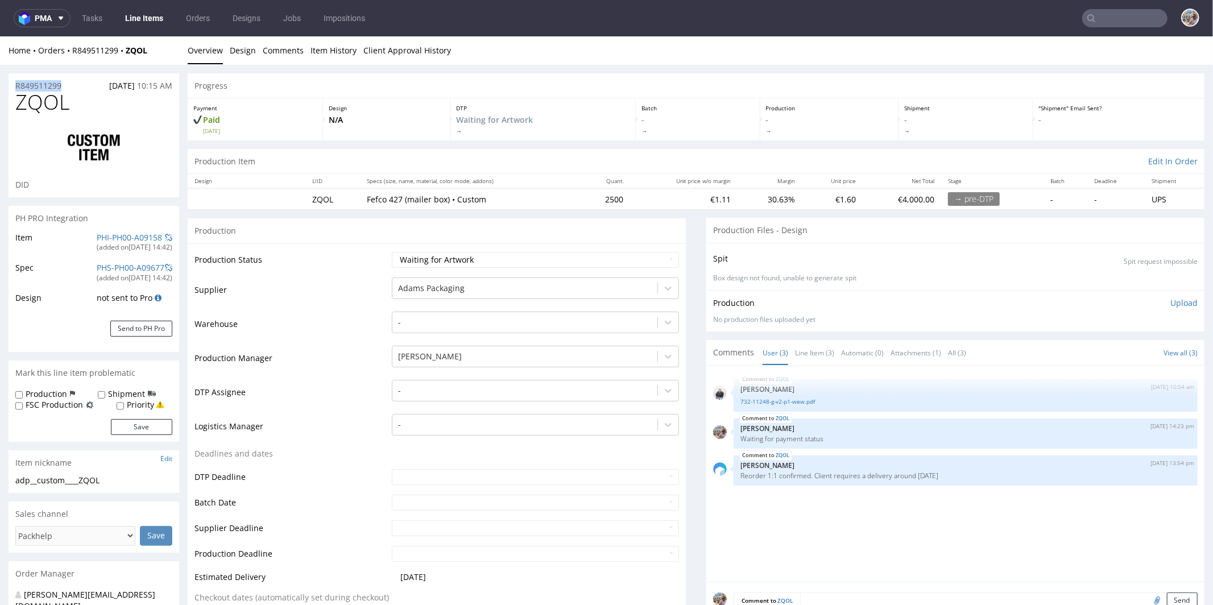
drag, startPoint x: 68, startPoint y: 87, endPoint x: 13, endPoint y: 88, distance: 54.6
click at [13, 88] on div "R849511299 24.09.2025 10:15 AM" at bounding box center [94, 82] width 171 height 18
copy p "R849511299"
drag, startPoint x: 125, startPoint y: 103, endPoint x: 6, endPoint y: 106, distance: 118.9
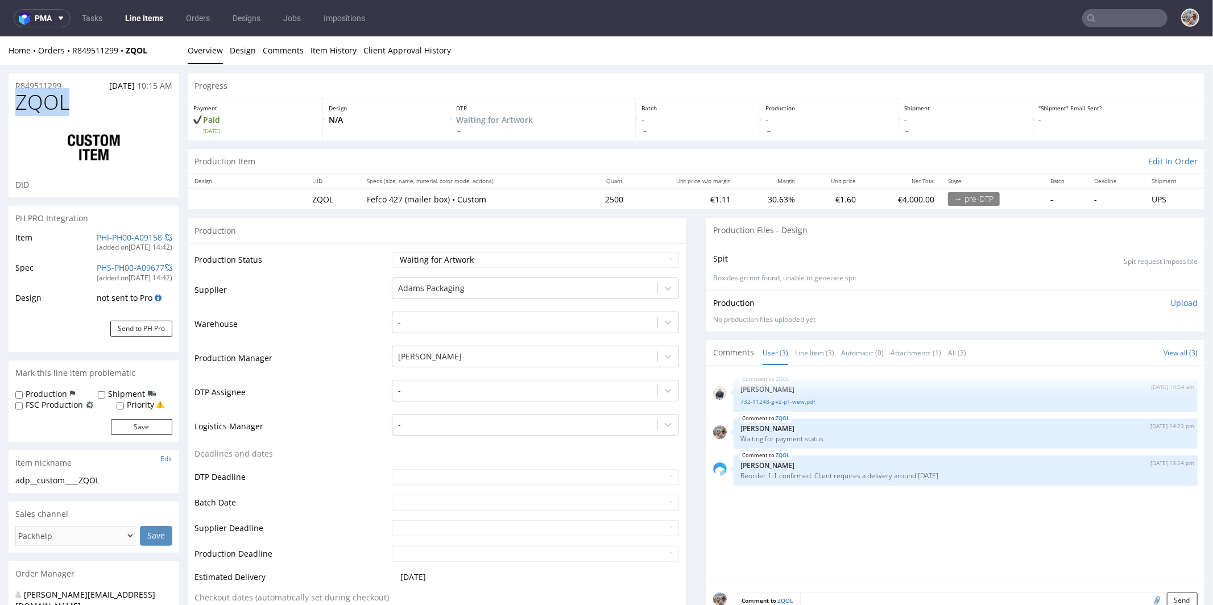
copy span "ZQOL"
click at [499, 257] on select "Waiting for Artwork Waiting for Diecut Waiting for Mockup Waiting for DTP Waiti…" at bounding box center [535, 259] width 287 height 16
select select "production_in_process"
click at [392, 251] on select "Waiting for Artwork Waiting for Diecut Waiting for Mockup Waiting for DTP Waiti…" at bounding box center [535, 259] width 287 height 16
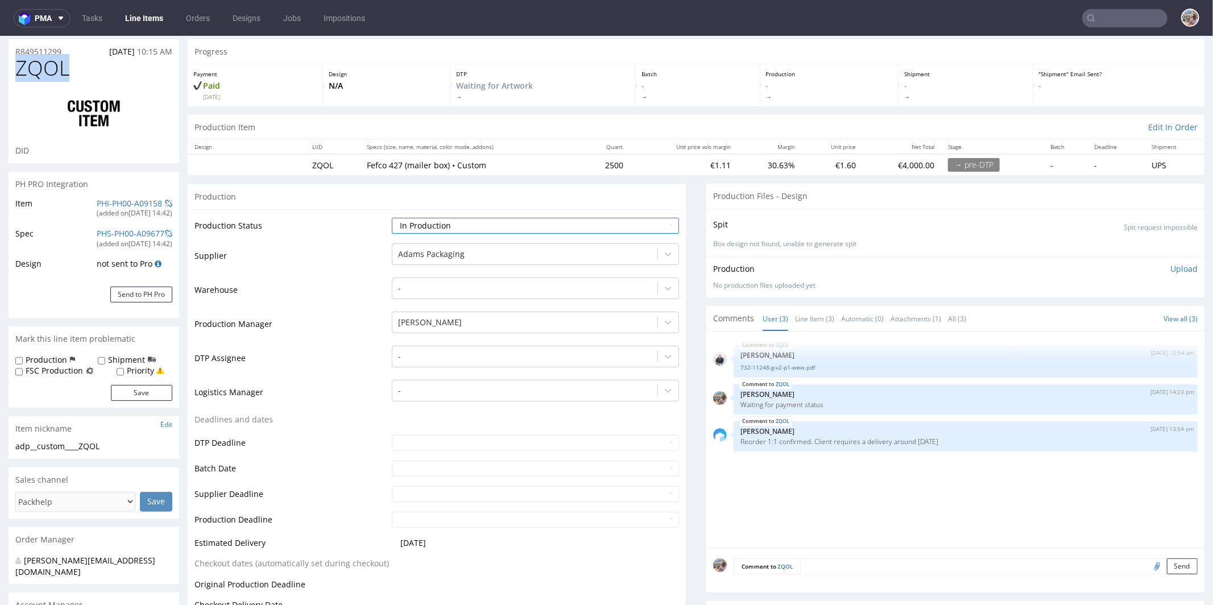
scroll to position [107, 0]
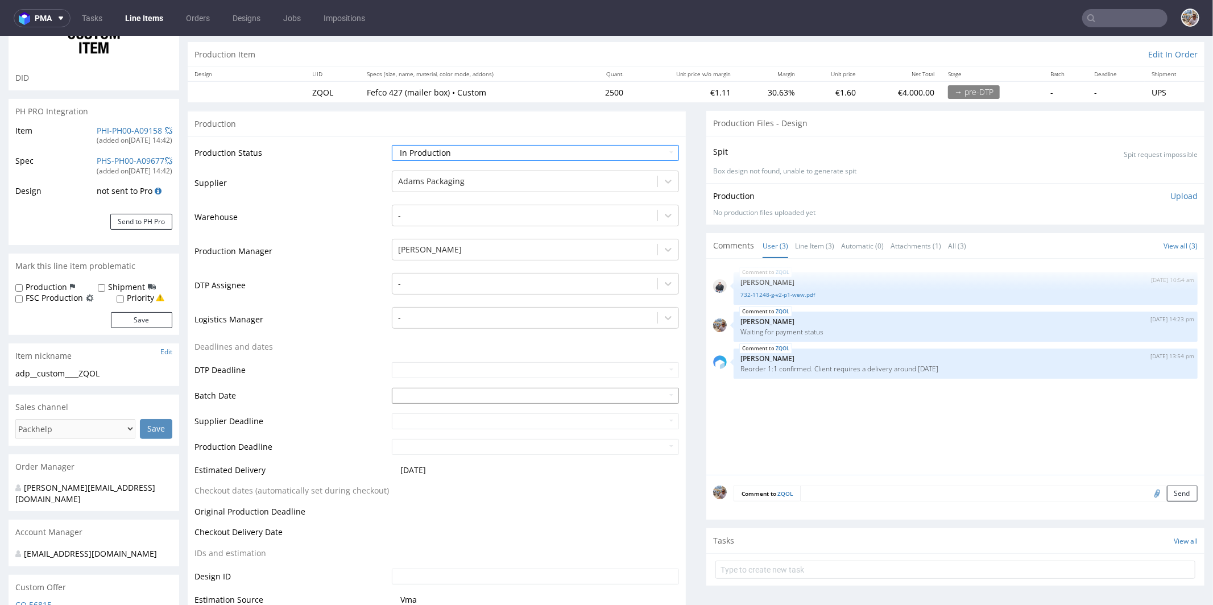
click at [392, 394] on input "text" at bounding box center [535, 395] width 287 height 16
click at [401, 255] on th at bounding box center [399, 257] width 17 height 17
click at [502, 261] on icon at bounding box center [503, 258] width 3 height 8
click at [474, 335] on td "25" at bounding box center [468, 342] width 17 height 17
type input "2025-09-25"
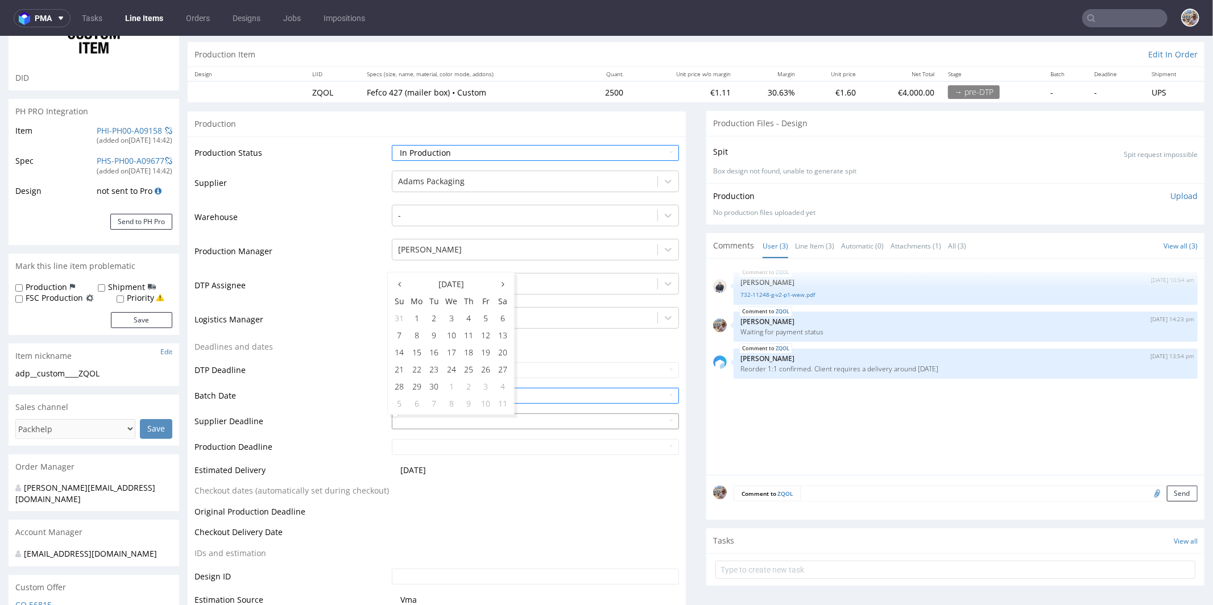
click at [440, 419] on input "text" at bounding box center [535, 421] width 287 height 16
click at [506, 284] on th at bounding box center [502, 283] width 17 height 17
click at [484, 365] on td "24" at bounding box center [485, 368] width 17 height 17
type input "2025-10-24"
click at [419, 450] on input "text" at bounding box center [535, 446] width 287 height 16
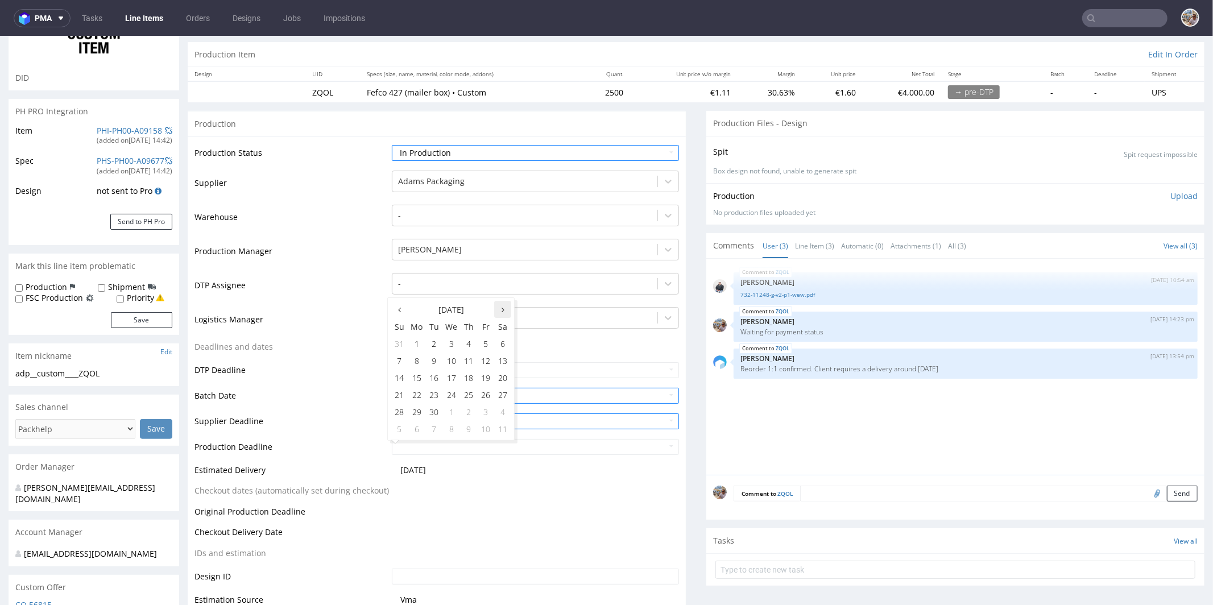
click at [500, 311] on th at bounding box center [502, 308] width 17 height 17
click at [420, 411] on td "27" at bounding box center [417, 411] width 18 height 17
type input "2025-10-27"
click at [354, 367] on td "DTP Deadline" at bounding box center [291, 374] width 194 height 26
drag, startPoint x: 460, startPoint y: 445, endPoint x: 321, endPoint y: 442, distance: 138.8
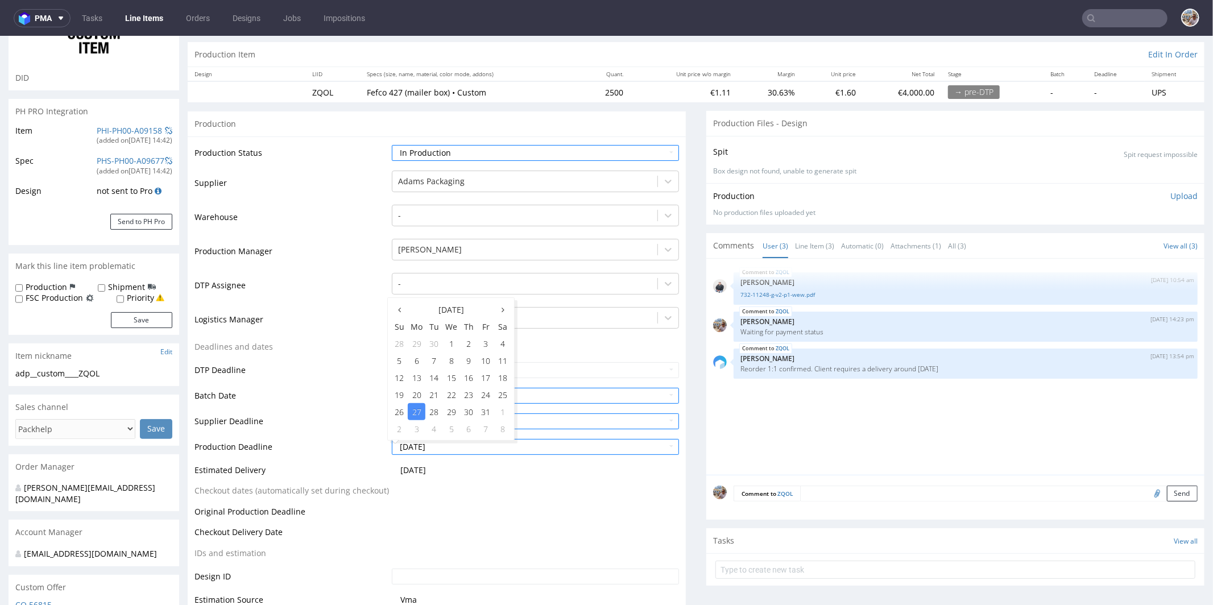
click at [321, 442] on tr "Production Deadline 2025-10-27" at bounding box center [436, 450] width 485 height 26
click at [352, 429] on td "Supplier Deadline" at bounding box center [291, 425] width 194 height 26
drag, startPoint x: 454, startPoint y: 418, endPoint x: 350, endPoint y: 414, distance: 104.1
click at [350, 414] on tr "Supplier Deadline 2025-10-24" at bounding box center [436, 425] width 485 height 26
click at [350, 414] on td "Supplier Deadline" at bounding box center [291, 425] width 194 height 26
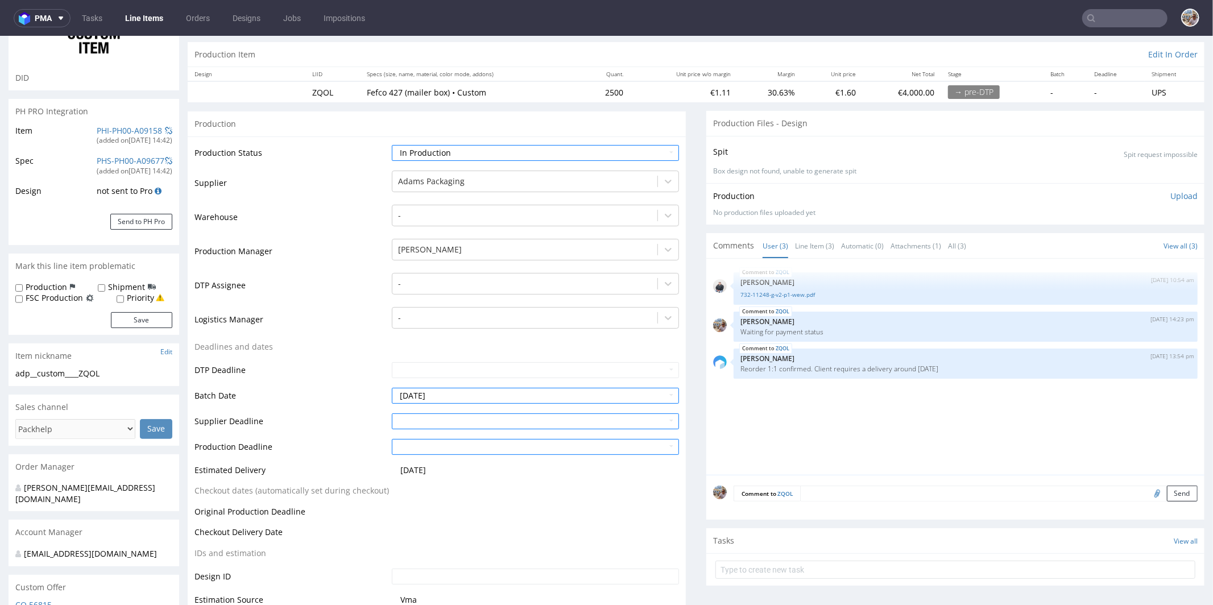
scroll to position [312, 0]
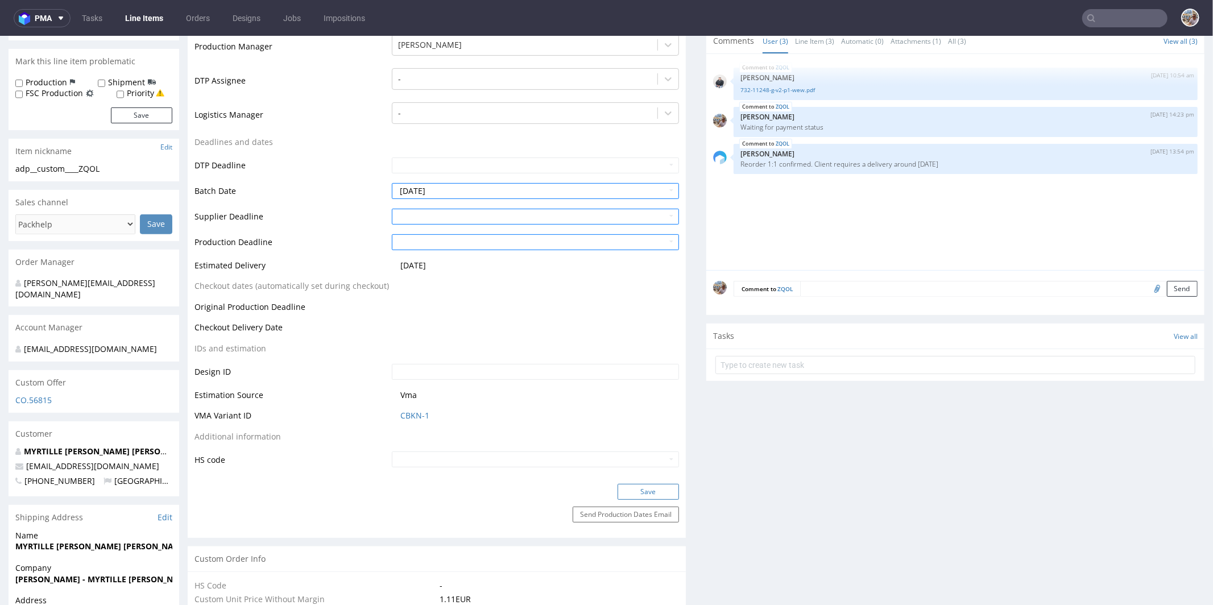
click at [639, 490] on button "Save" at bounding box center [648, 491] width 61 height 16
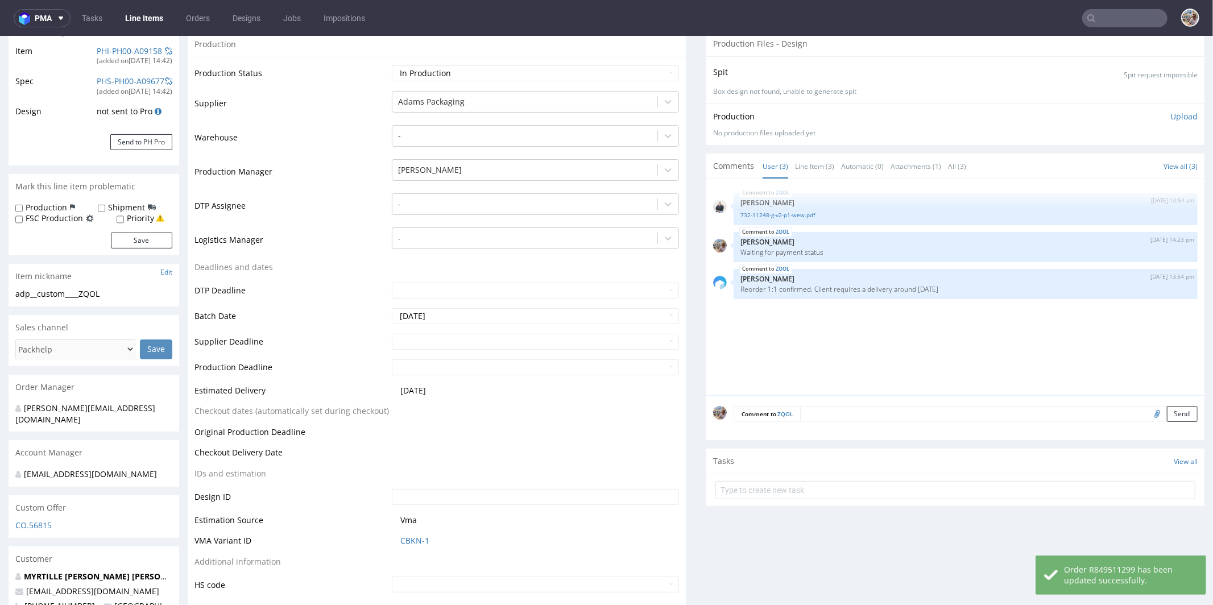
scroll to position [0, 0]
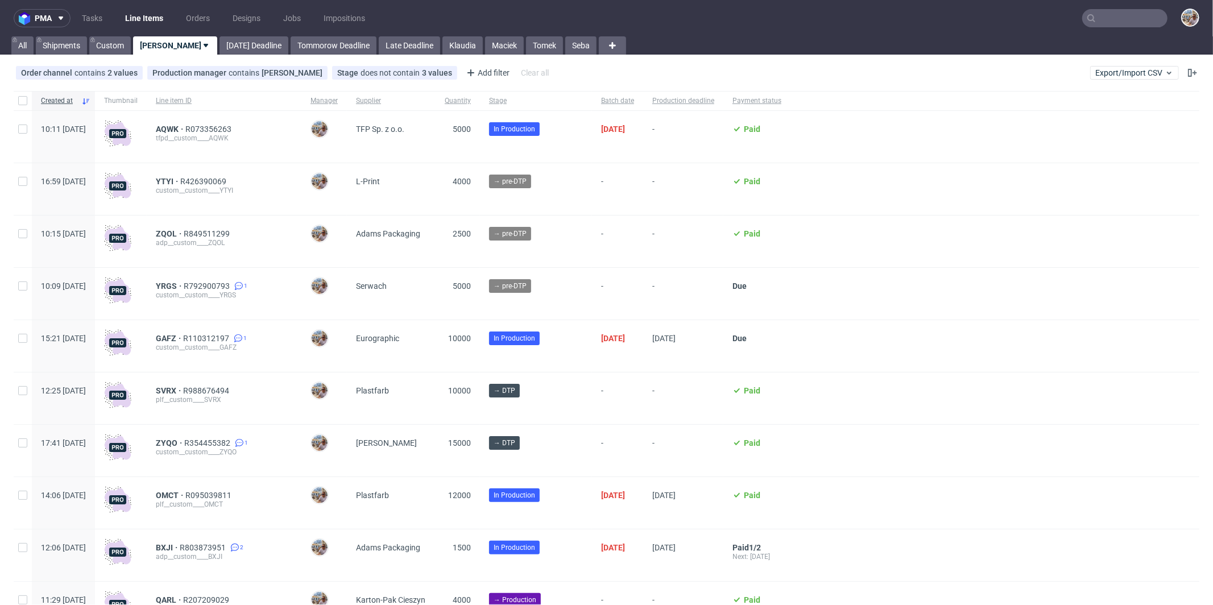
click at [1129, 14] on input "text" at bounding box center [1124, 18] width 85 height 18
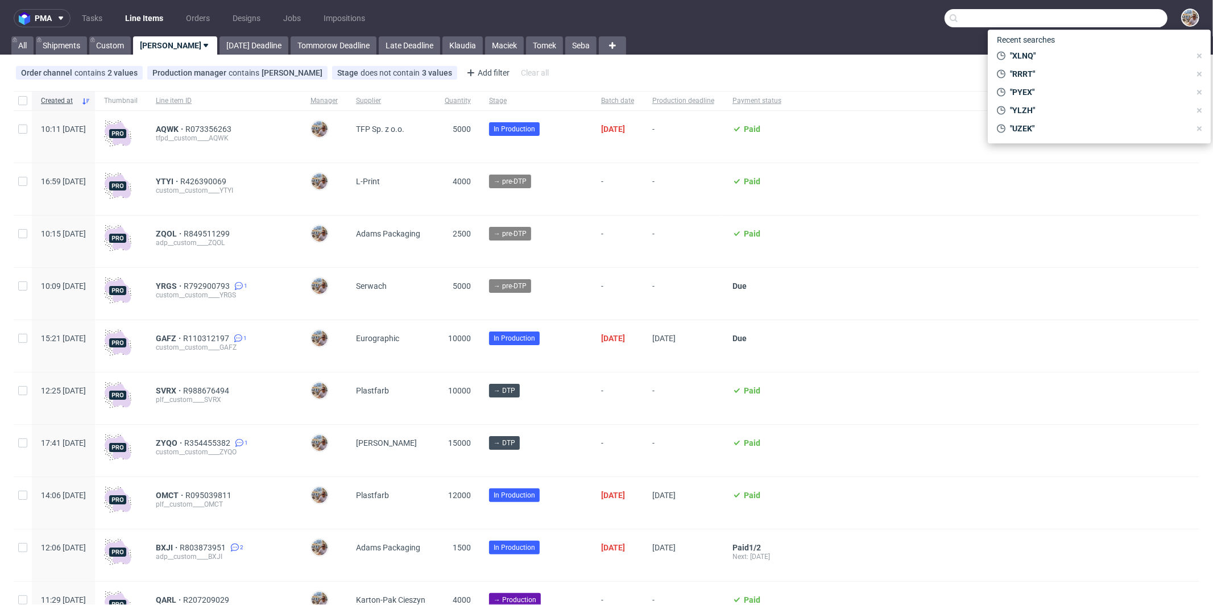
paste input "XLNQ"
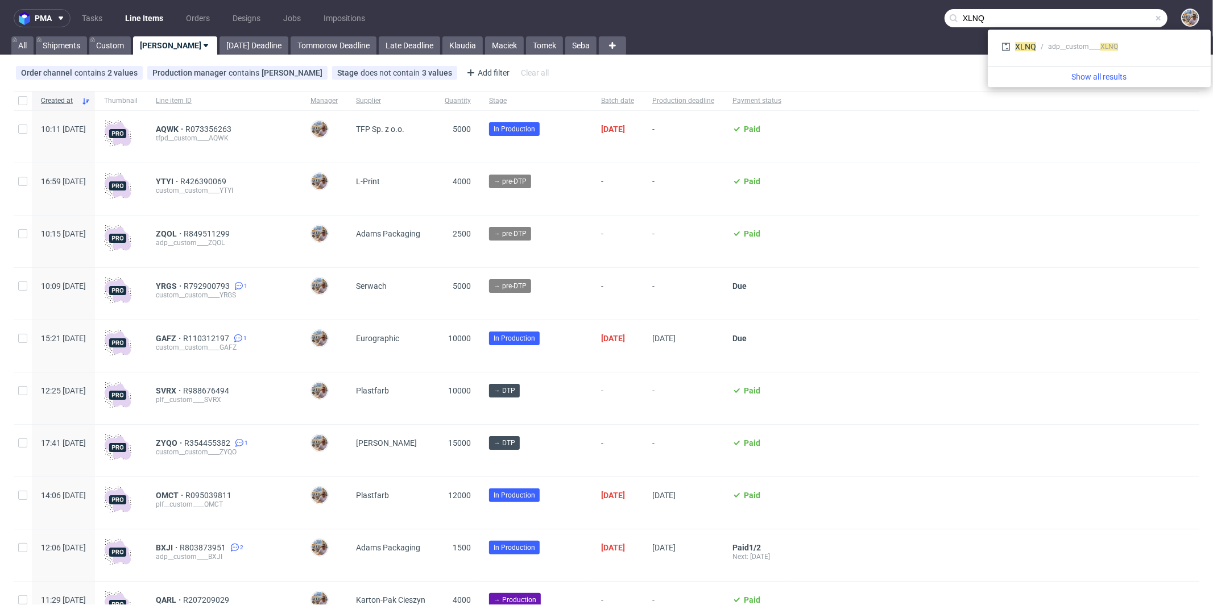
type input "XLNQ"
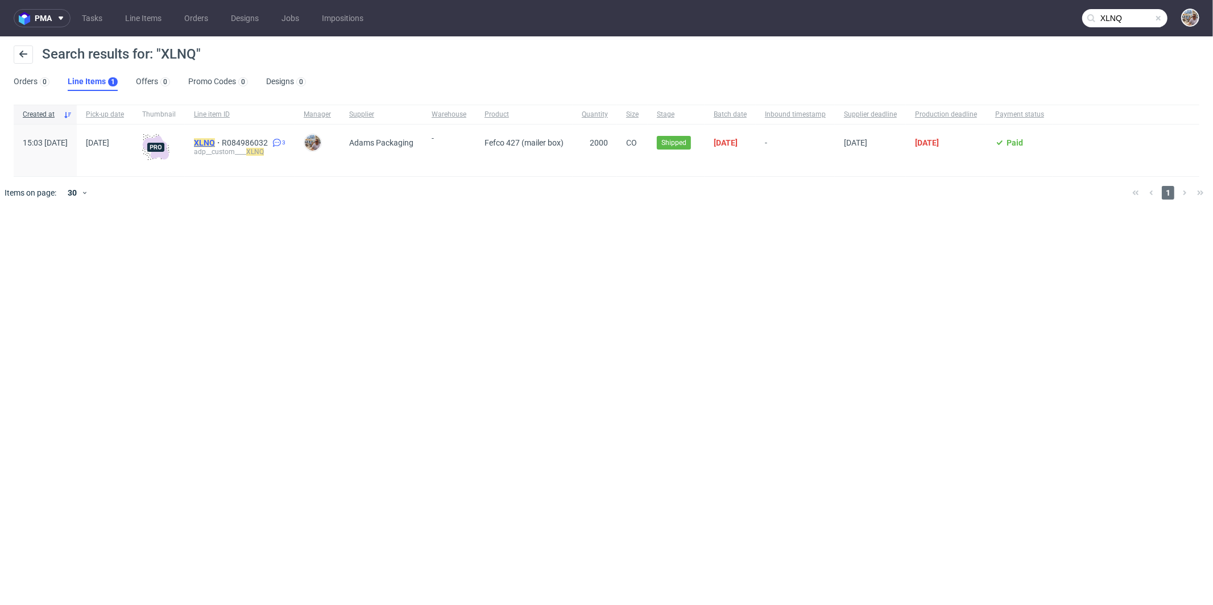
click at [215, 140] on mark "XLNQ" at bounding box center [204, 142] width 21 height 9
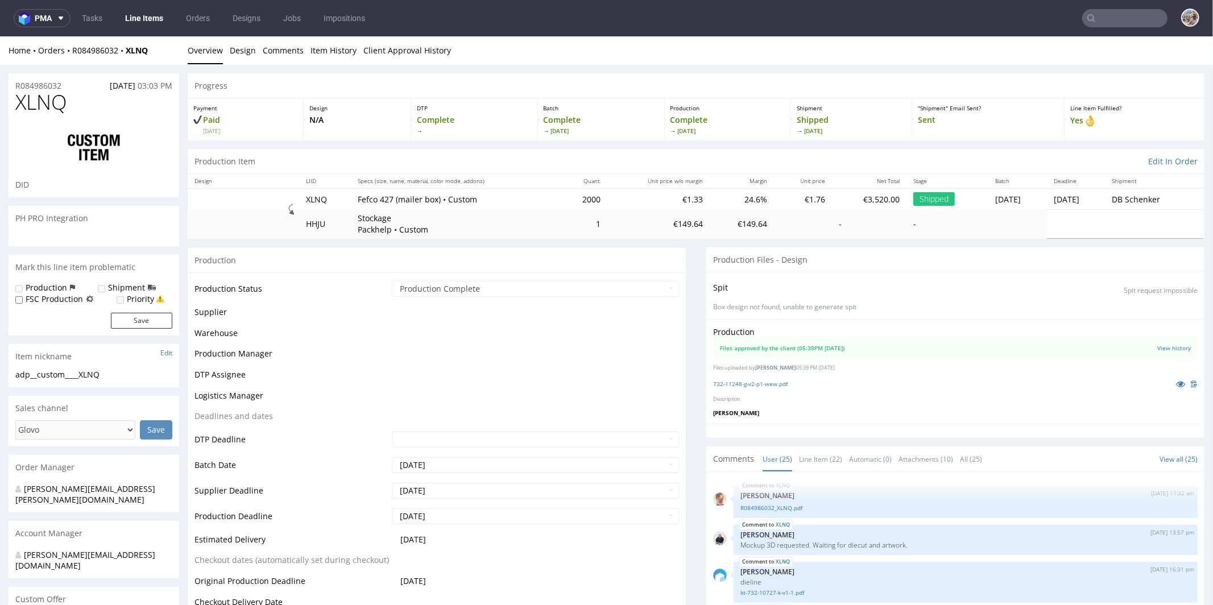
scroll to position [1338, 0]
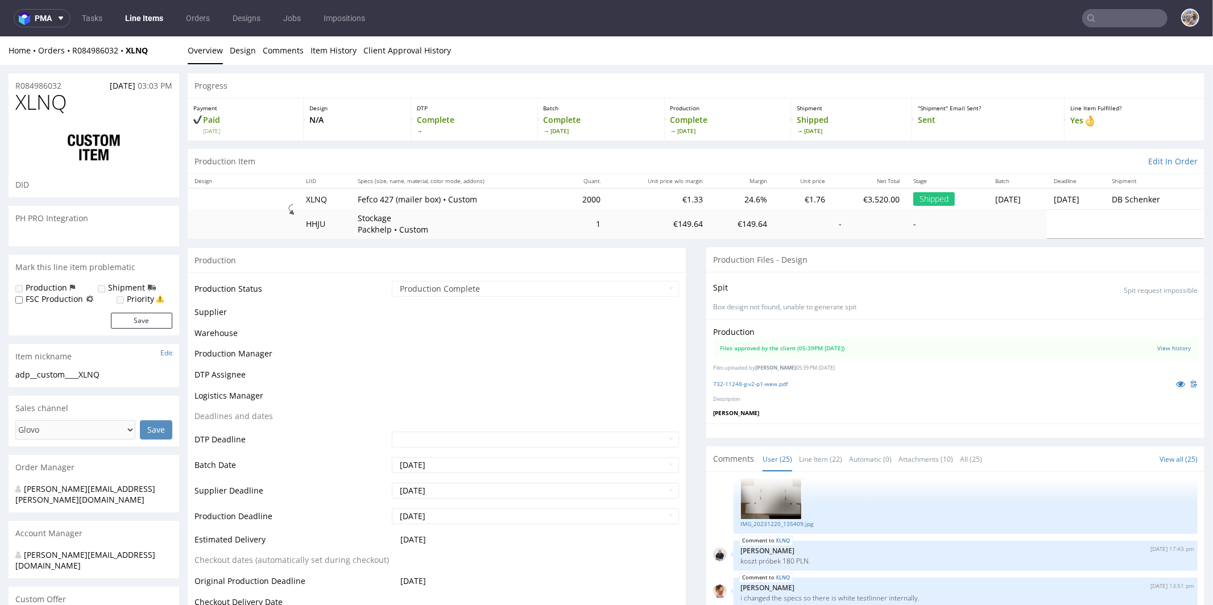
select select "in_progress"
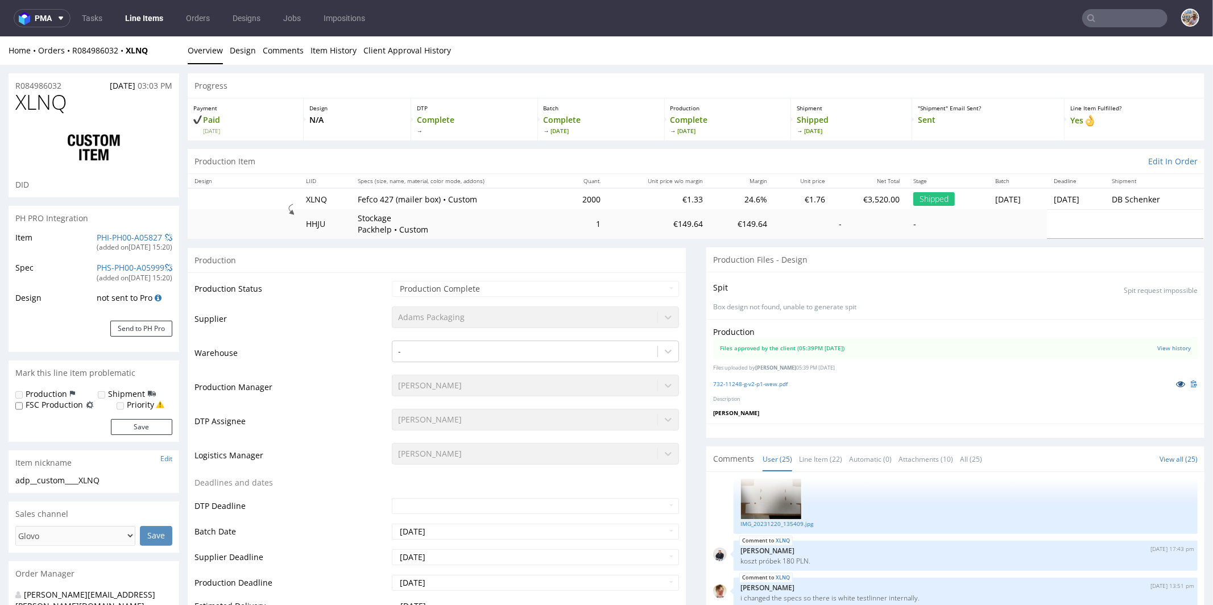
click at [1176, 382] on icon at bounding box center [1180, 383] width 9 height 8
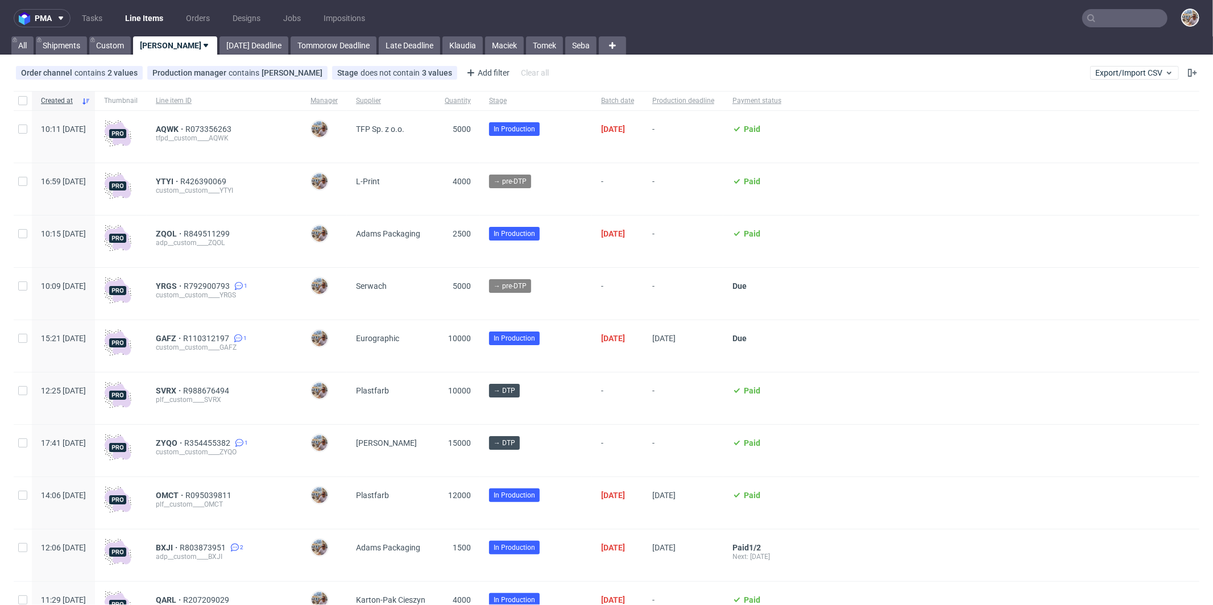
click at [1120, 16] on input "text" at bounding box center [1124, 18] width 85 height 18
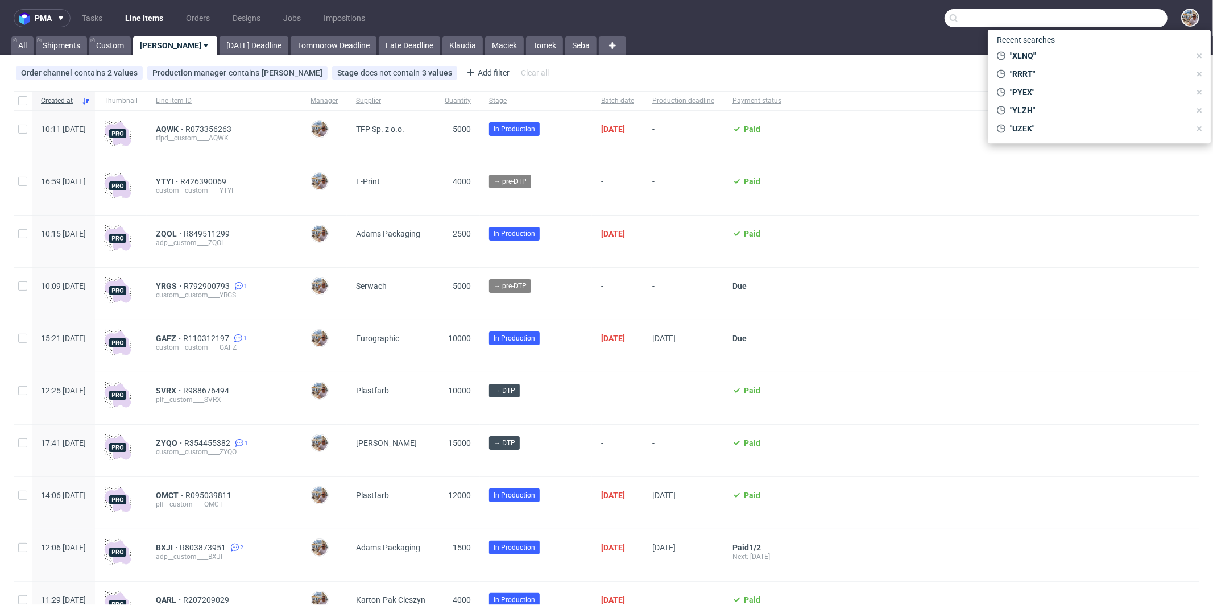
paste input "KYWV"
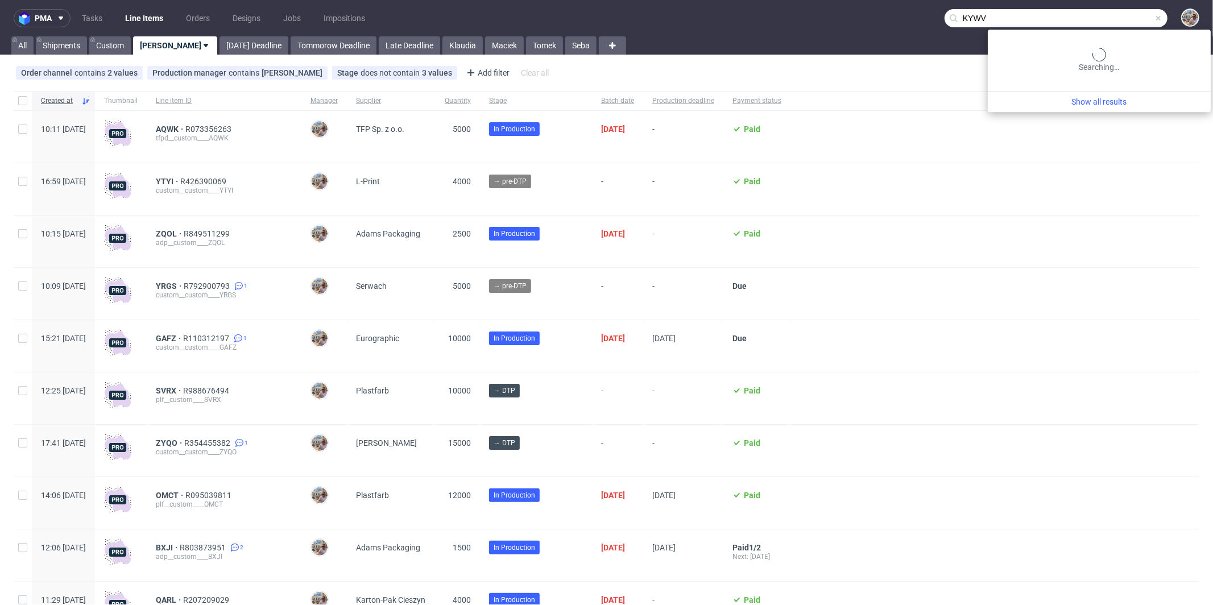
type input "KYWV"
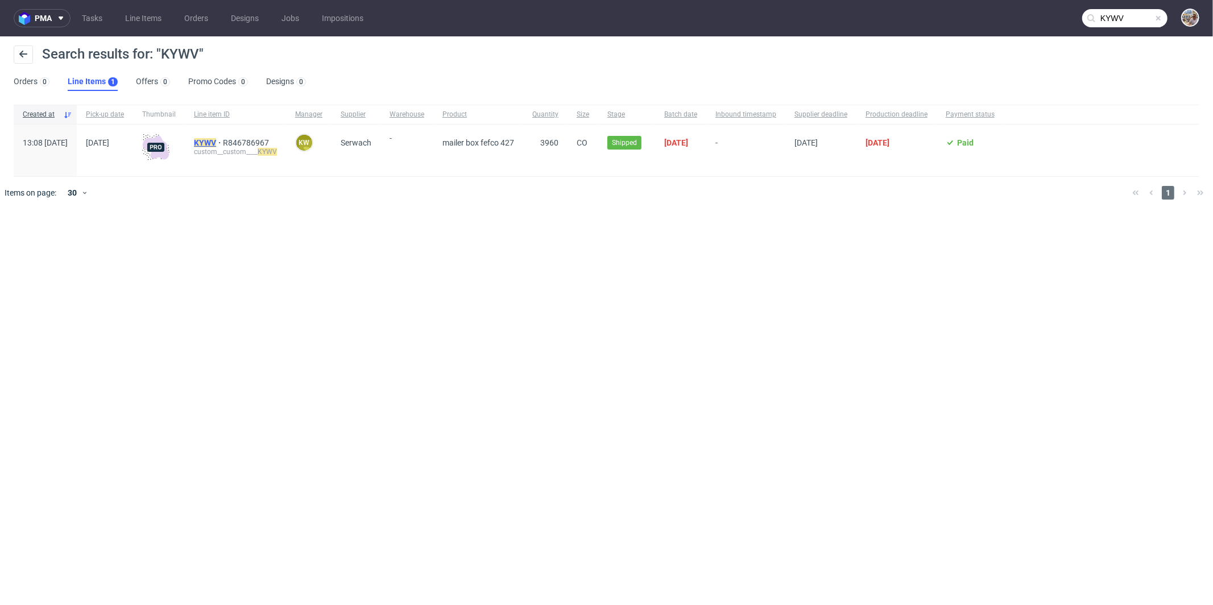
click at [216, 138] on mark "KYWV" at bounding box center [205, 142] width 22 height 9
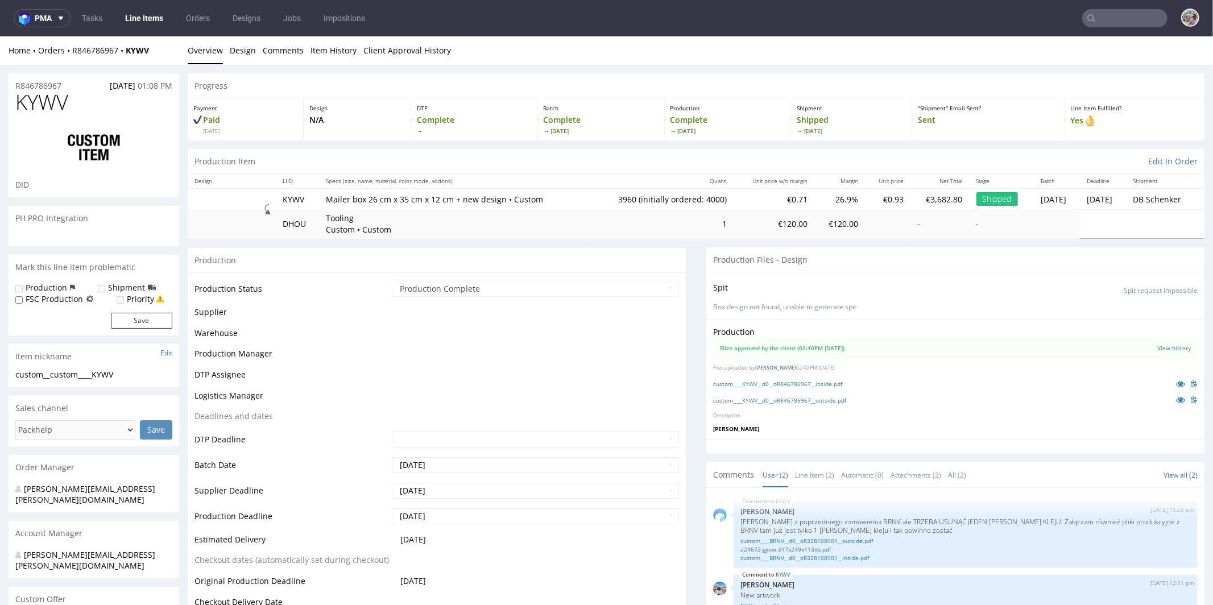
select select "in_progress"
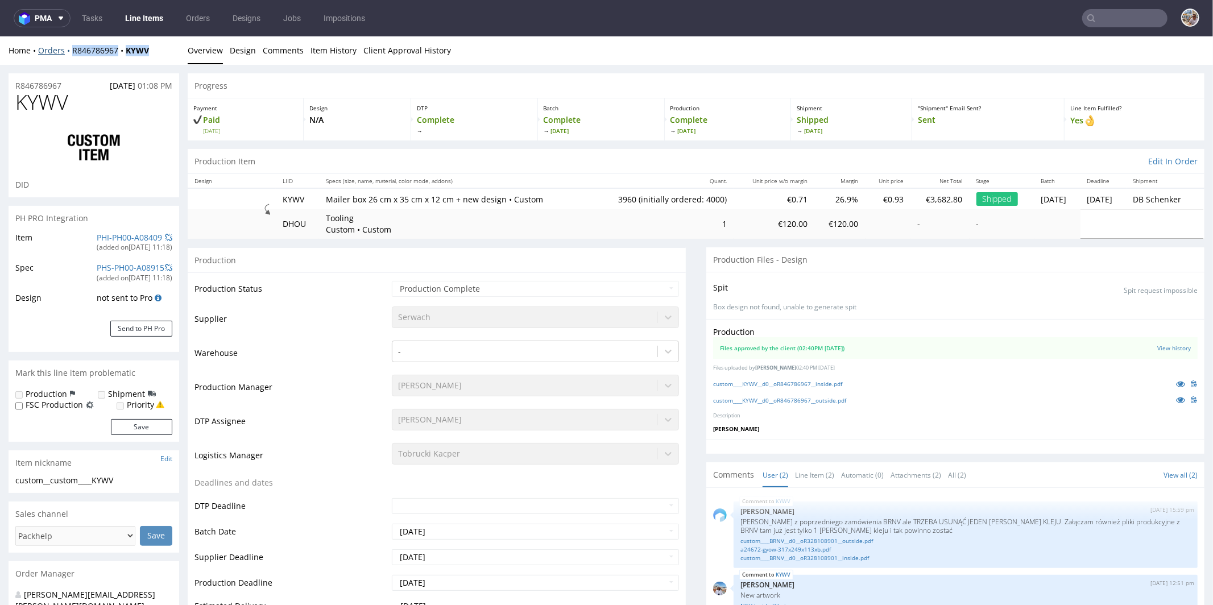
drag, startPoint x: 159, startPoint y: 49, endPoint x: 71, endPoint y: 51, distance: 88.2
click at [71, 51] on div "Home Orders R846786967 KYWV" at bounding box center [94, 49] width 171 height 11
copy div "R846786967 KYWV"
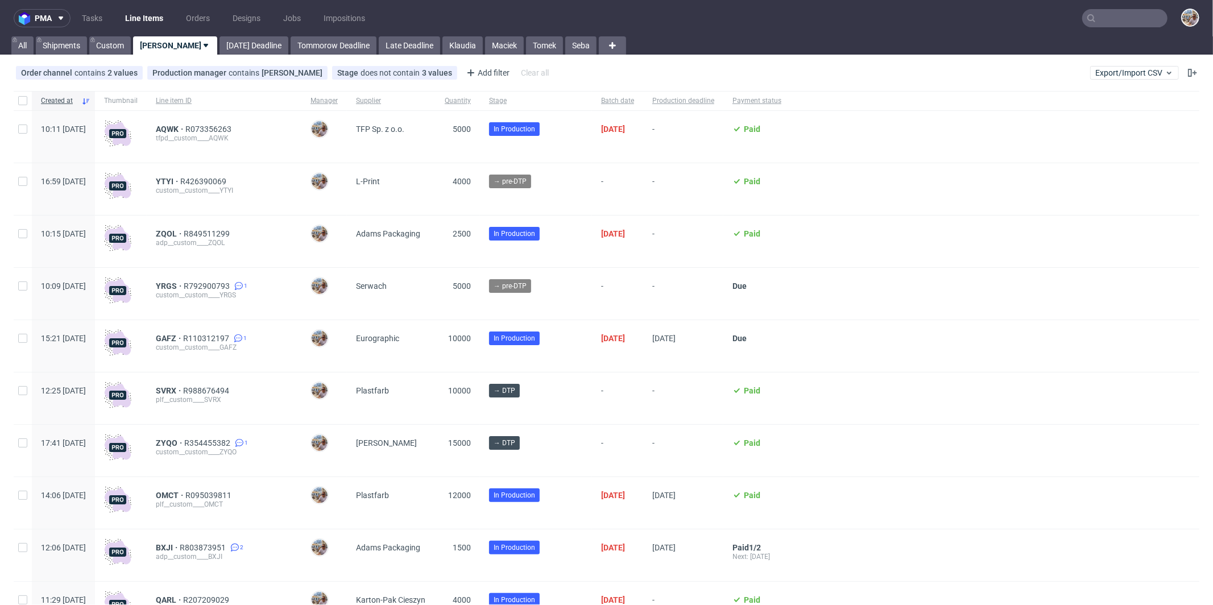
click at [1137, 14] on input "text" at bounding box center [1124, 18] width 85 height 18
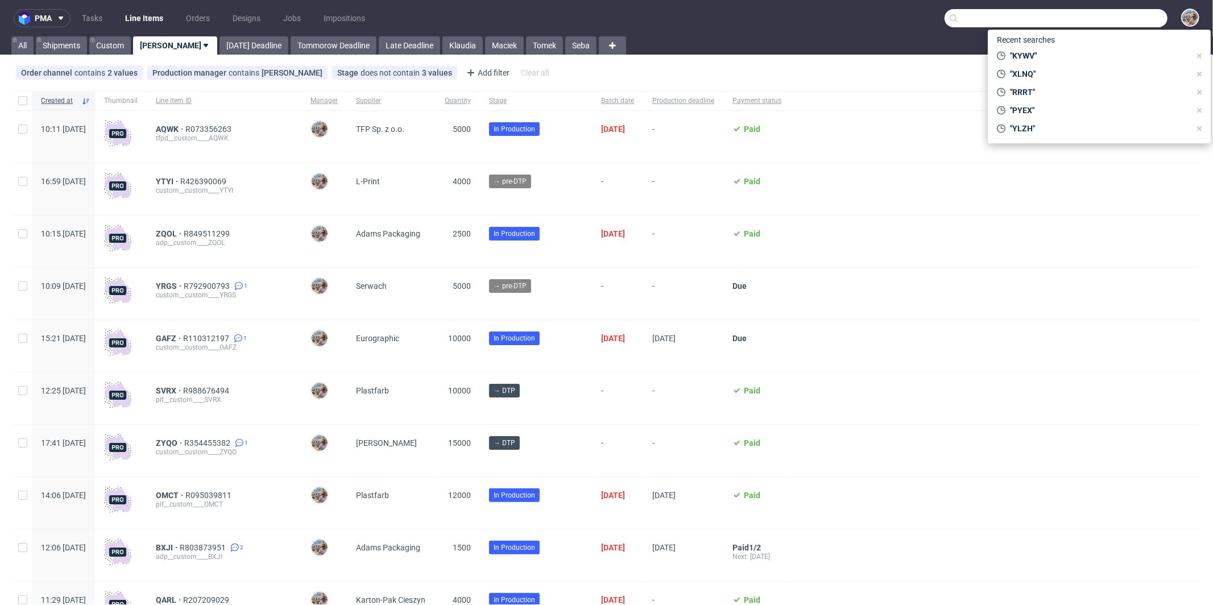
paste input "BRNV"
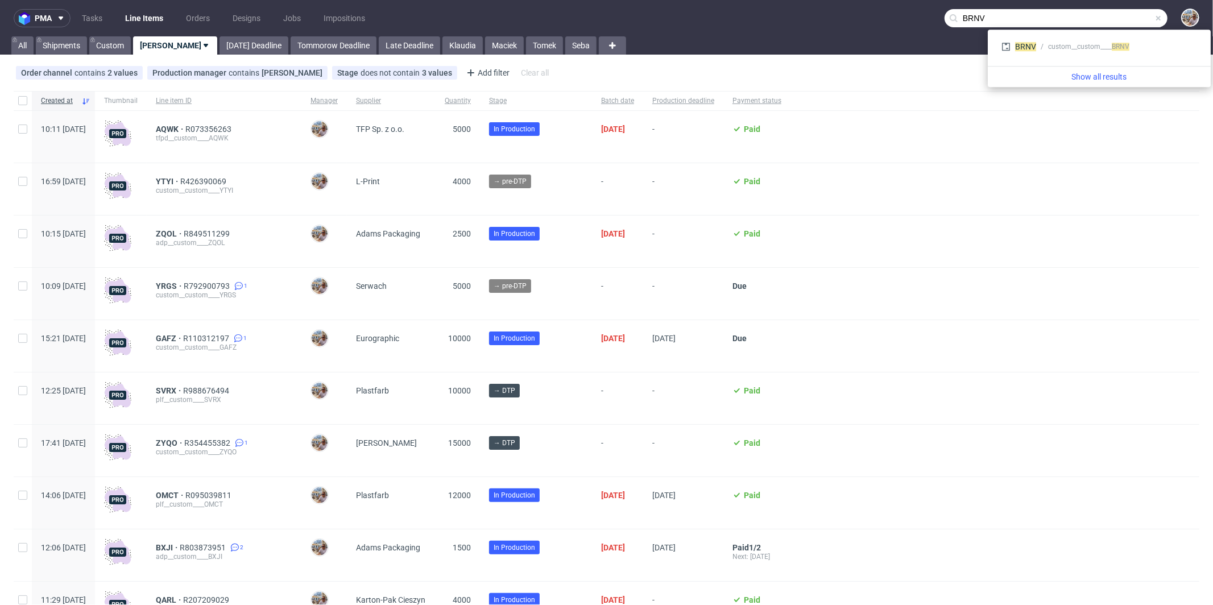
type input "BRNV"
click at [1032, 36] on div "BRNV custom__custom____ BRNV" at bounding box center [1099, 47] width 214 height 27
click at [1032, 46] on span "BRNV" at bounding box center [1025, 46] width 21 height 9
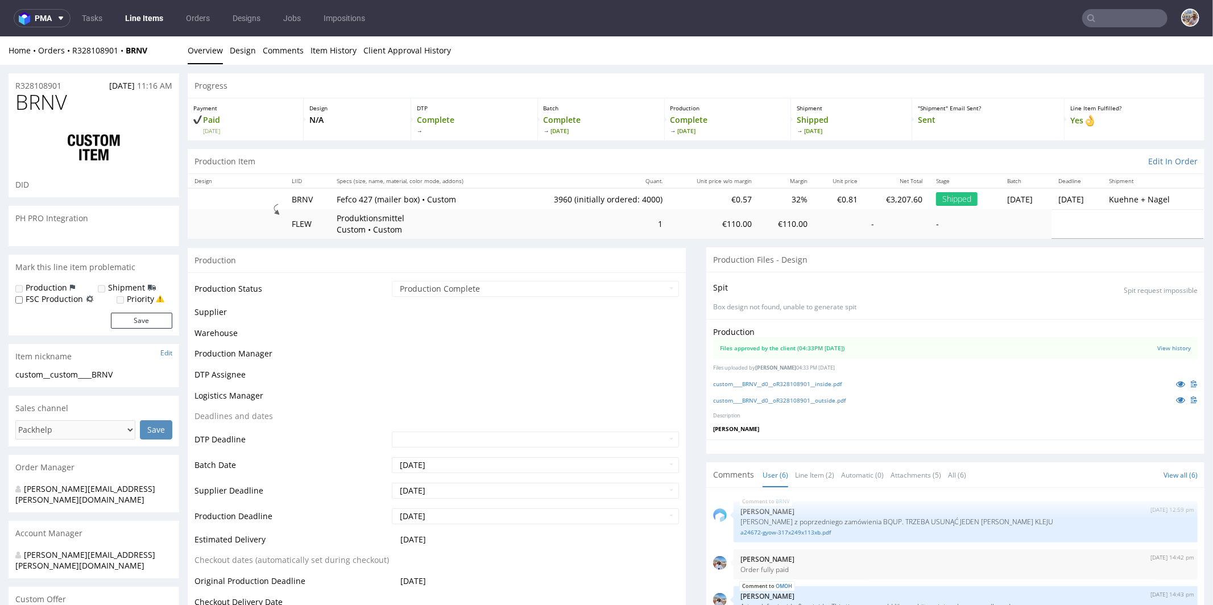
scroll to position [100, 0]
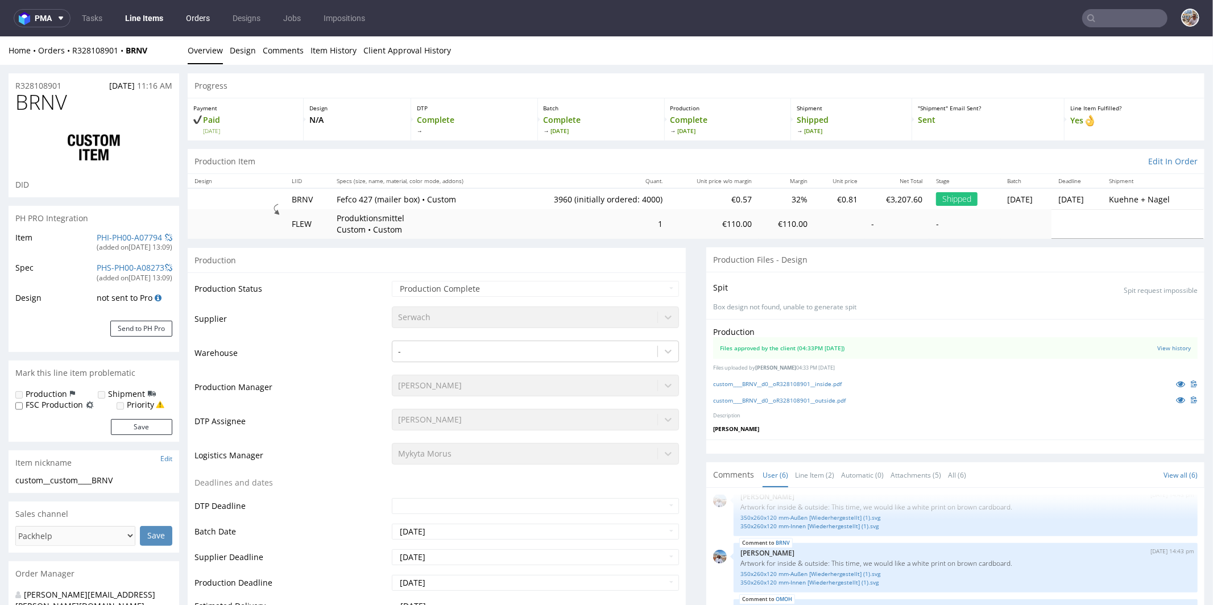
select select "in_progress"
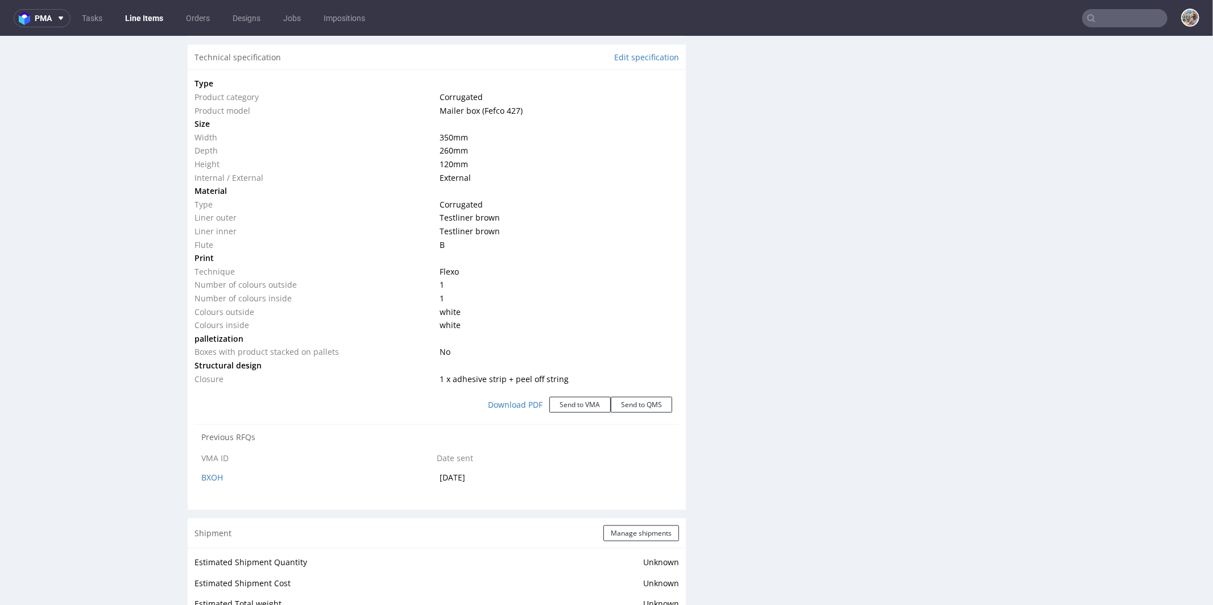
scroll to position [1098, 0]
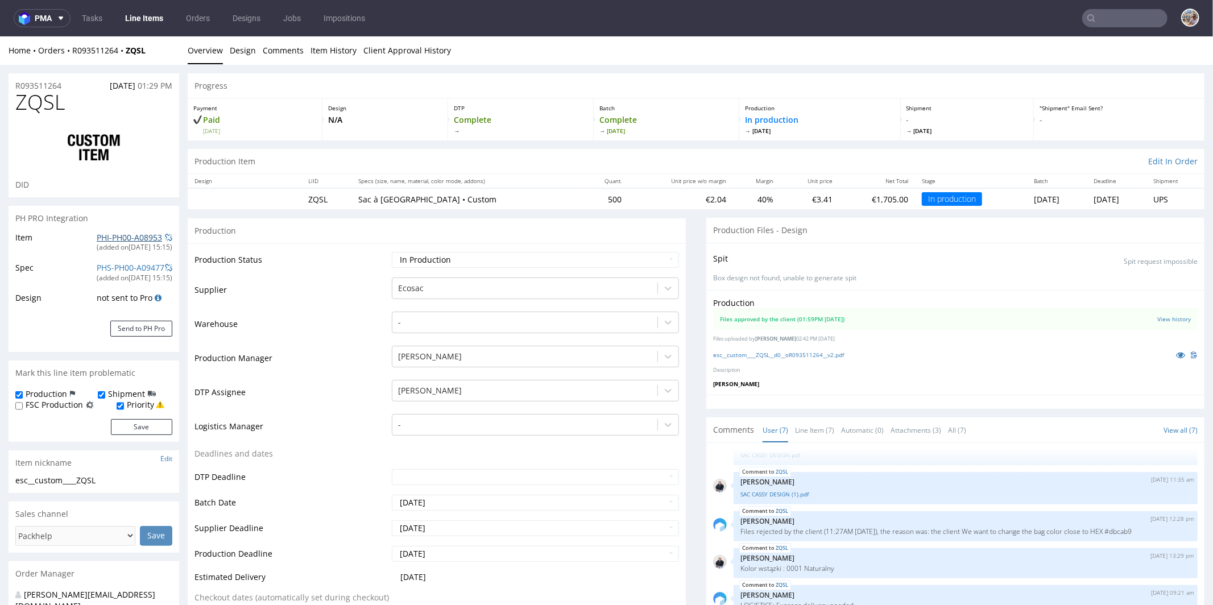
click at [139, 240] on link "PHI-PH00-A08953" at bounding box center [129, 236] width 65 height 11
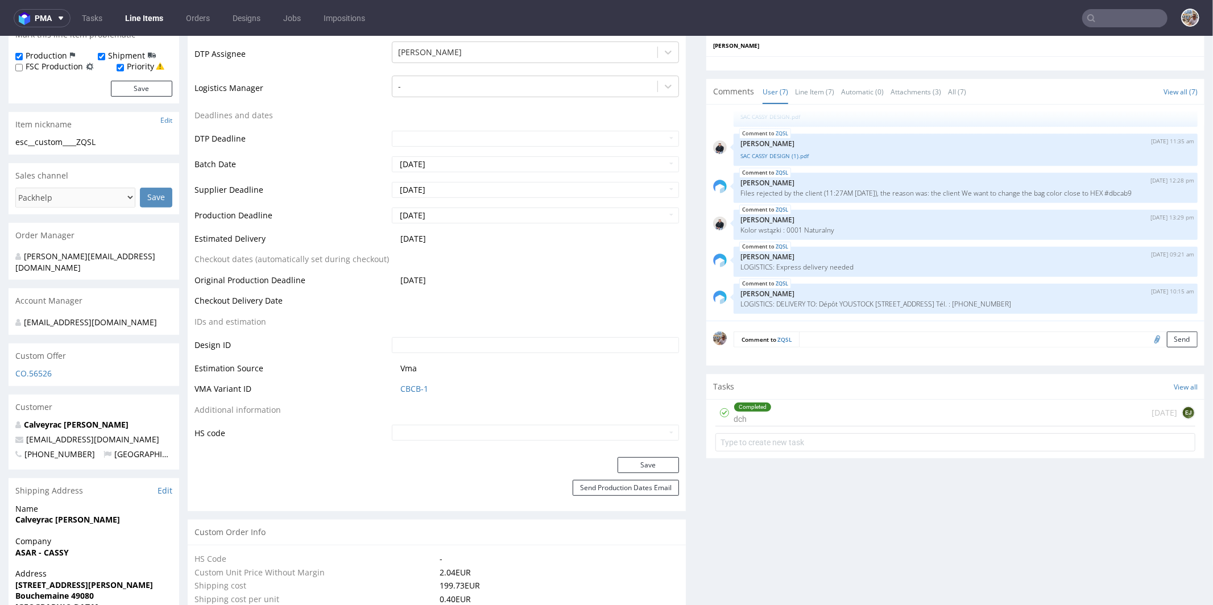
scroll to position [428, 0]
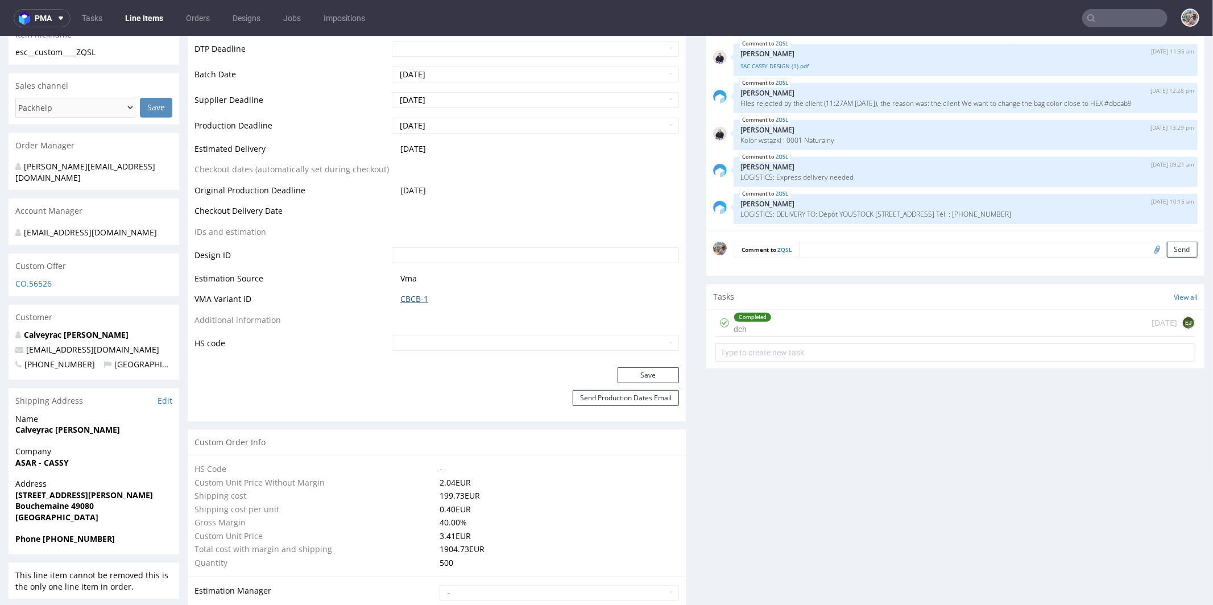
click at [414, 299] on link "CBCB-1" at bounding box center [414, 298] width 28 height 11
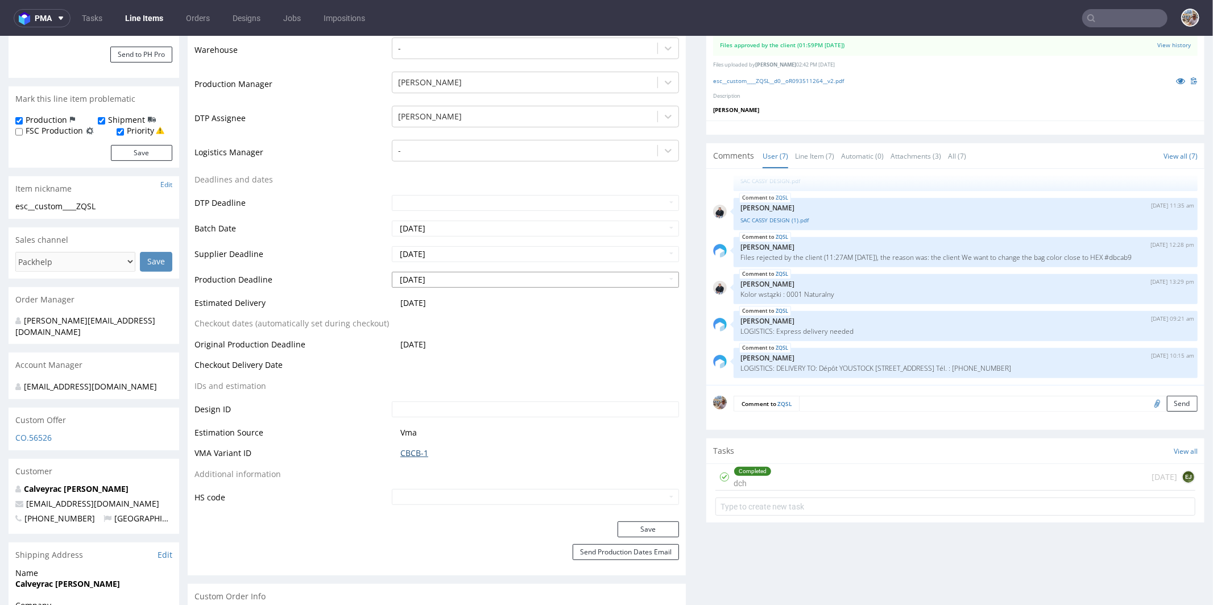
scroll to position [282, 0]
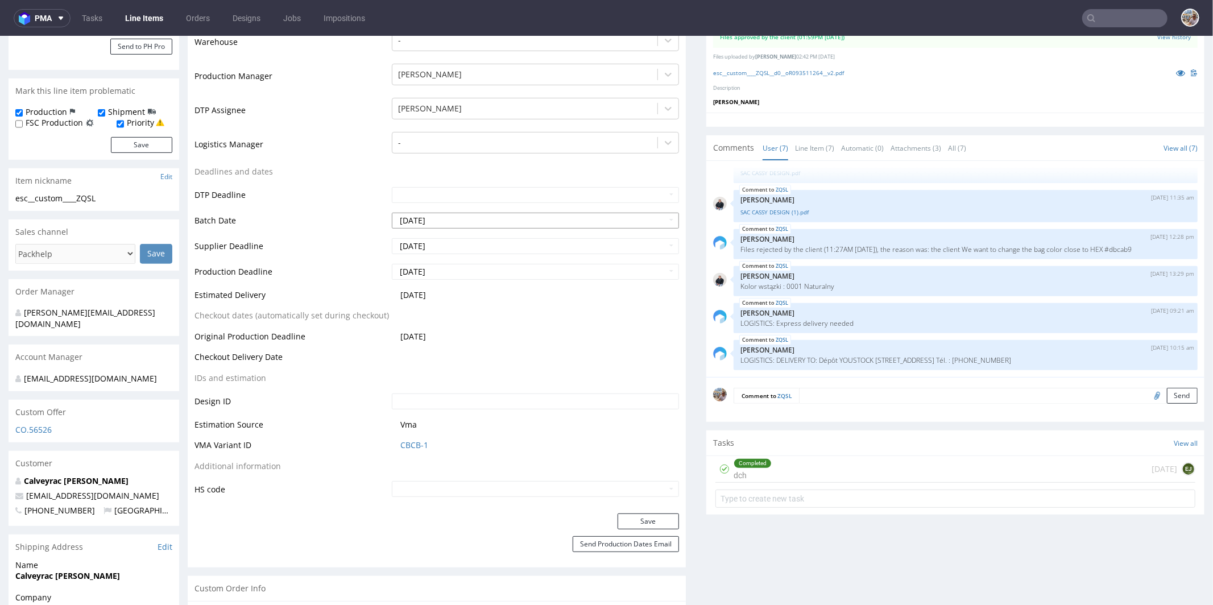
click at [340, 212] on td "Batch Date" at bounding box center [291, 224] width 194 height 26
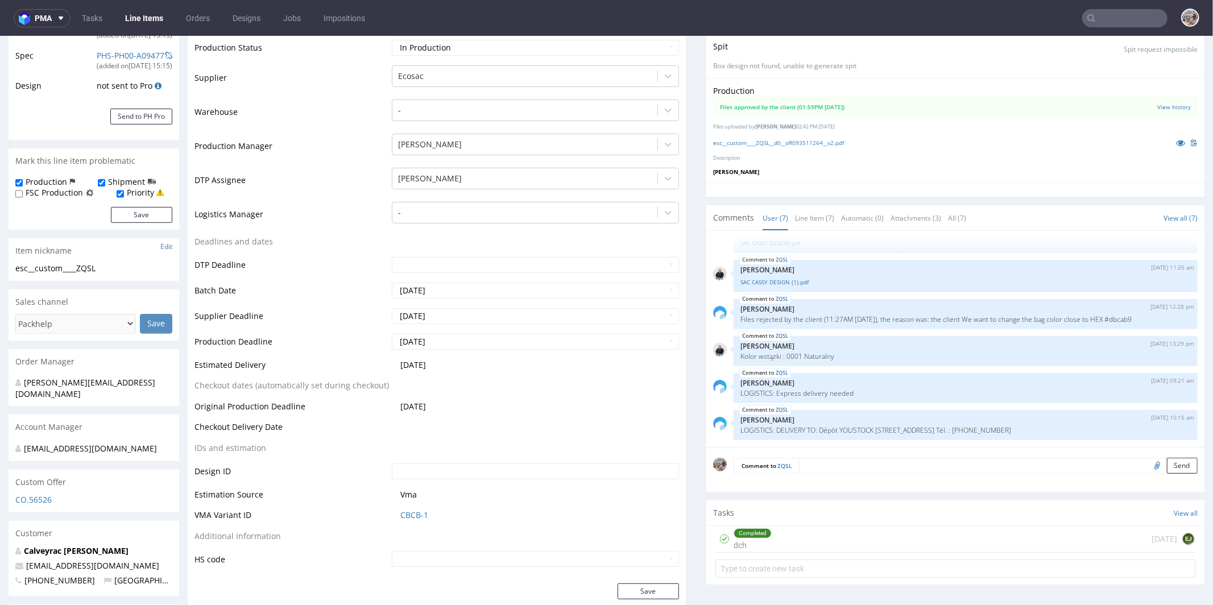
scroll to position [0, 0]
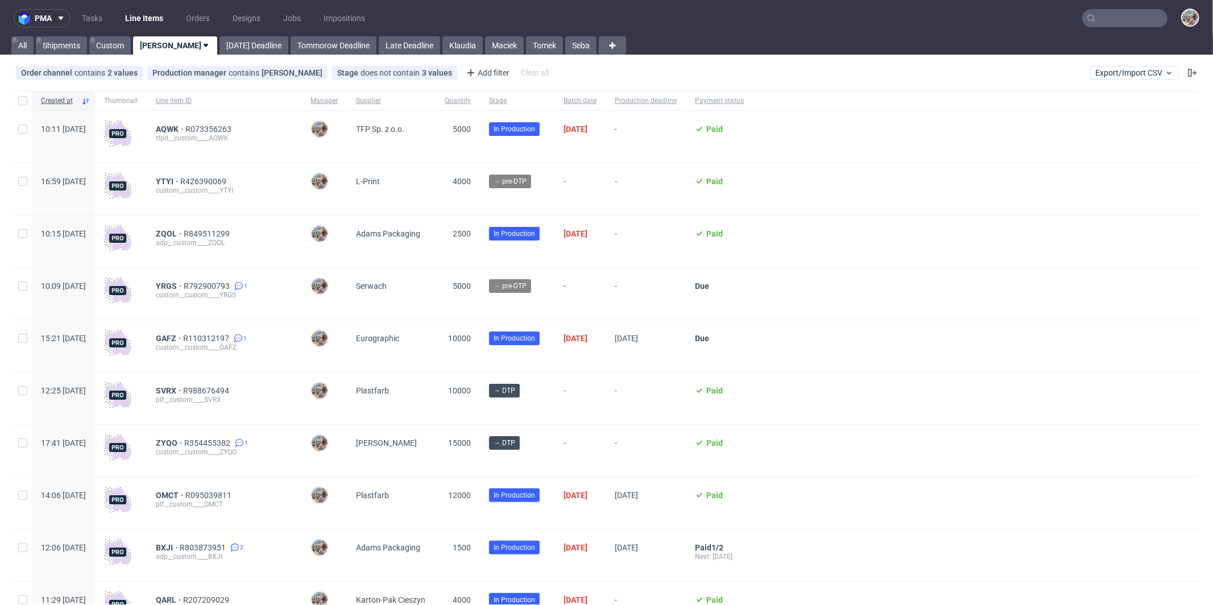
click at [1120, 23] on input "text" at bounding box center [1124, 18] width 85 height 18
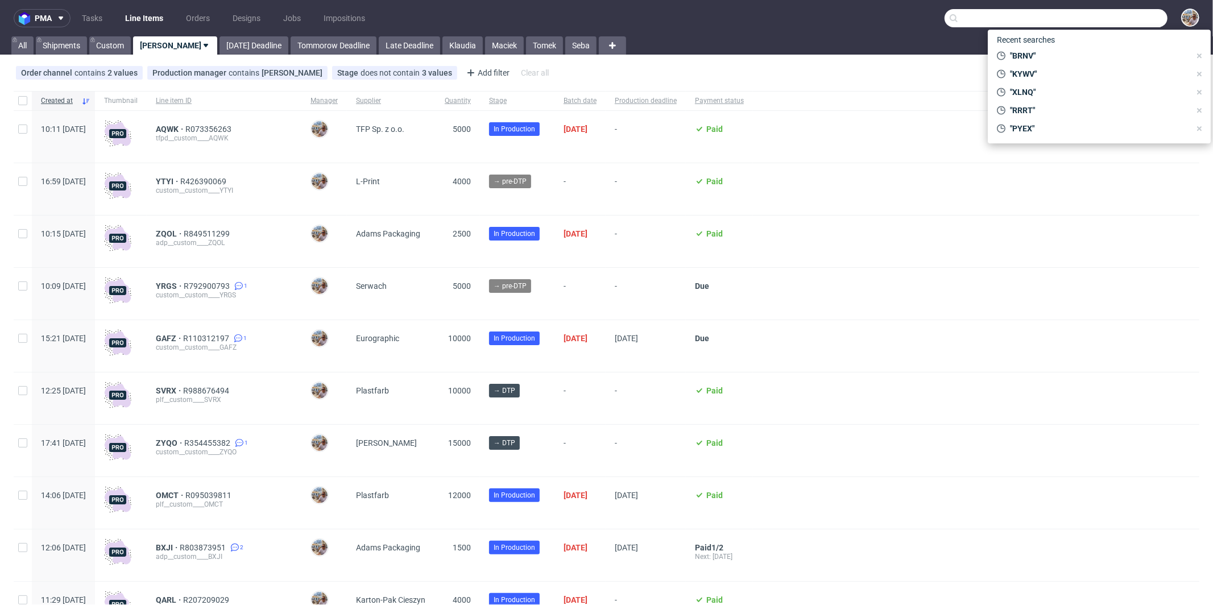
paste input "ZQSL"
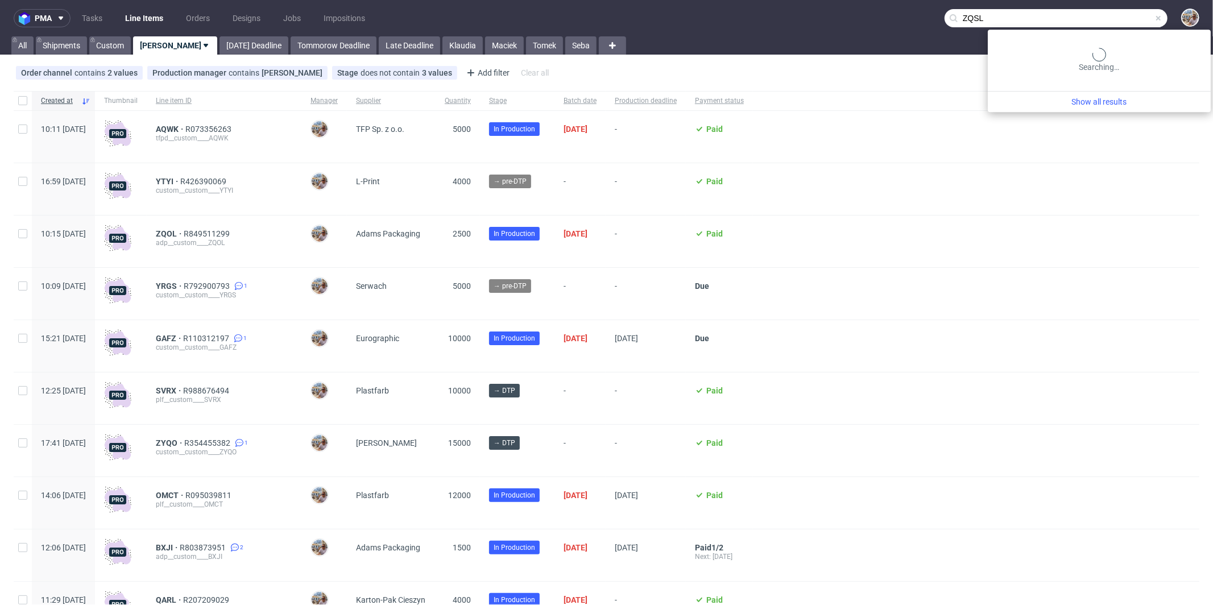
type input "ZQSL"
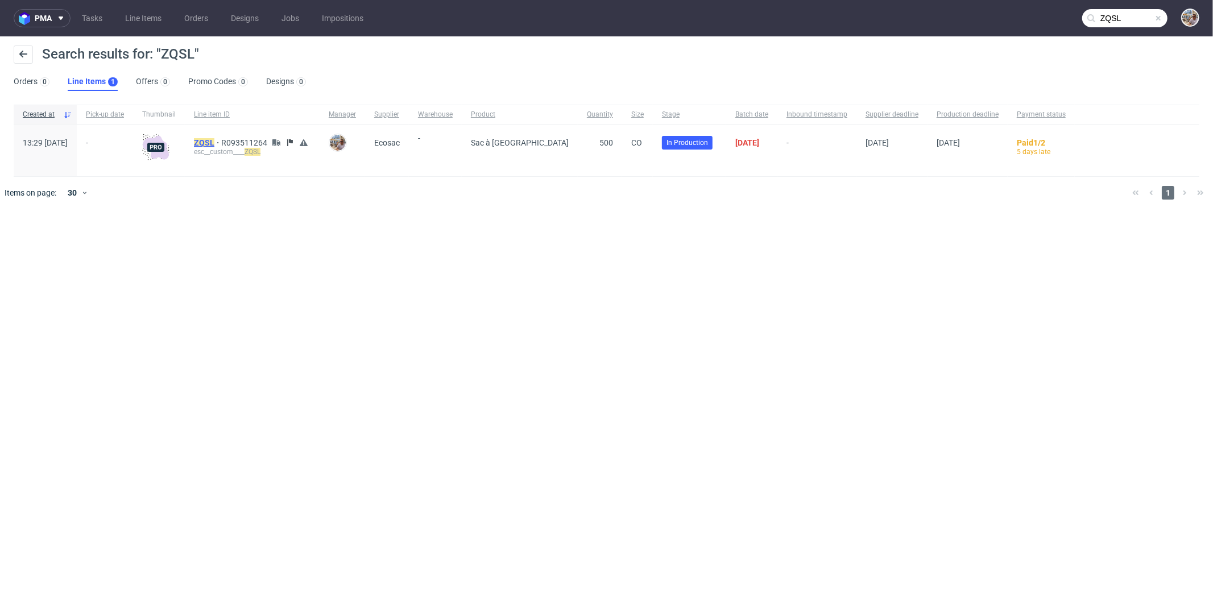
click at [214, 138] on mark "ZQSL" at bounding box center [204, 142] width 20 height 9
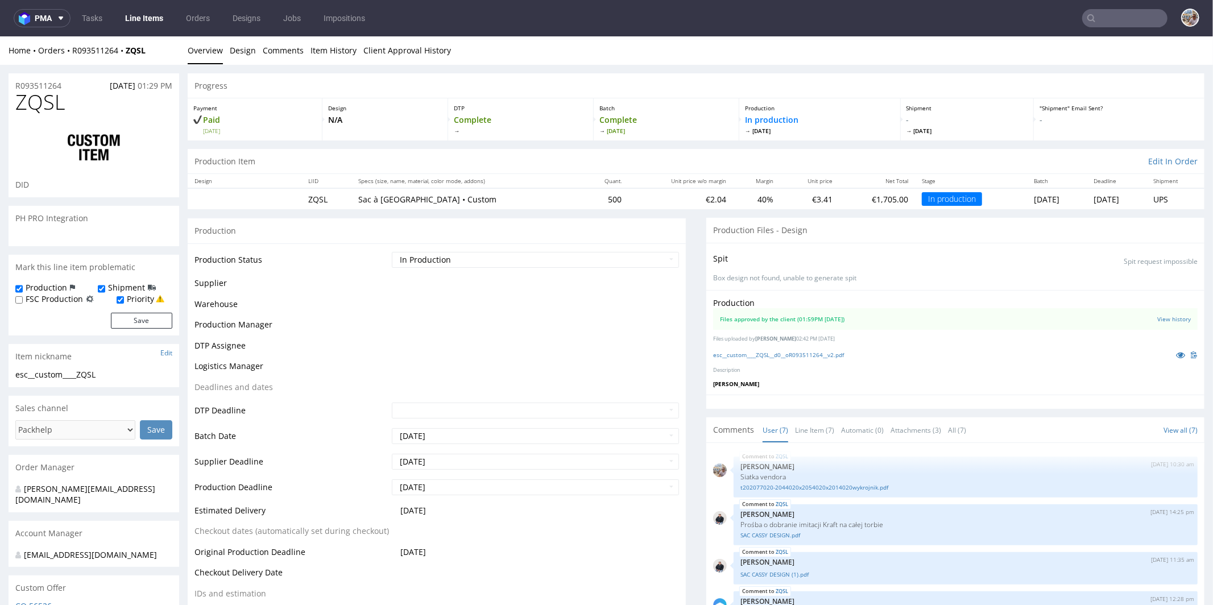
scroll to position [89, 0]
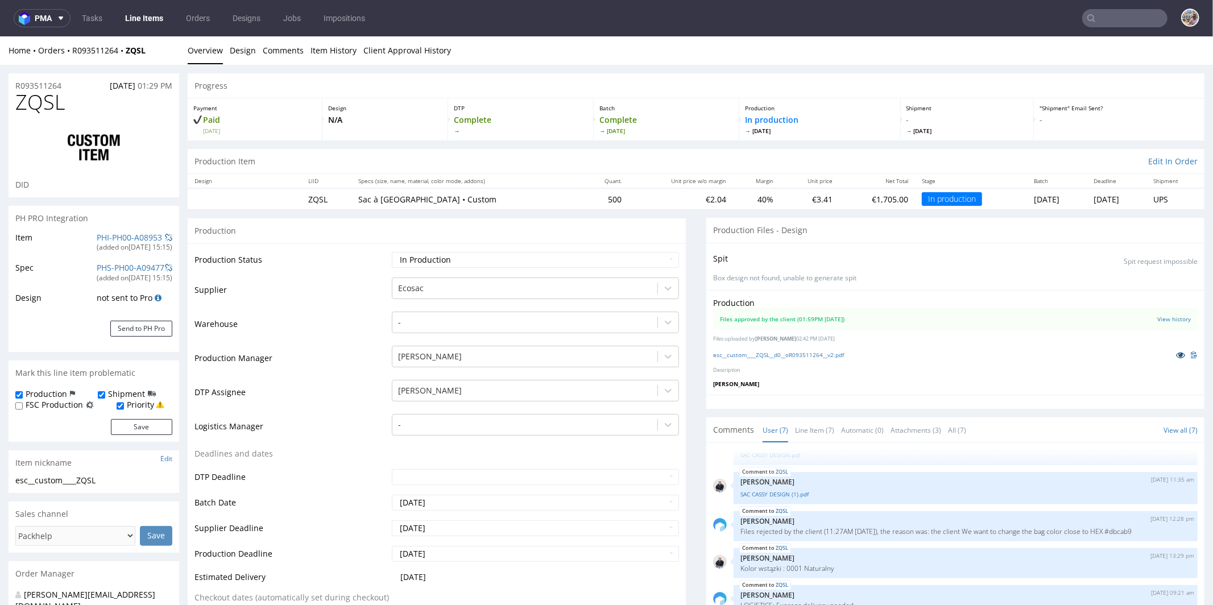
click at [1176, 352] on icon at bounding box center [1180, 354] width 9 height 8
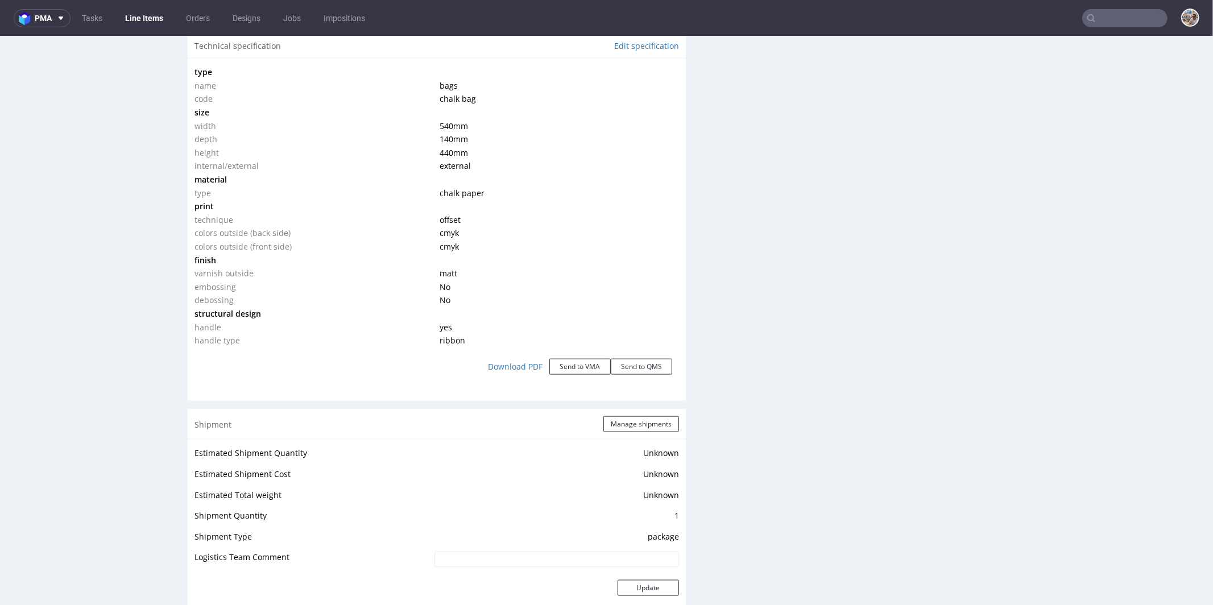
scroll to position [1019, 0]
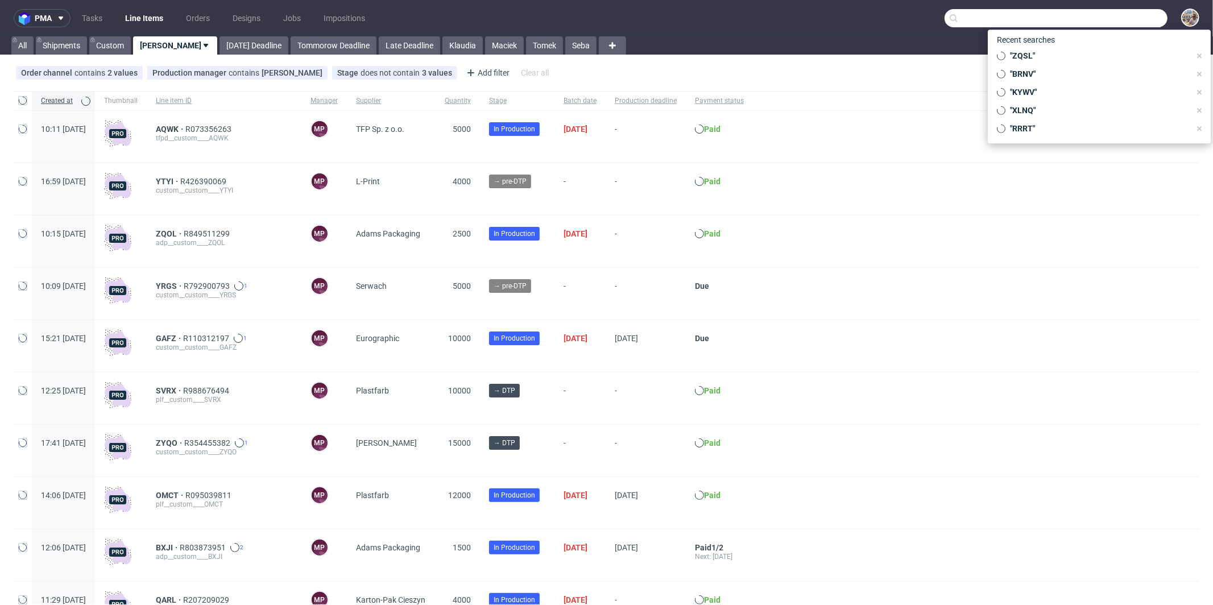
click at [1117, 12] on input "text" at bounding box center [1056, 18] width 223 height 18
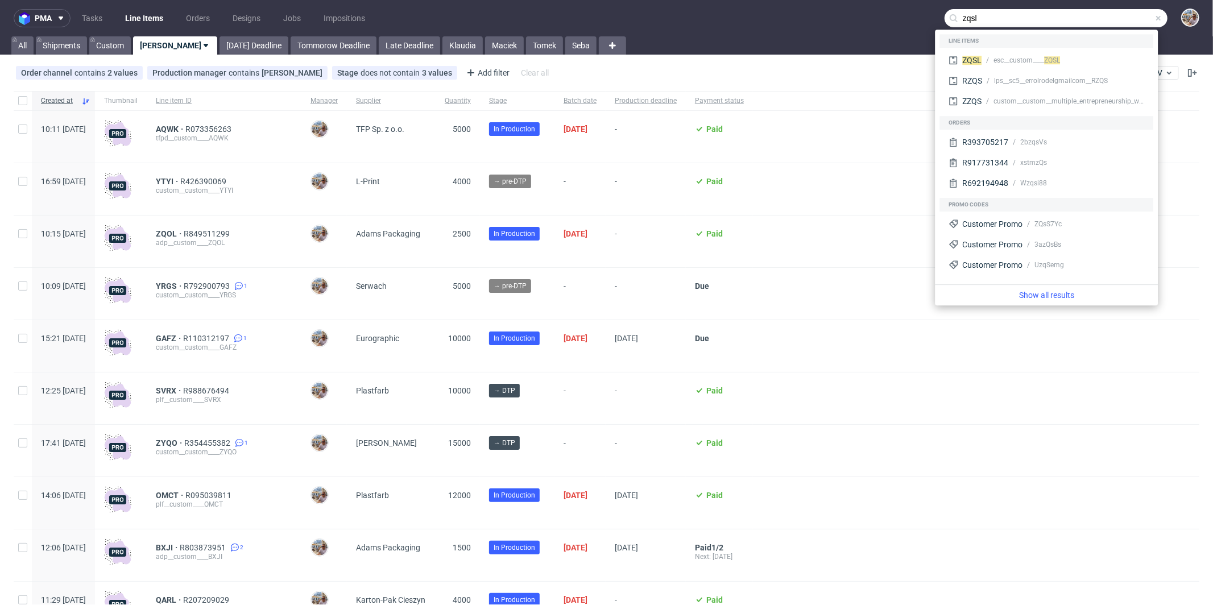
type input "zqsl"
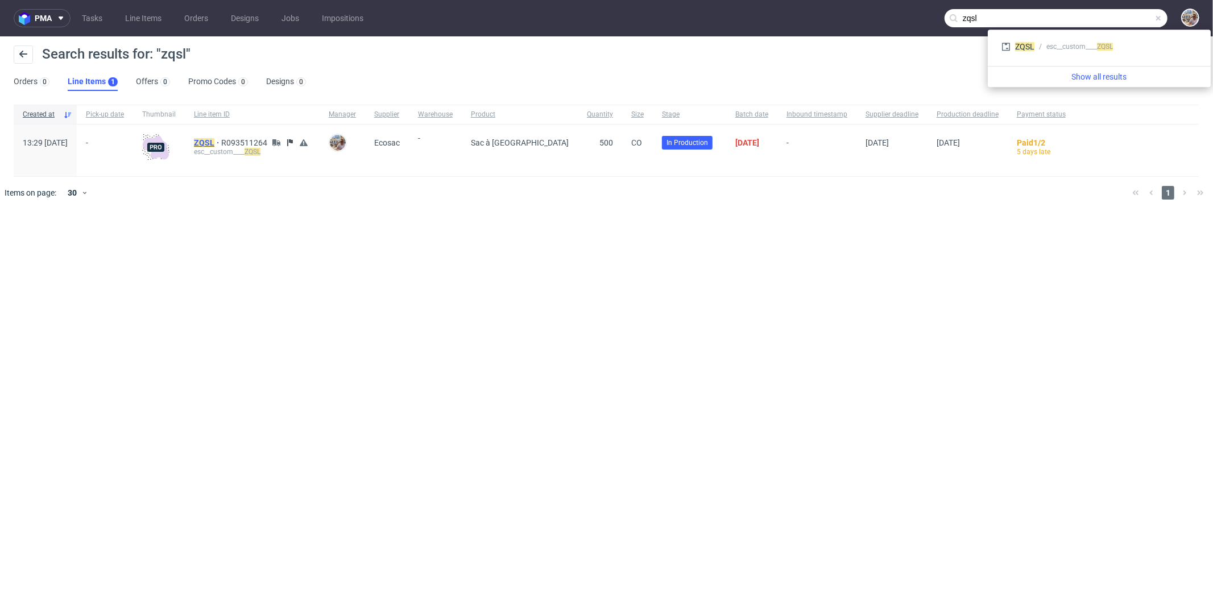
click at [214, 146] on mark "ZQSL" at bounding box center [204, 142] width 20 height 9
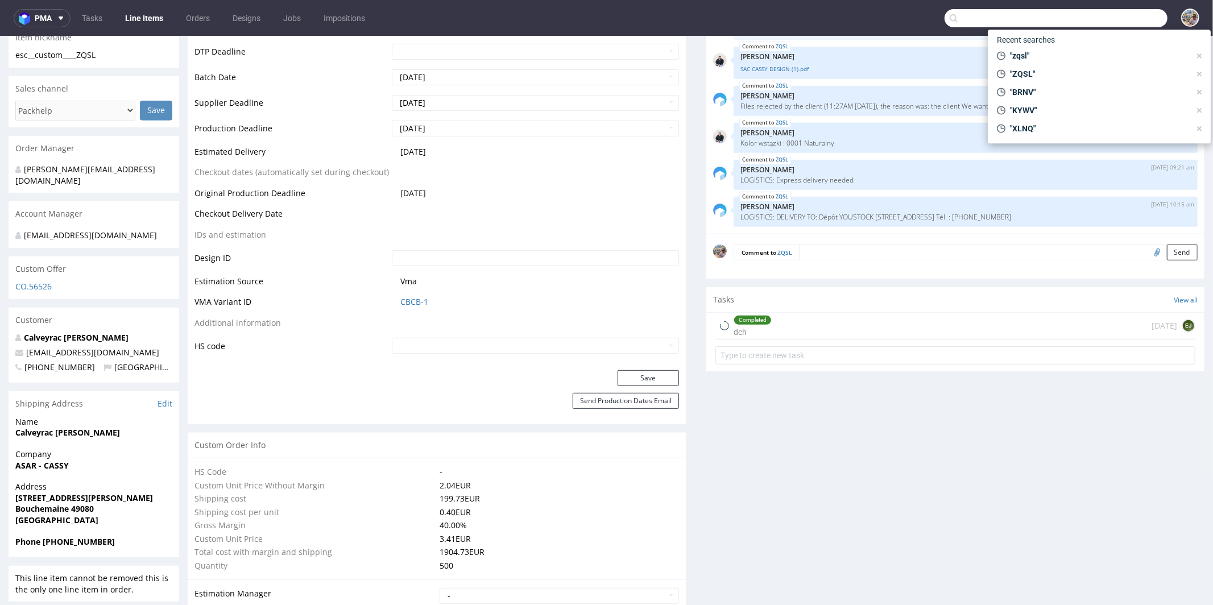
scroll to position [441, 0]
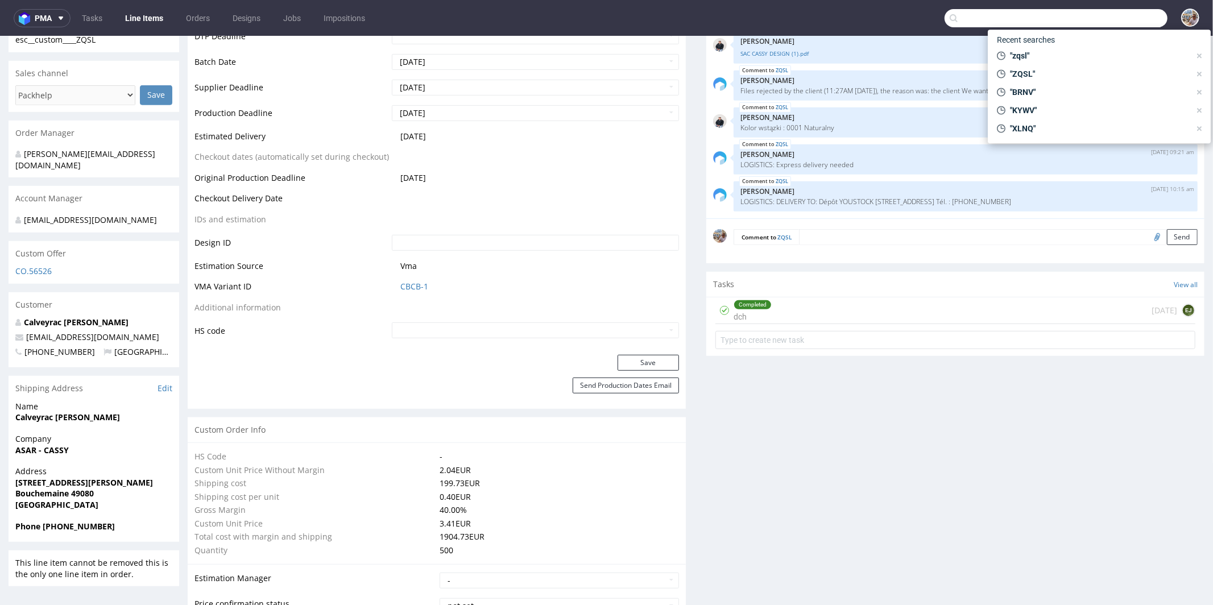
click at [82, 510] on div "Address [STREET_ADDRESS][PERSON_NAME]" at bounding box center [94, 492] width 171 height 55
drag, startPoint x: 57, startPoint y: 506, endPoint x: 16, endPoint y: 485, distance: 46.0
click at [16, 485] on p "Address [STREET_ADDRESS][PERSON_NAME]" at bounding box center [93, 487] width 157 height 44
